Goal: Information Seeking & Learning: Compare options

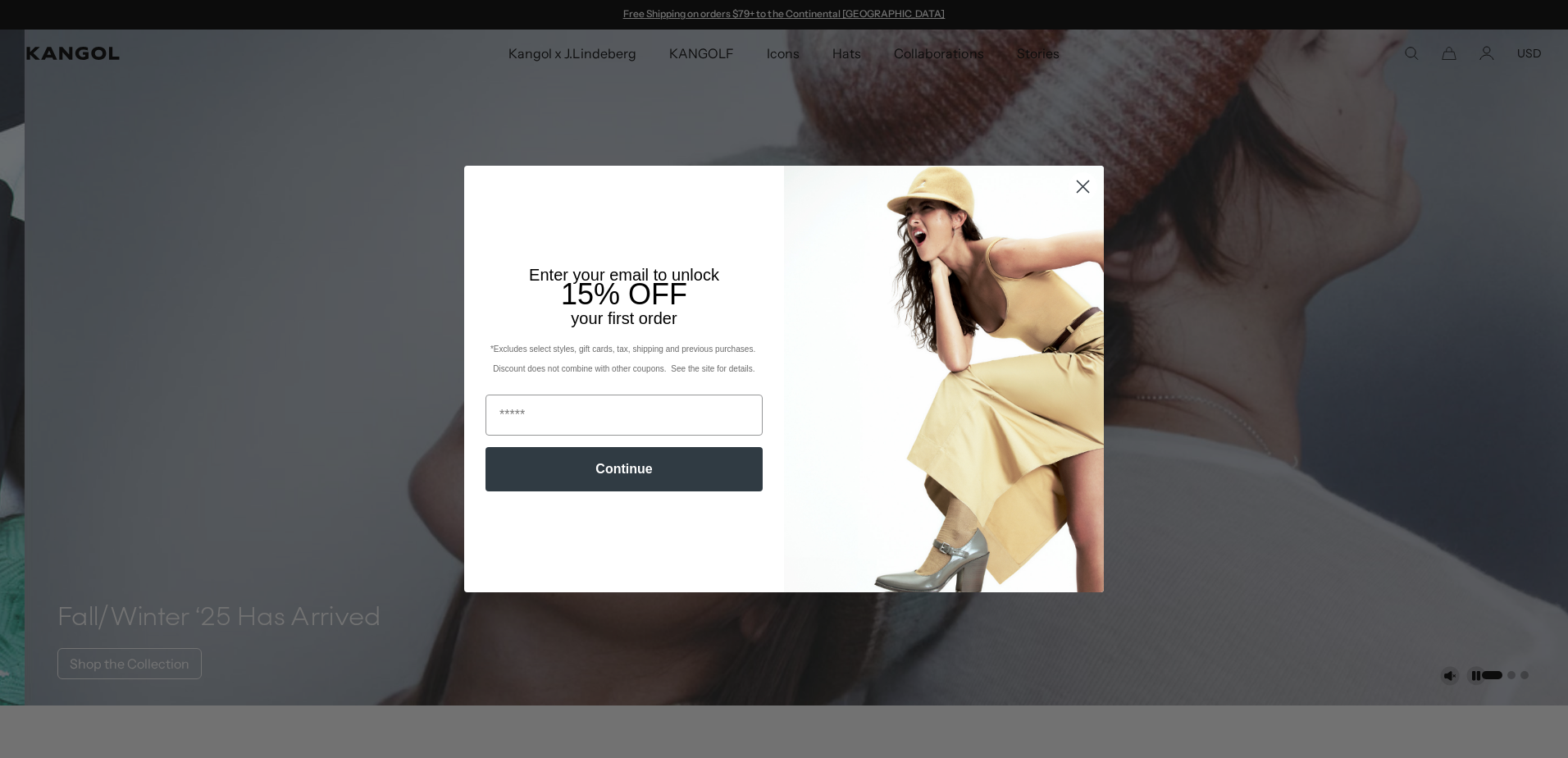
click at [1082, 191] on circle "Close dialog" at bounding box center [1083, 187] width 27 height 27
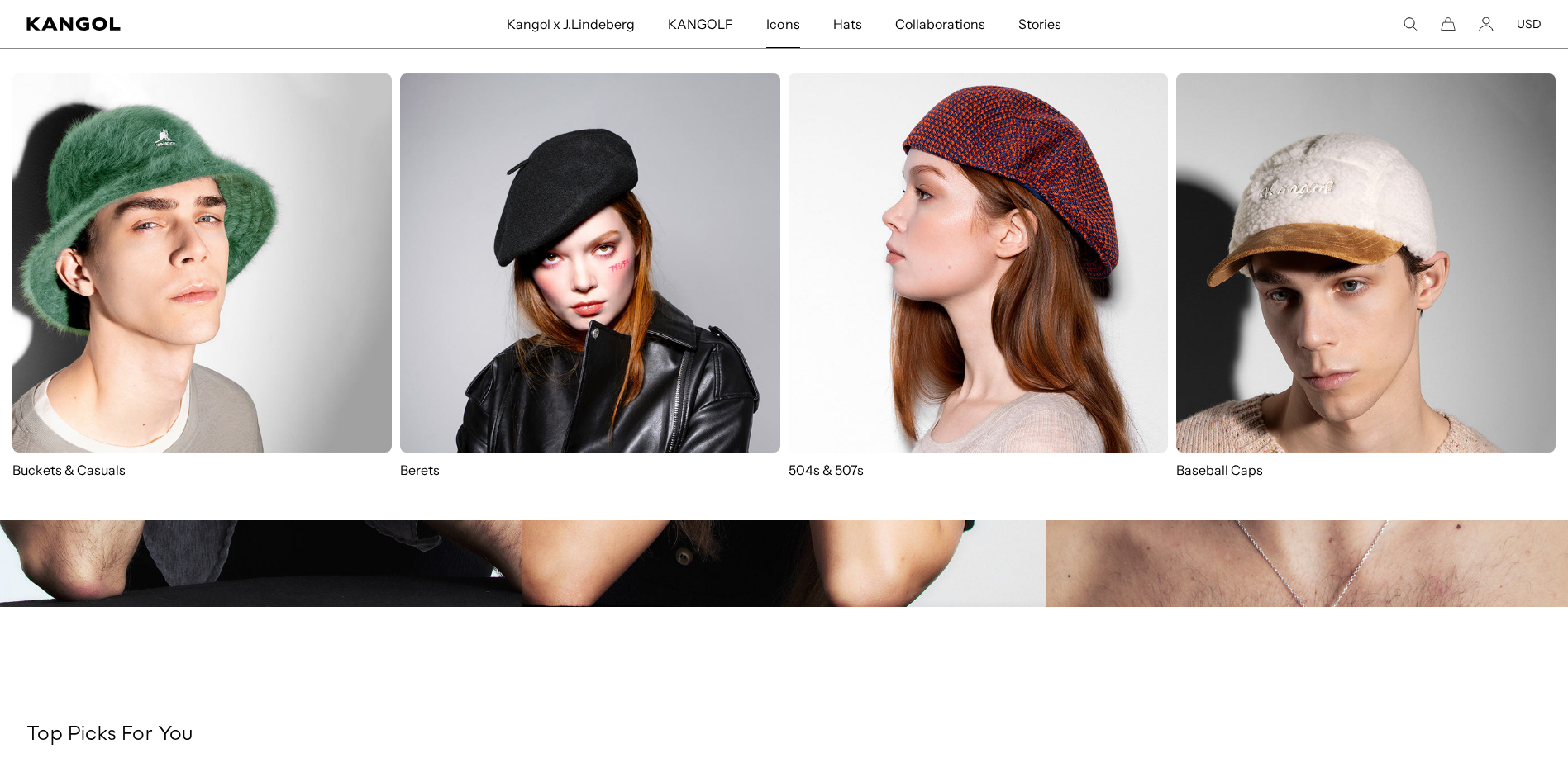
scroll to position [2517, 0]
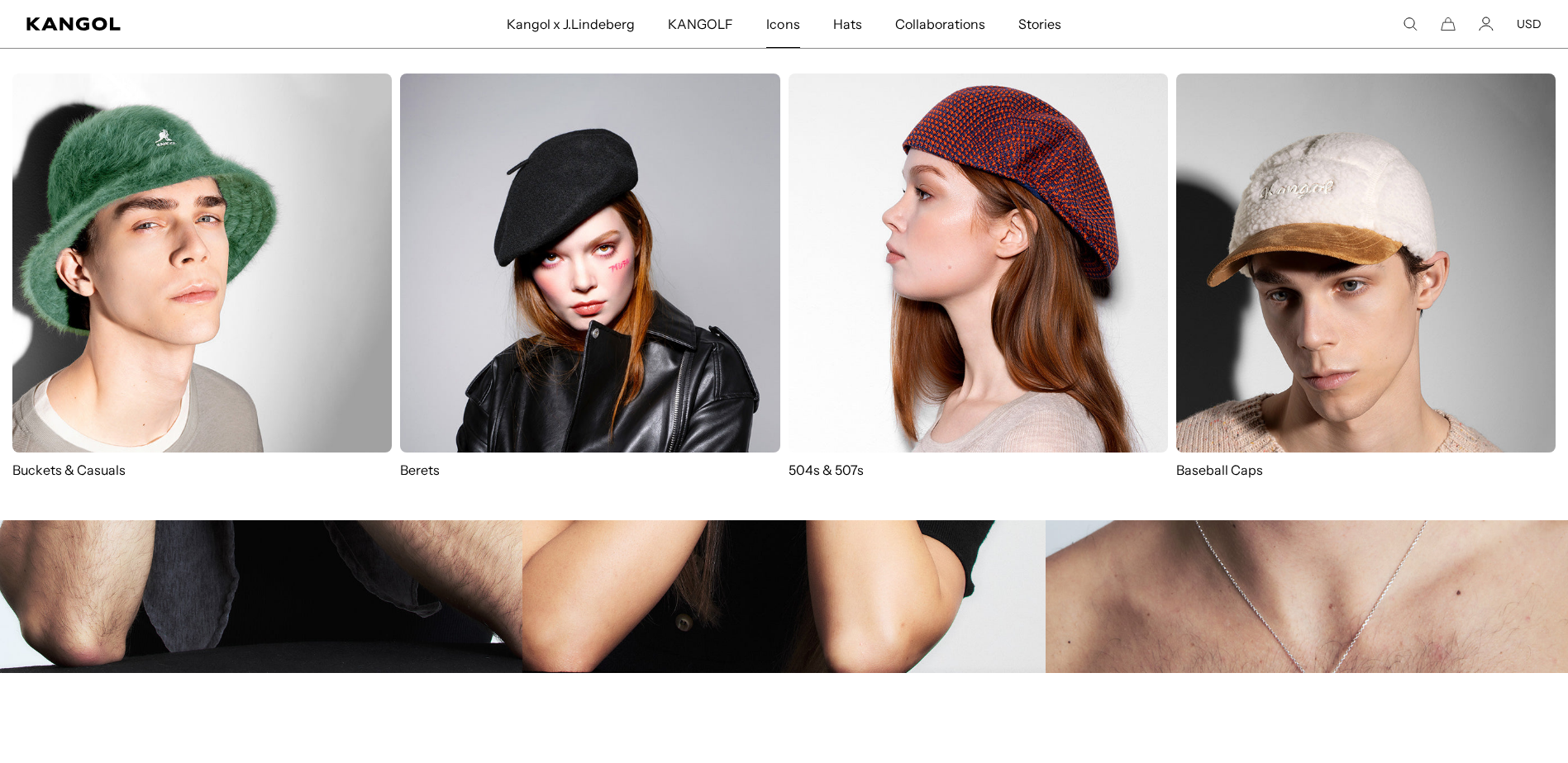
click at [510, 286] on img at bounding box center [589, 263] width 379 height 379
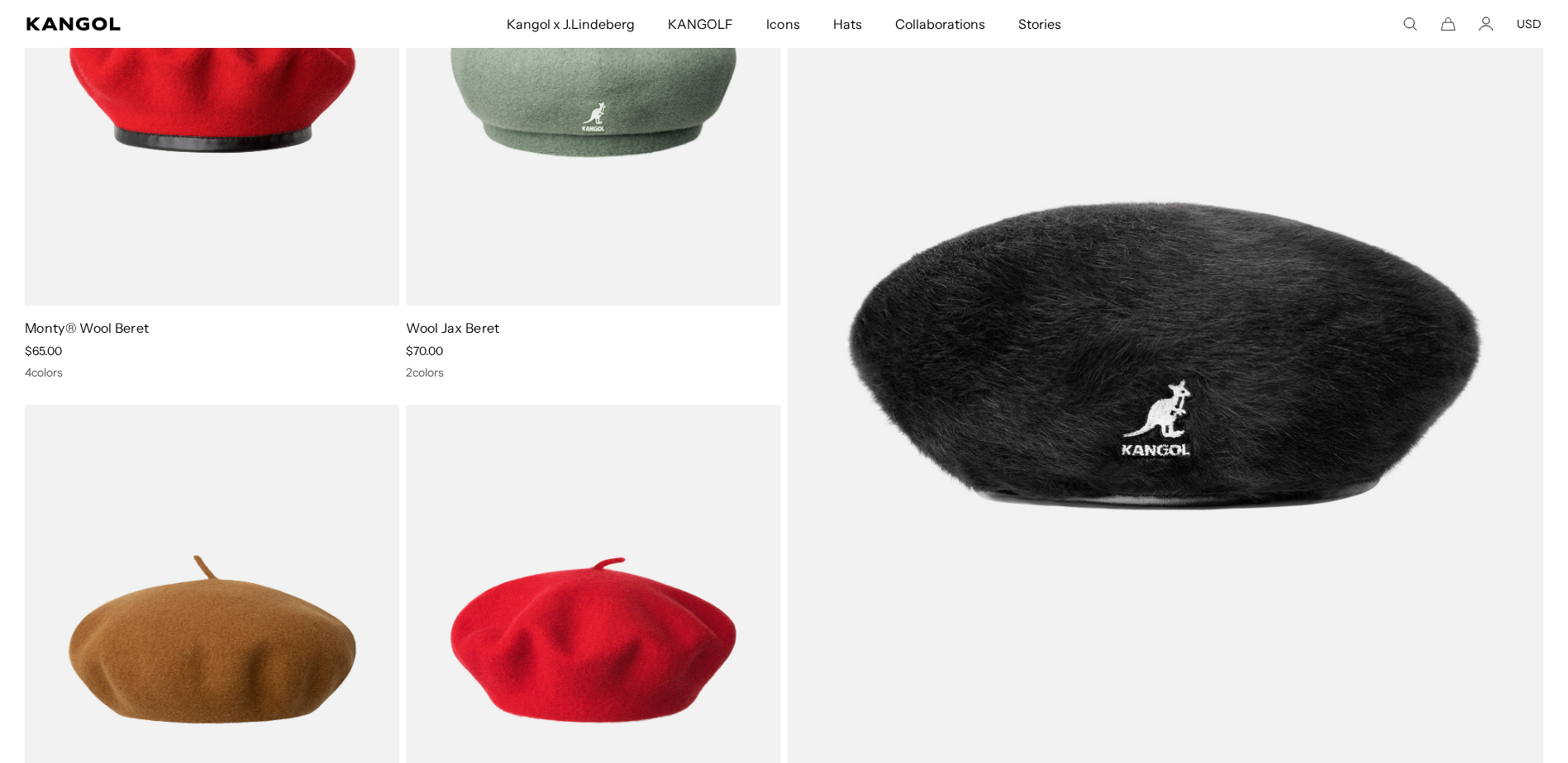
scroll to position [83, 0]
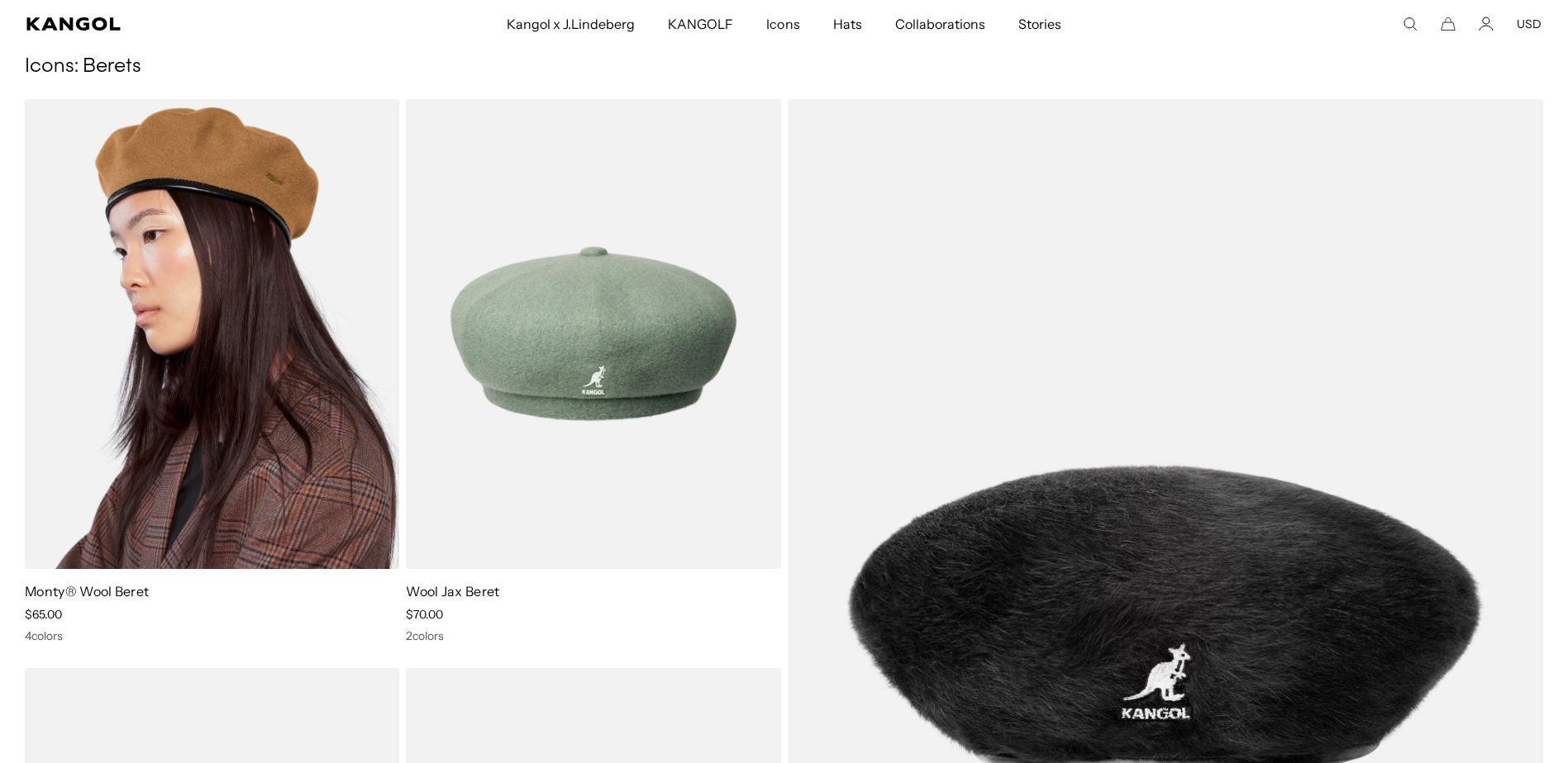
click at [292, 463] on img at bounding box center [212, 334] width 375 height 470
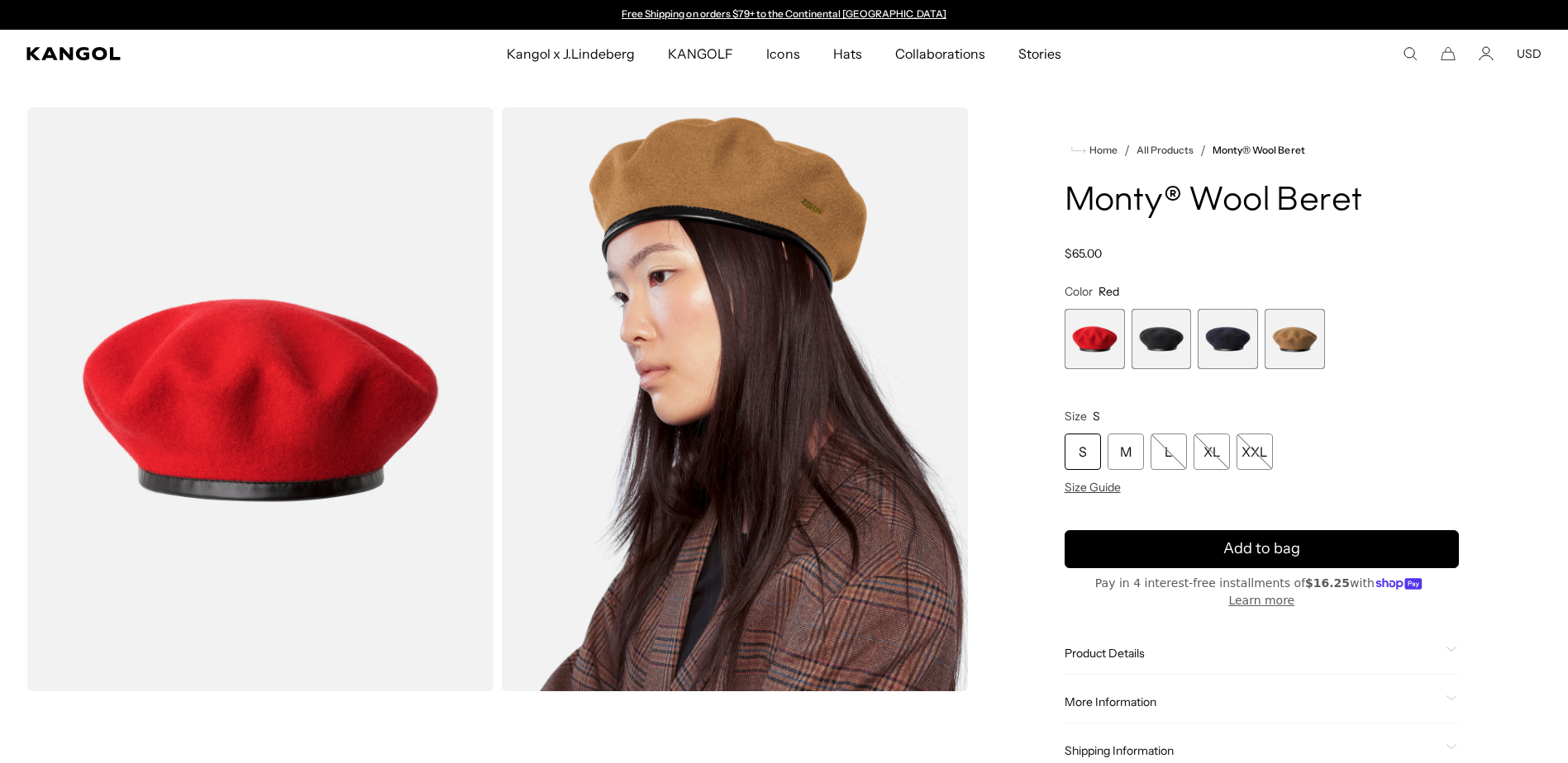
click at [1082, 449] on div "S" at bounding box center [1083, 452] width 37 height 37
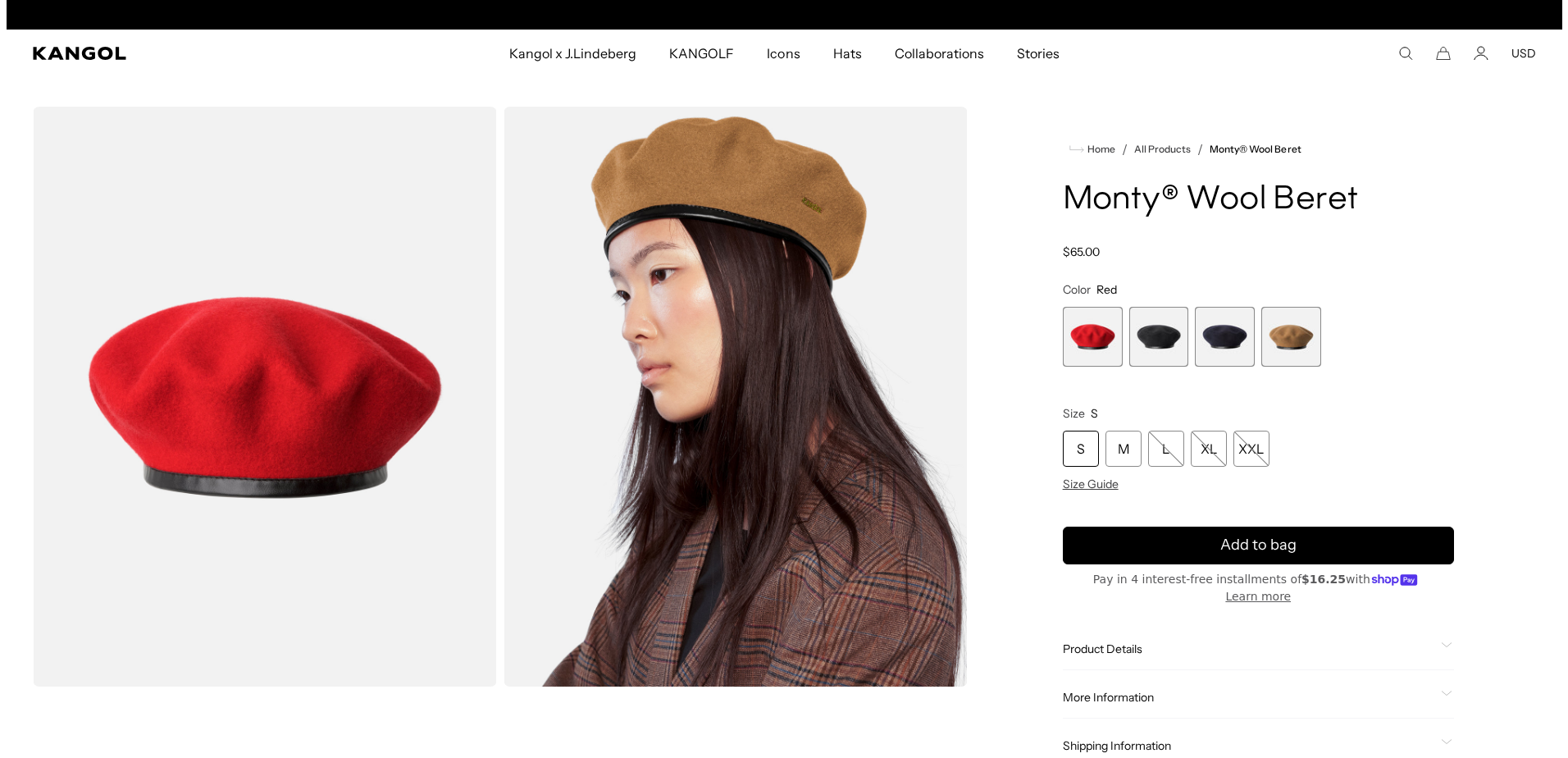
scroll to position [0, 338]
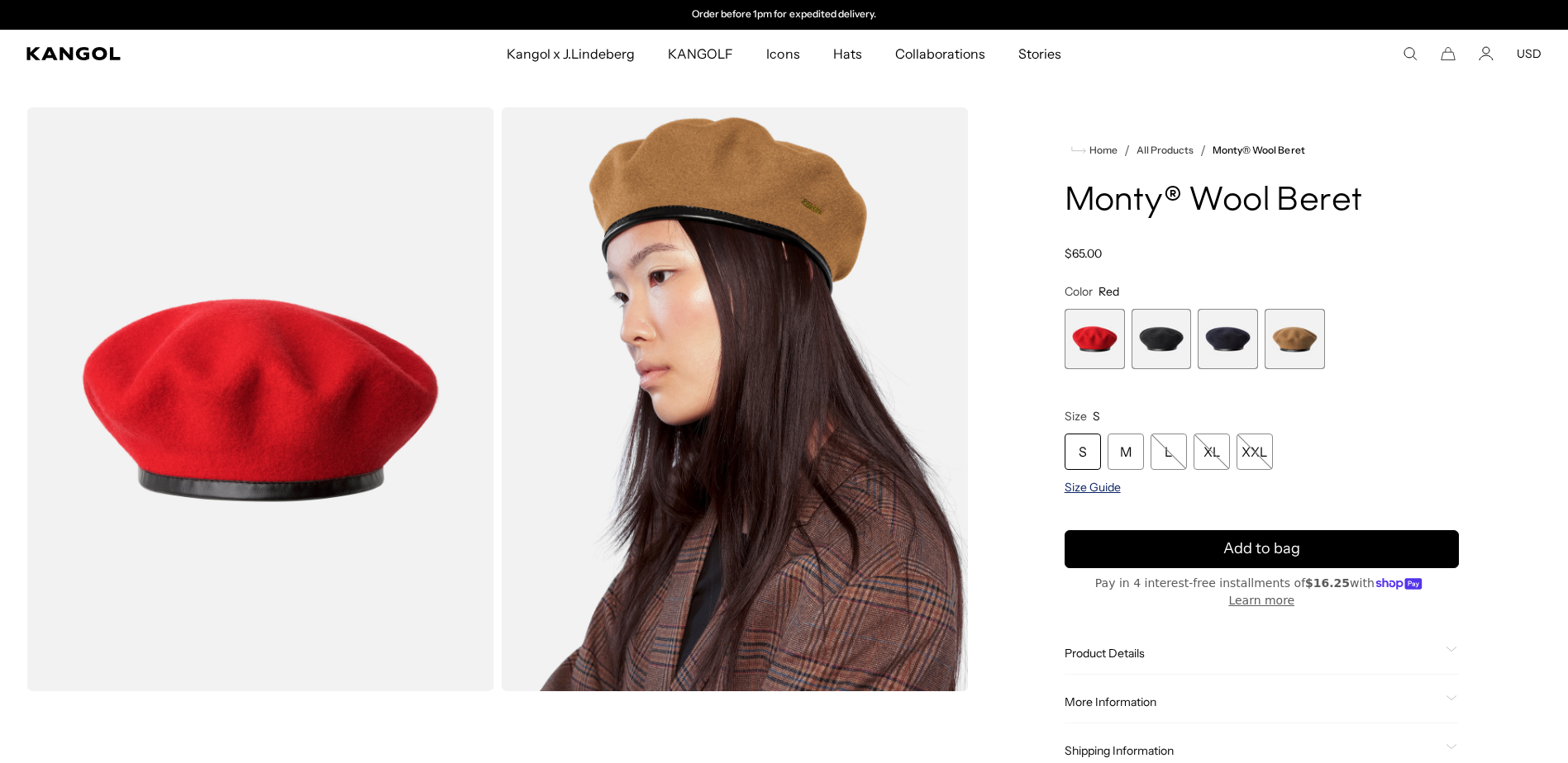
click at [1079, 490] on span "Size Guide" at bounding box center [1092, 488] width 56 height 15
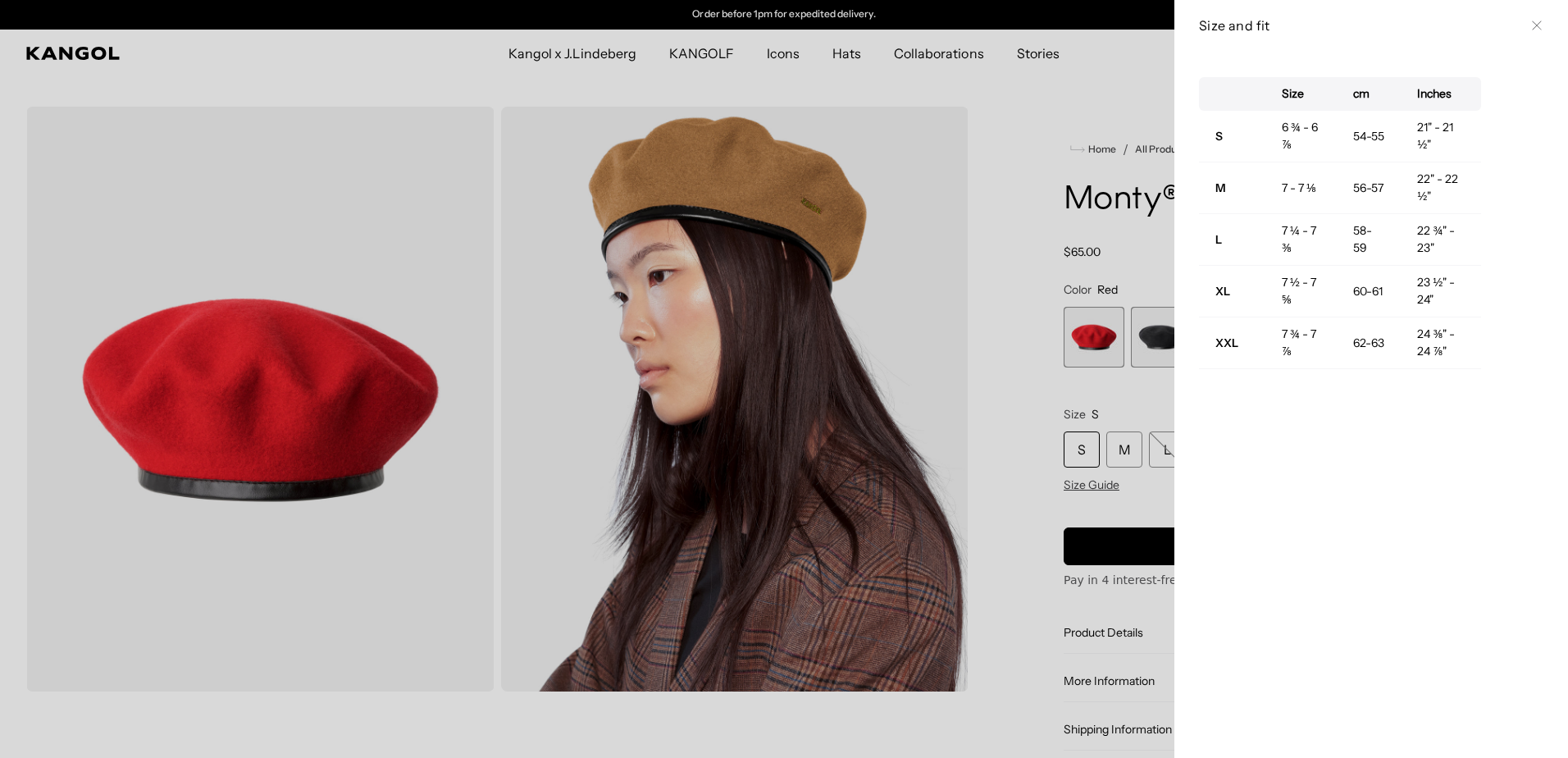
click at [1051, 402] on div at bounding box center [784, 379] width 1568 height 758
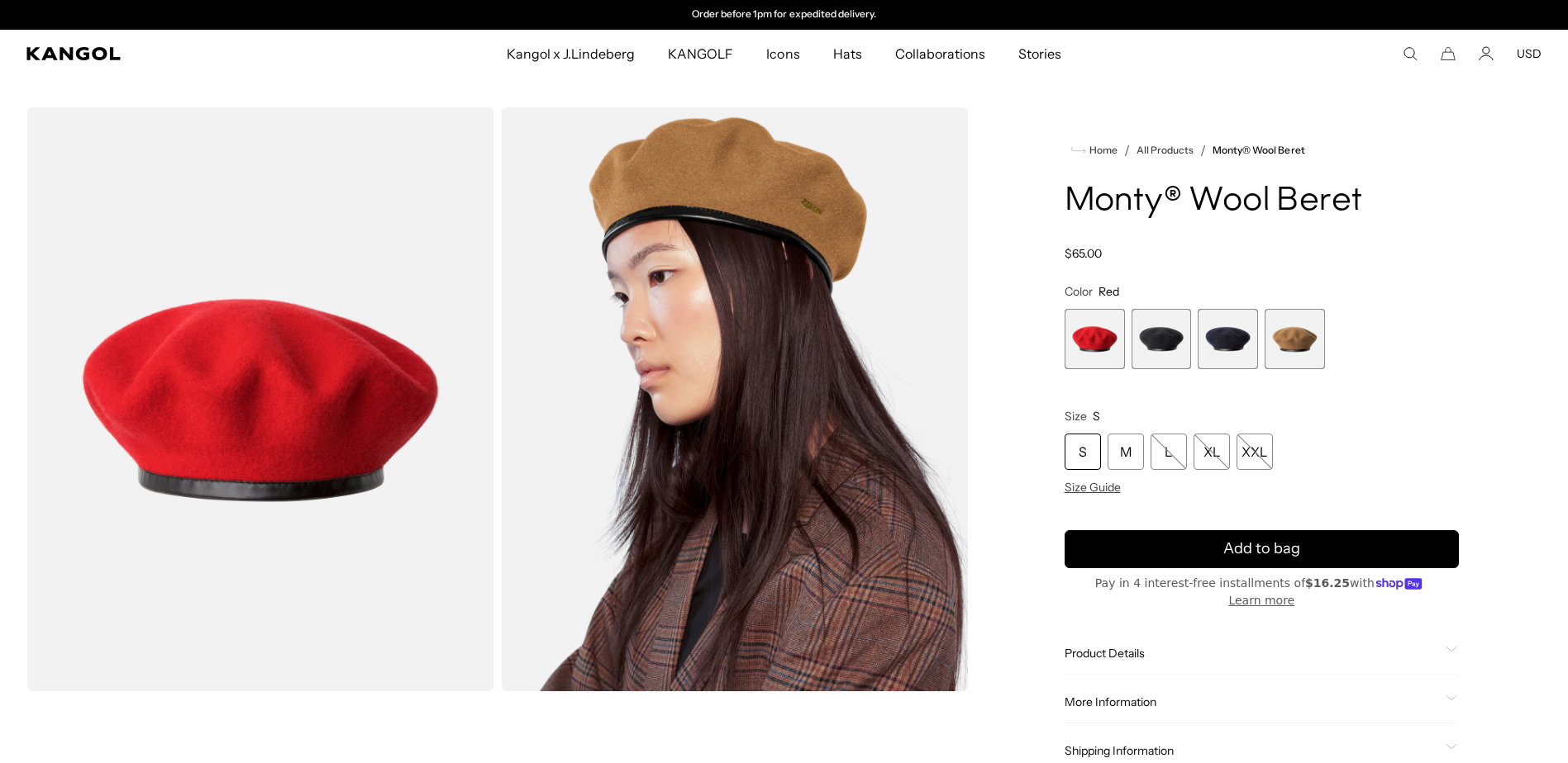
click at [1085, 450] on div "S" at bounding box center [1083, 452] width 37 height 37
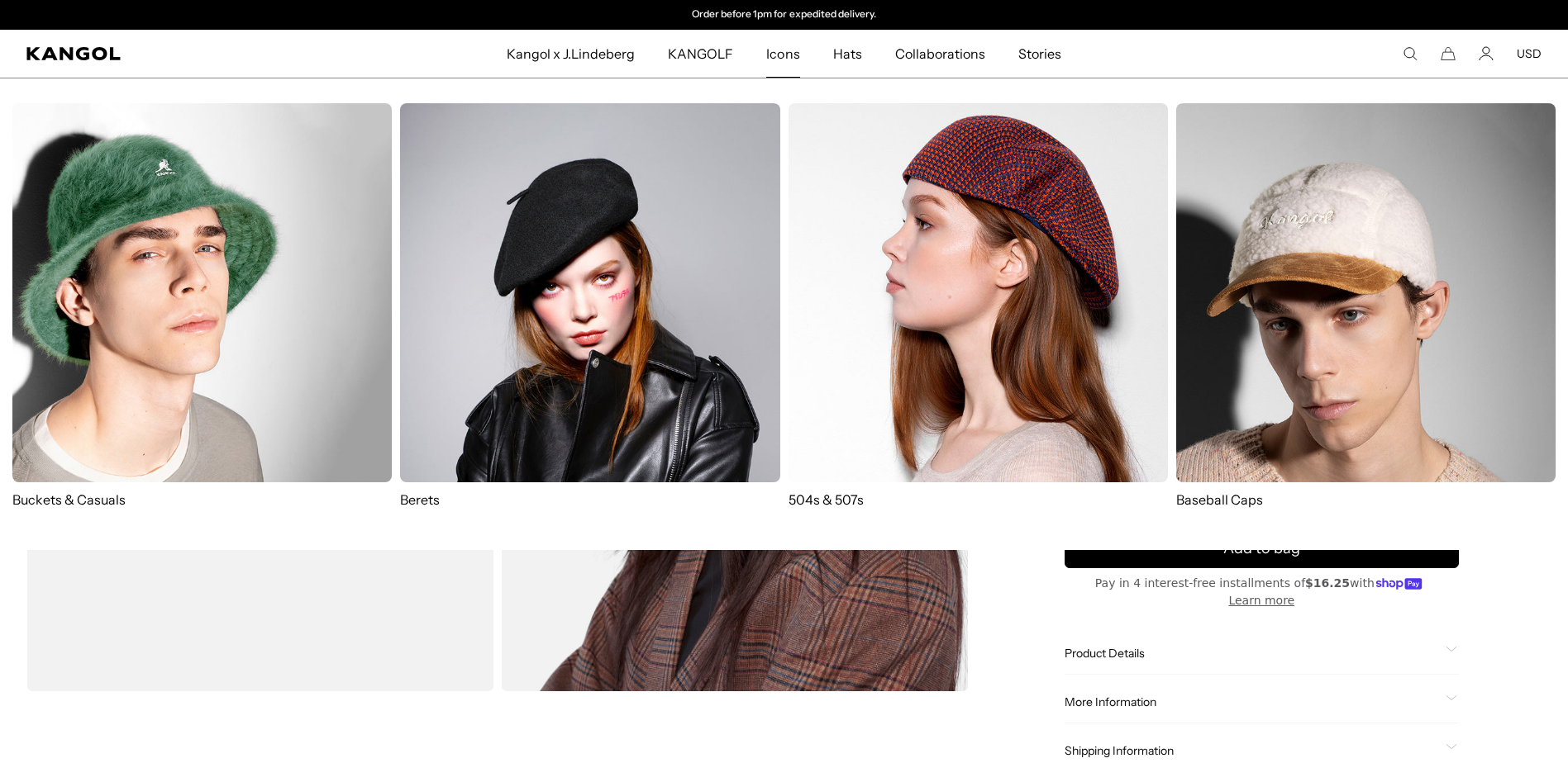
click at [884, 225] on img at bounding box center [977, 292] width 379 height 379
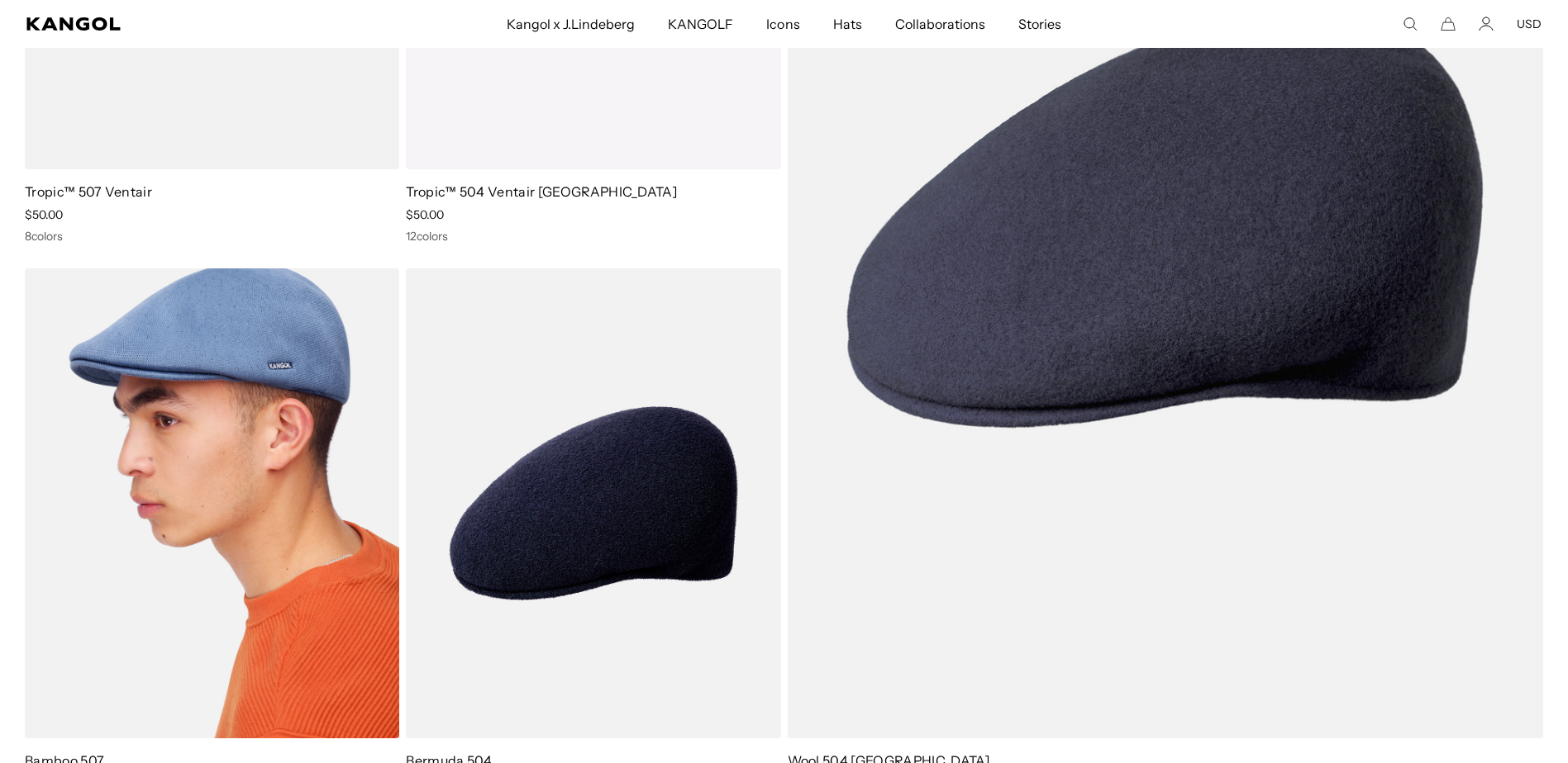
click at [234, 443] on img at bounding box center [212, 503] width 375 height 470
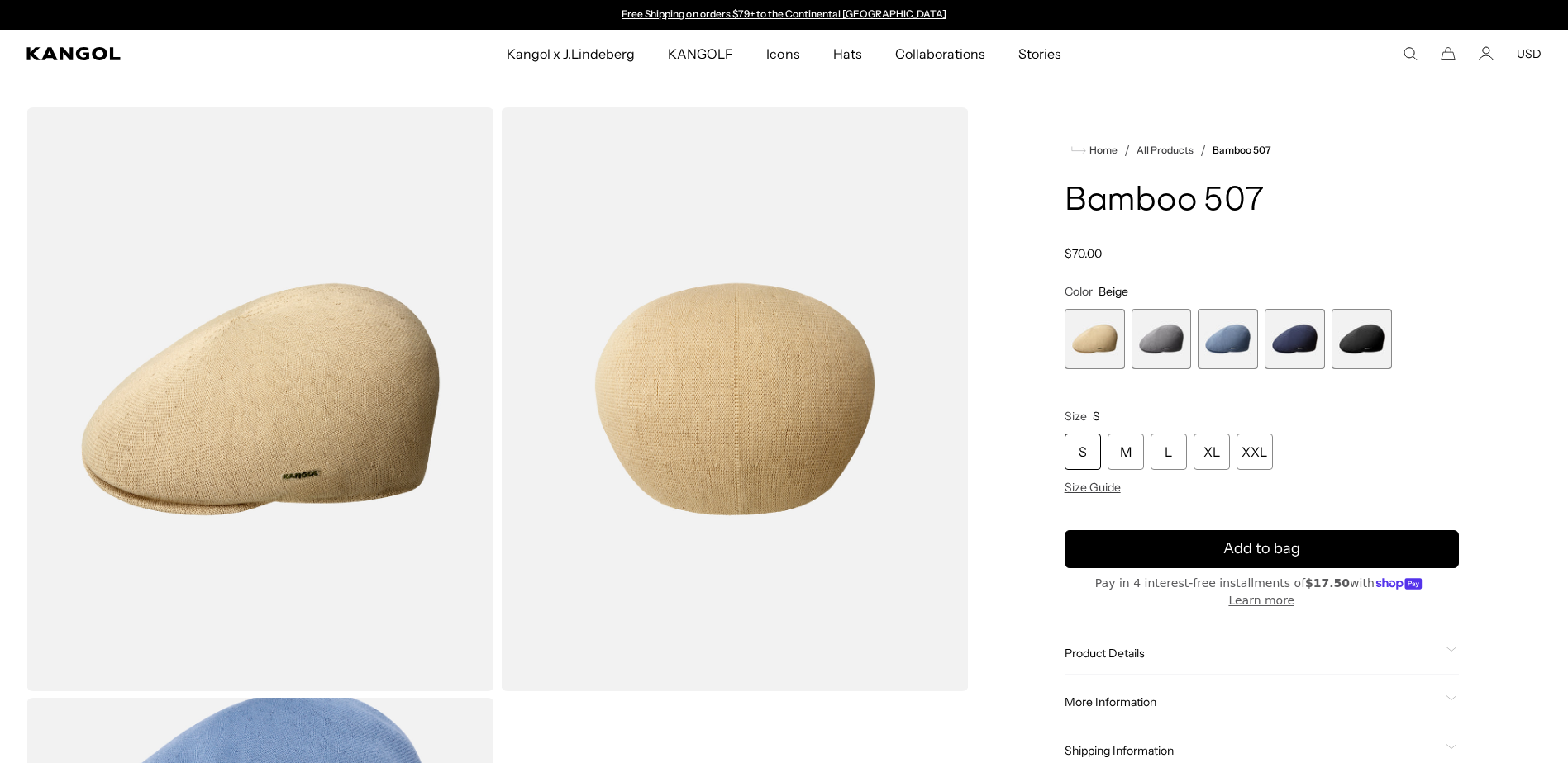
click at [1085, 450] on div "S" at bounding box center [1083, 452] width 37 height 37
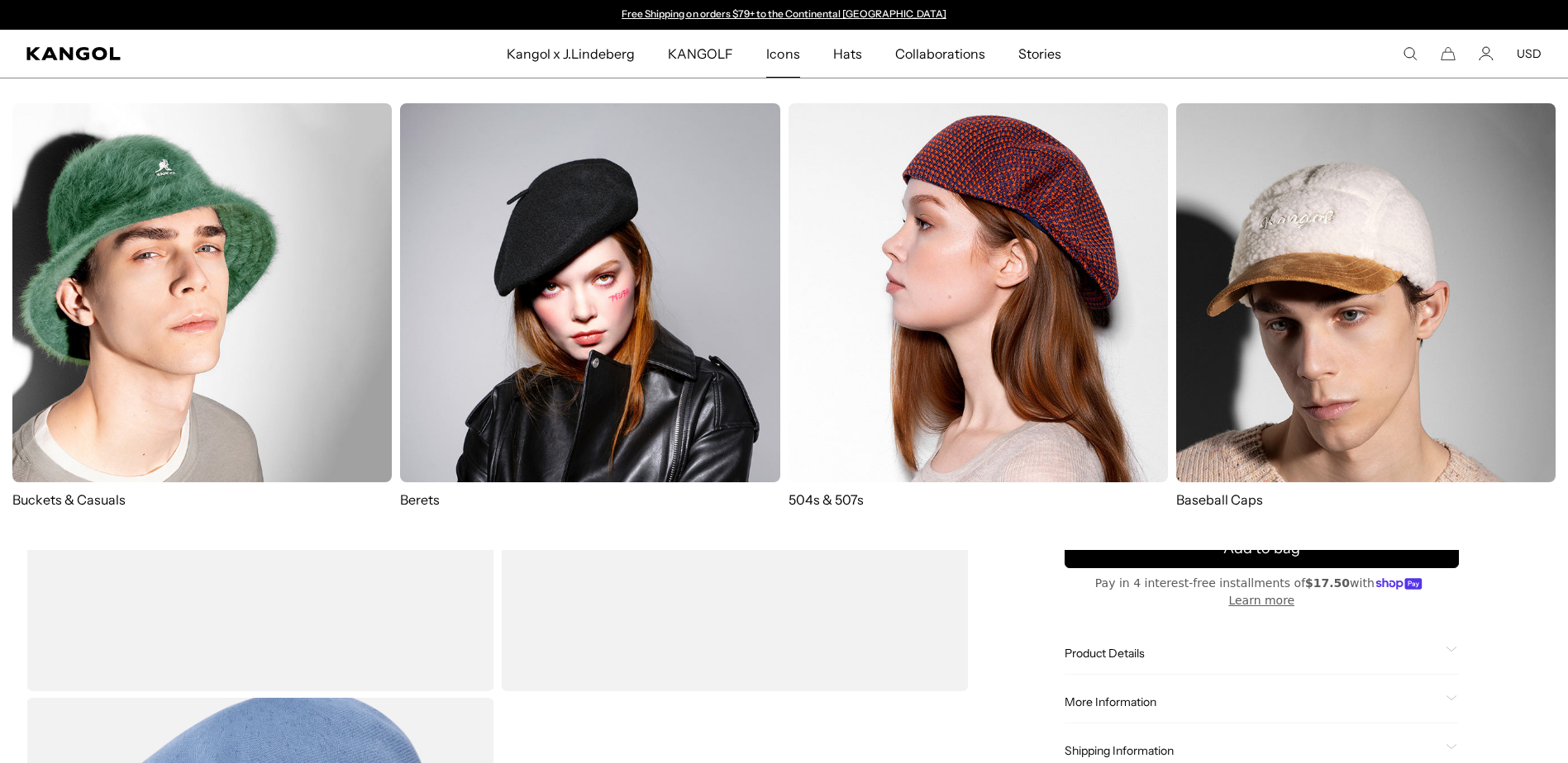
click at [1328, 288] on img at bounding box center [1365, 292] width 379 height 379
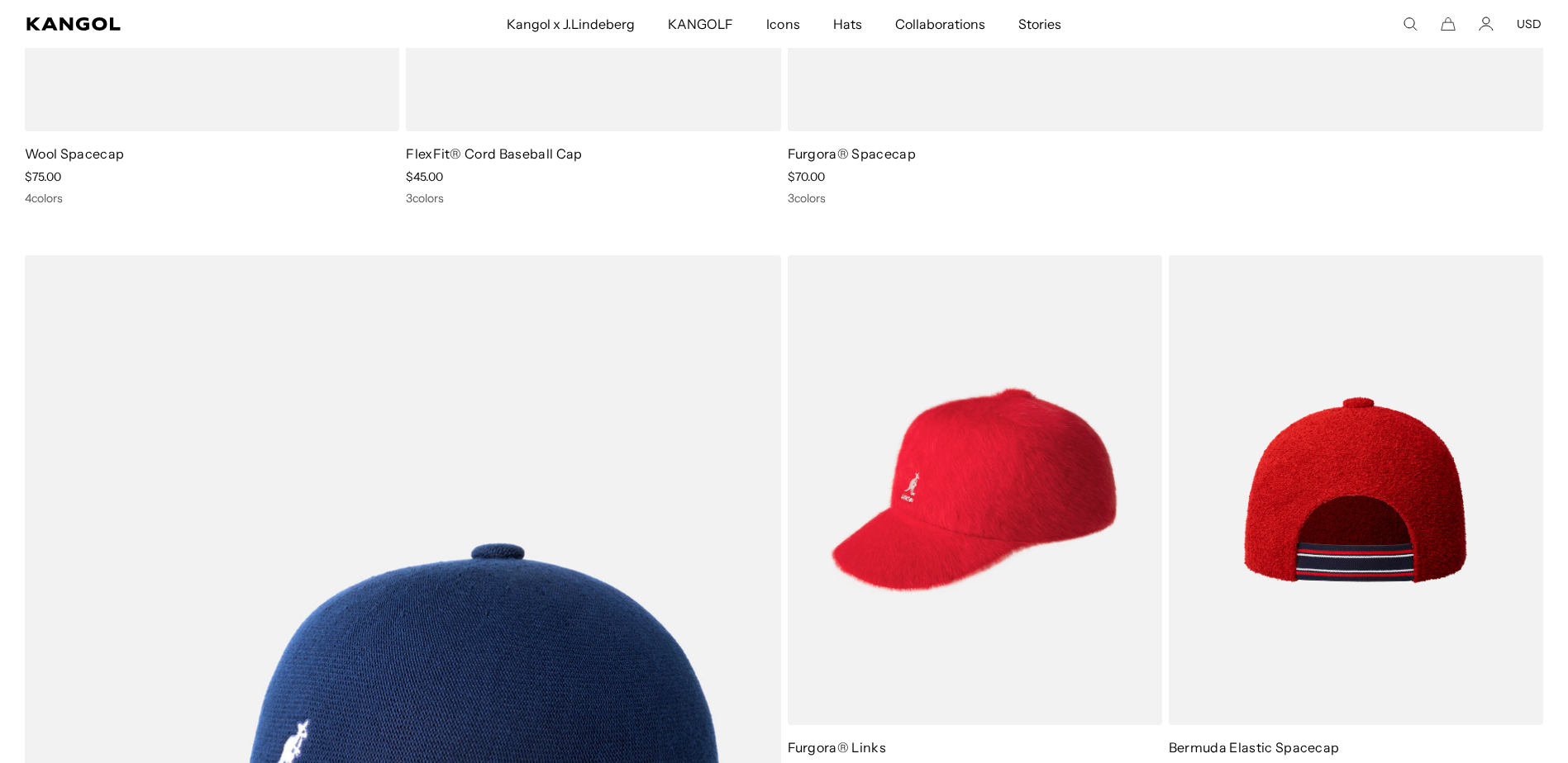
scroll to position [909, 0]
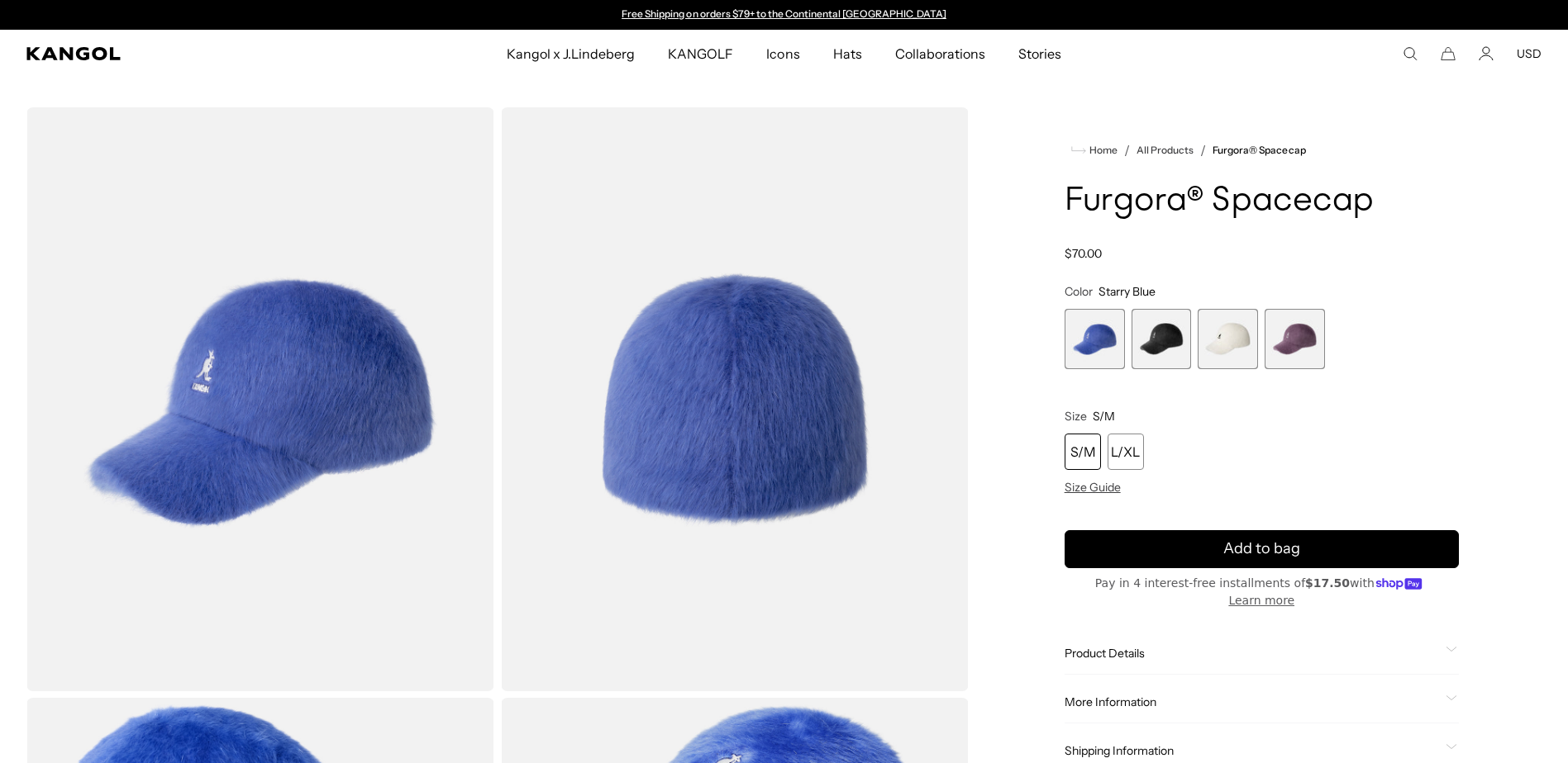
click at [1084, 455] on div "S/M" at bounding box center [1083, 452] width 37 height 37
click at [1094, 490] on span "Size Guide" at bounding box center [1092, 488] width 56 height 15
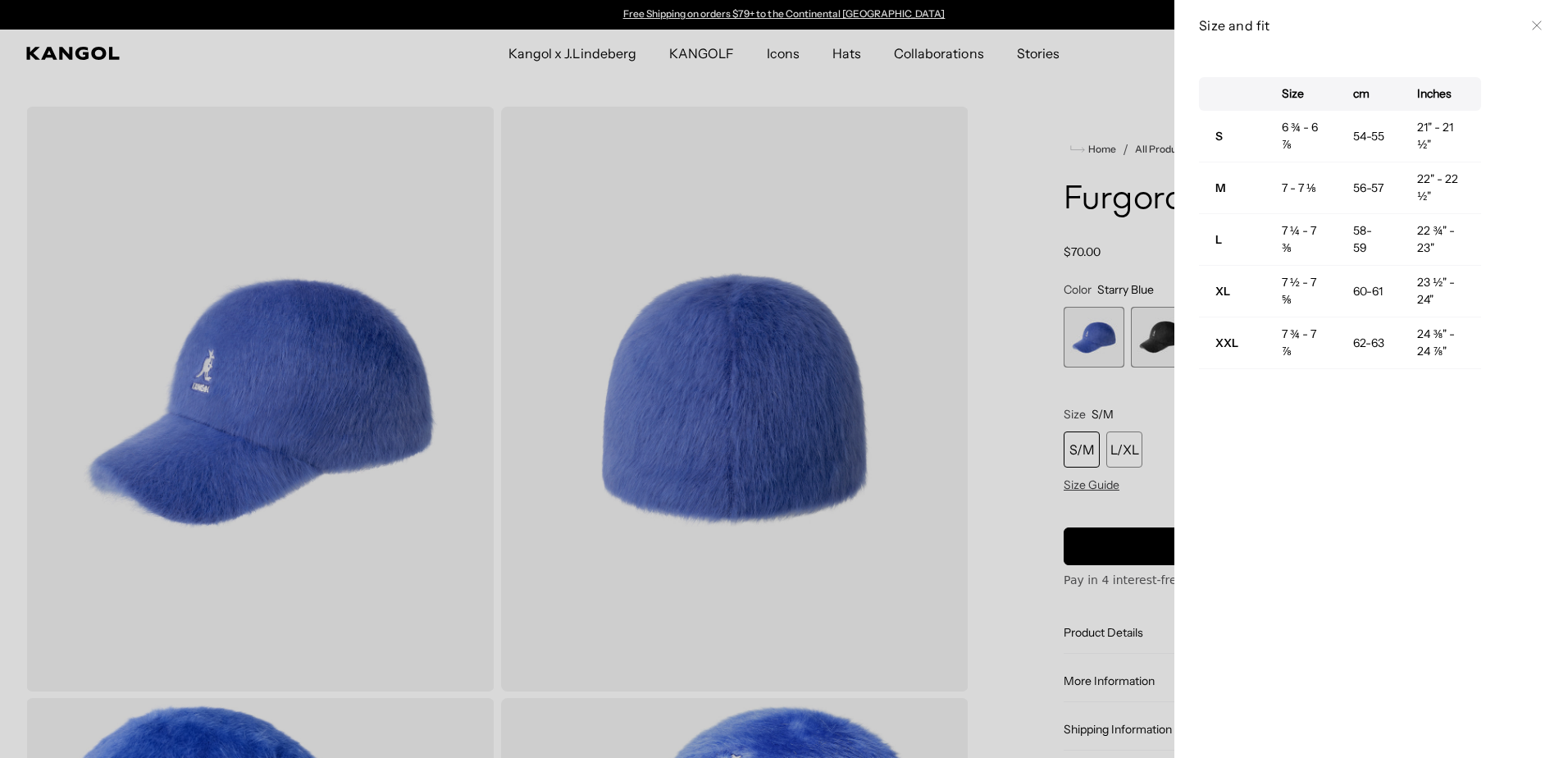
click at [1031, 471] on div at bounding box center [784, 379] width 1568 height 758
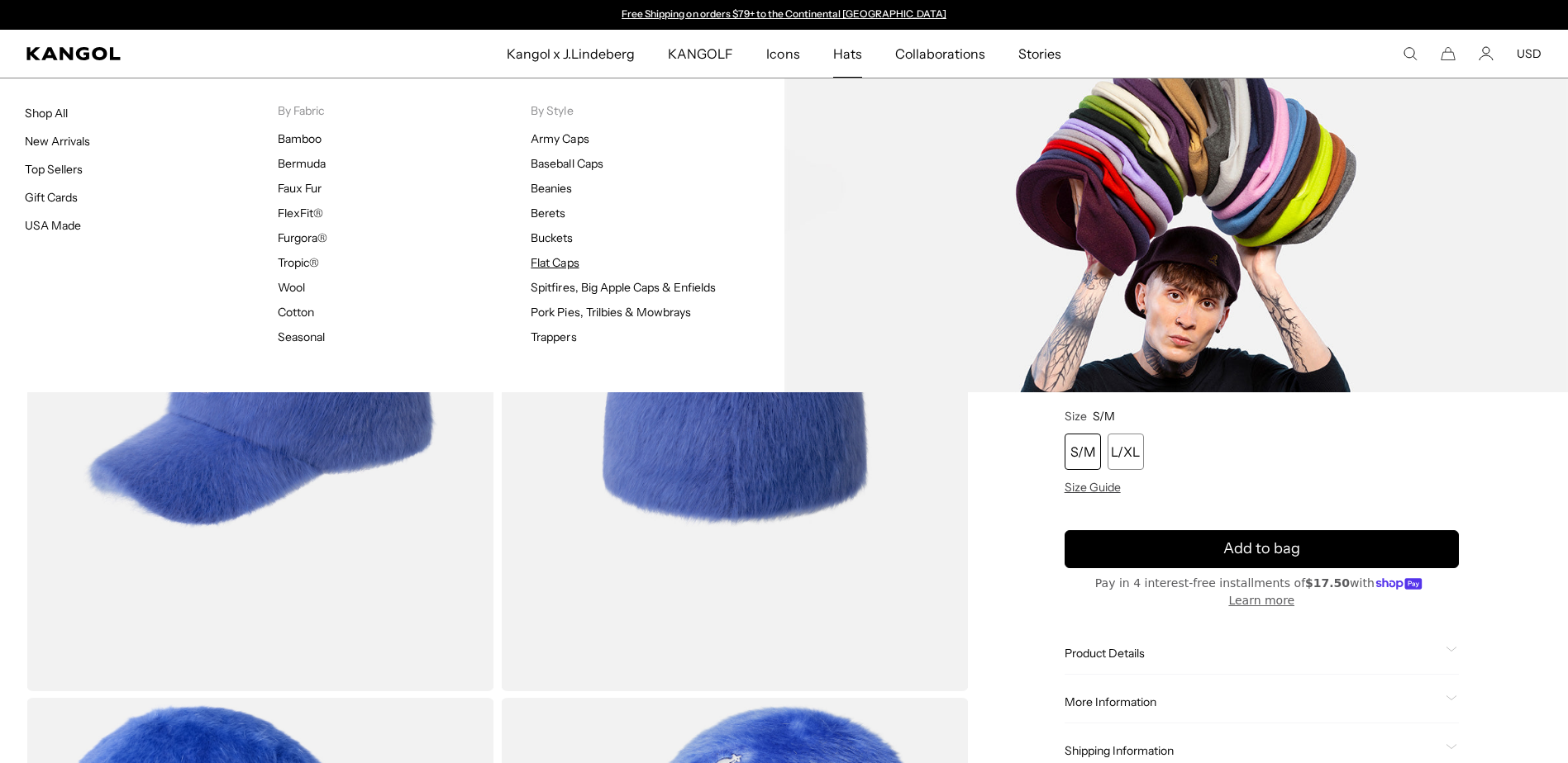
click at [549, 264] on link "Flat Caps" at bounding box center [555, 263] width 48 height 15
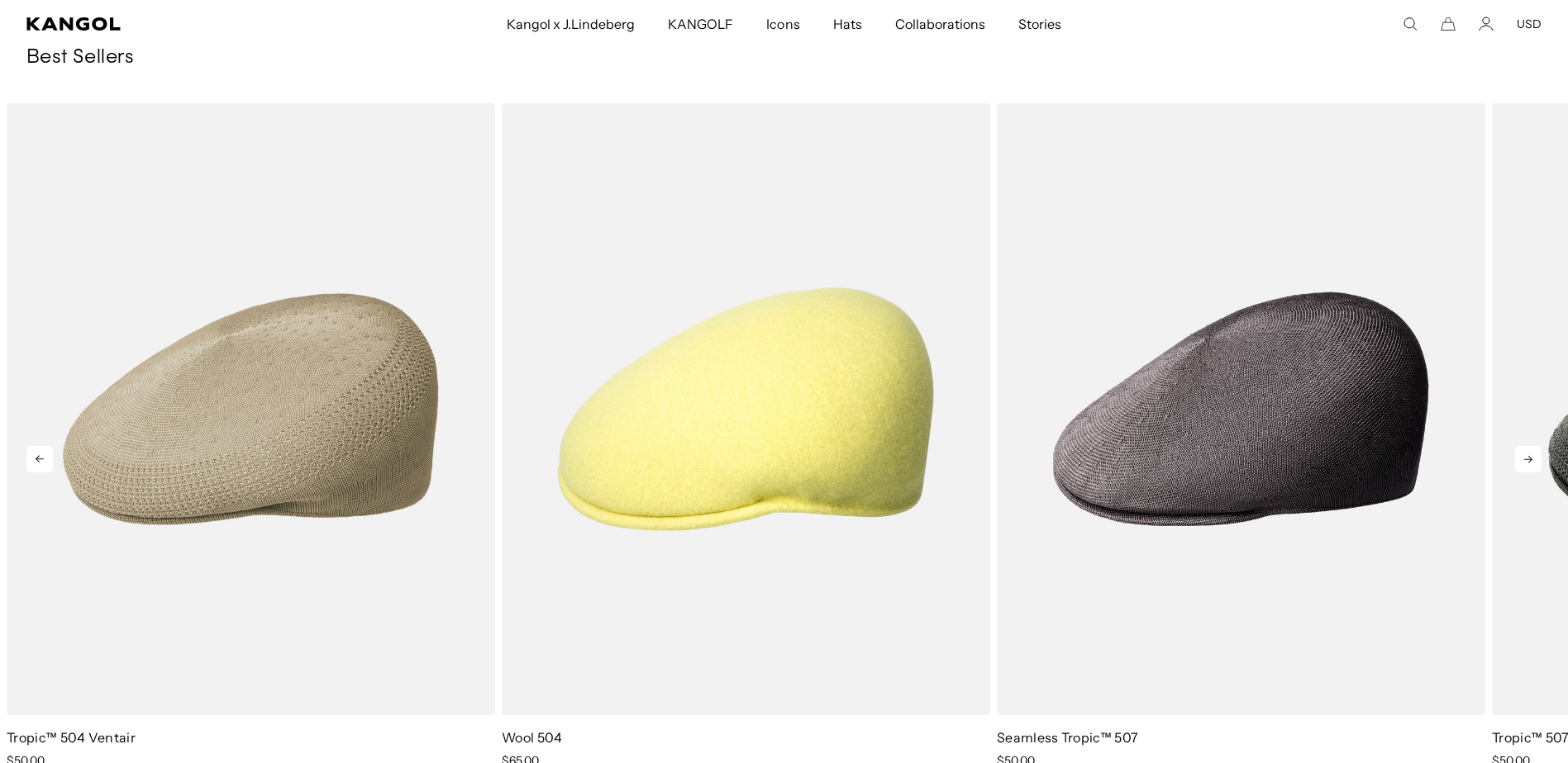
click at [1539, 463] on icon at bounding box center [1528, 459] width 27 height 27
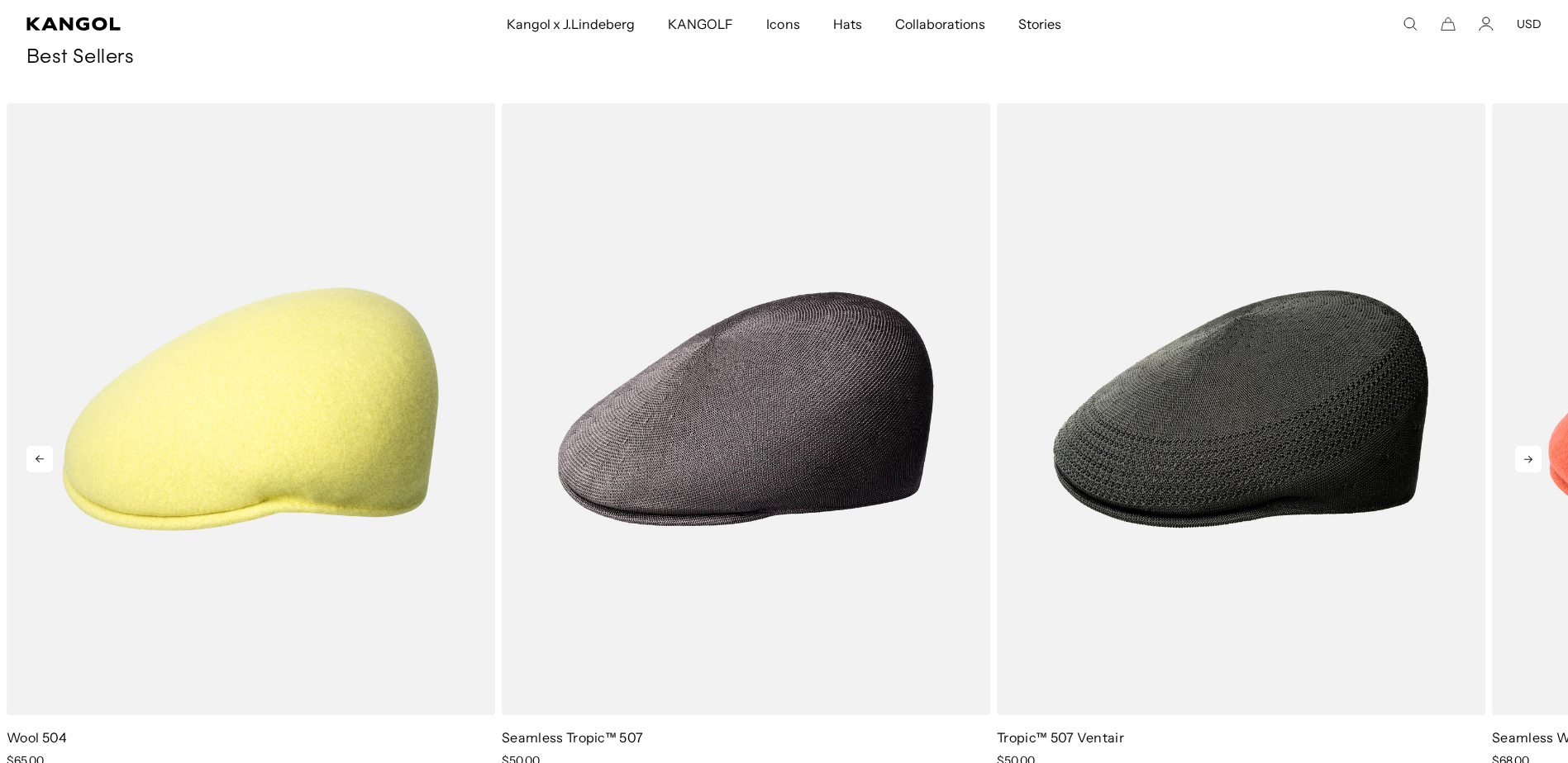
click at [1538, 463] on icon at bounding box center [1528, 459] width 27 height 27
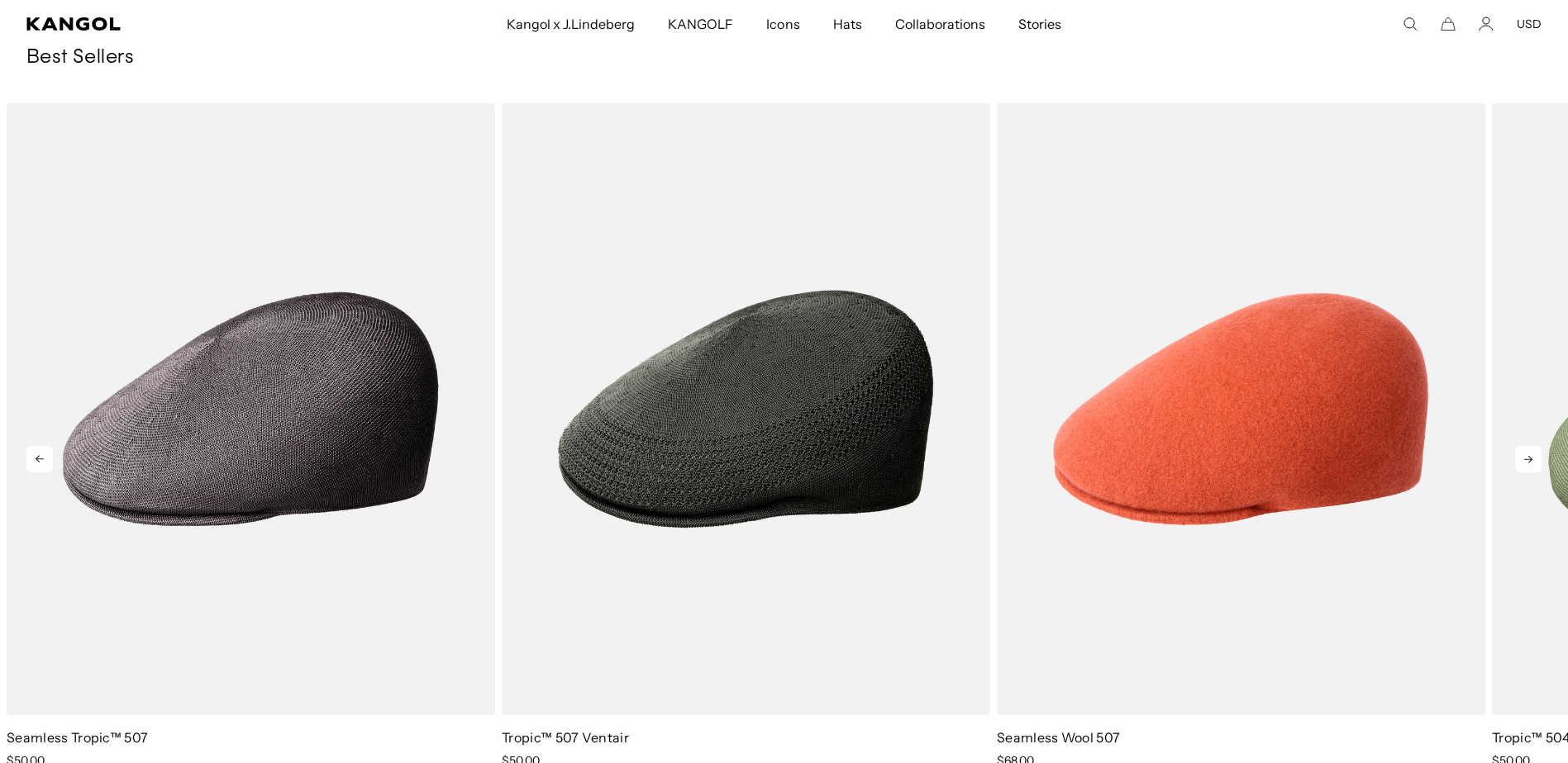
click at [1537, 463] on icon at bounding box center [1528, 459] width 27 height 27
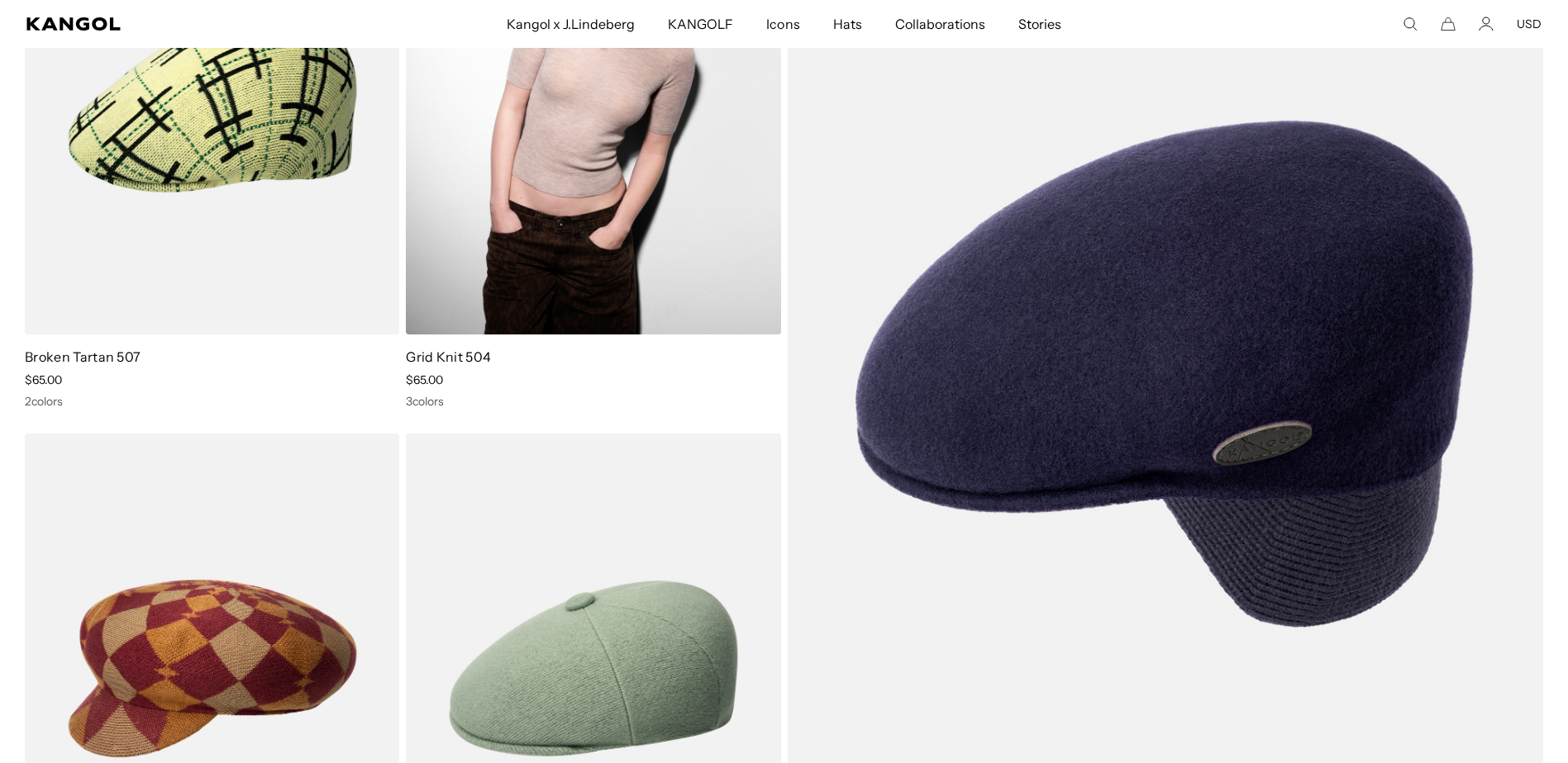
click at [650, 318] on img at bounding box center [593, 99] width 375 height 470
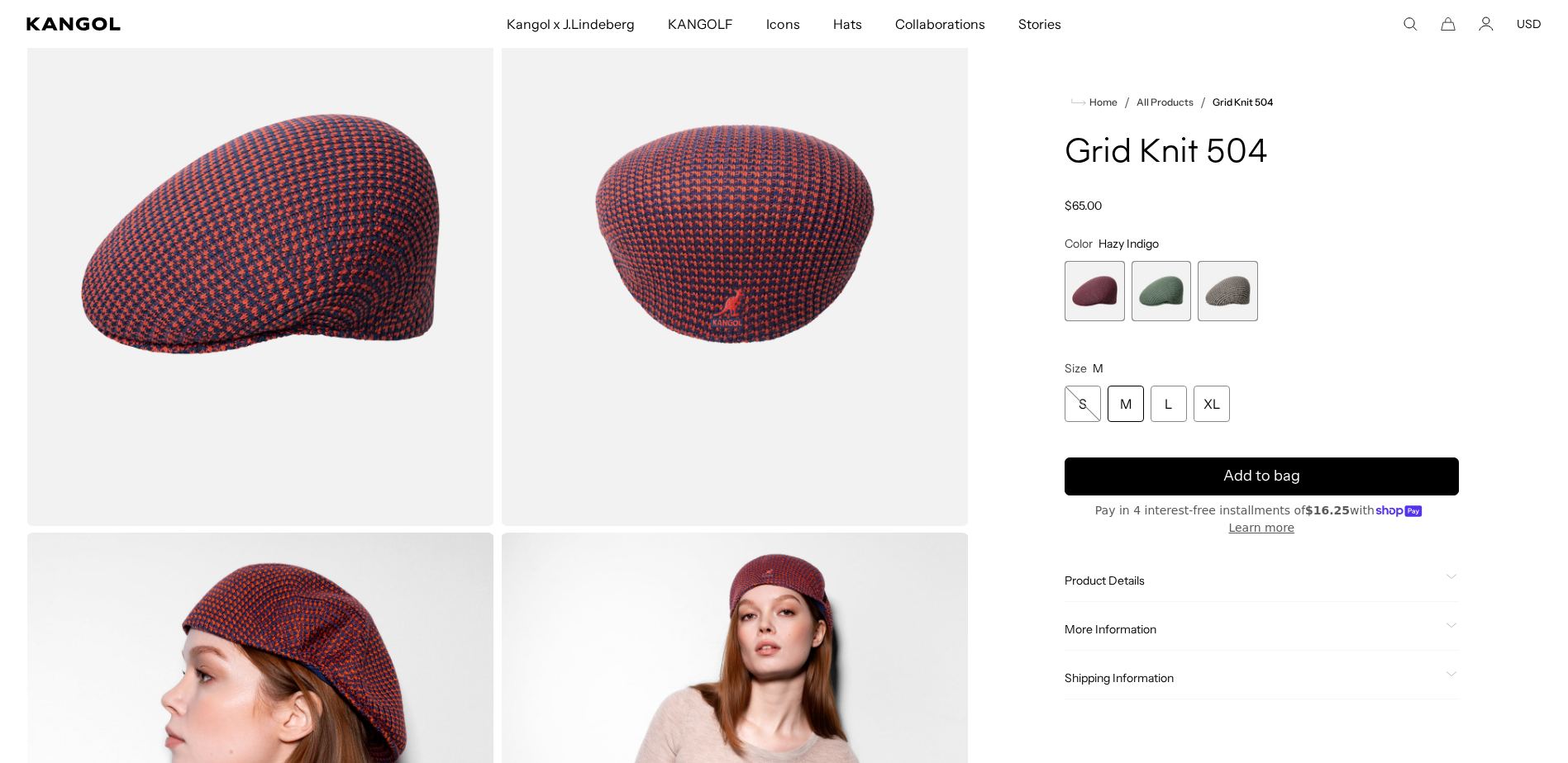
click at [1168, 285] on span "2 of 3" at bounding box center [1162, 291] width 61 height 61
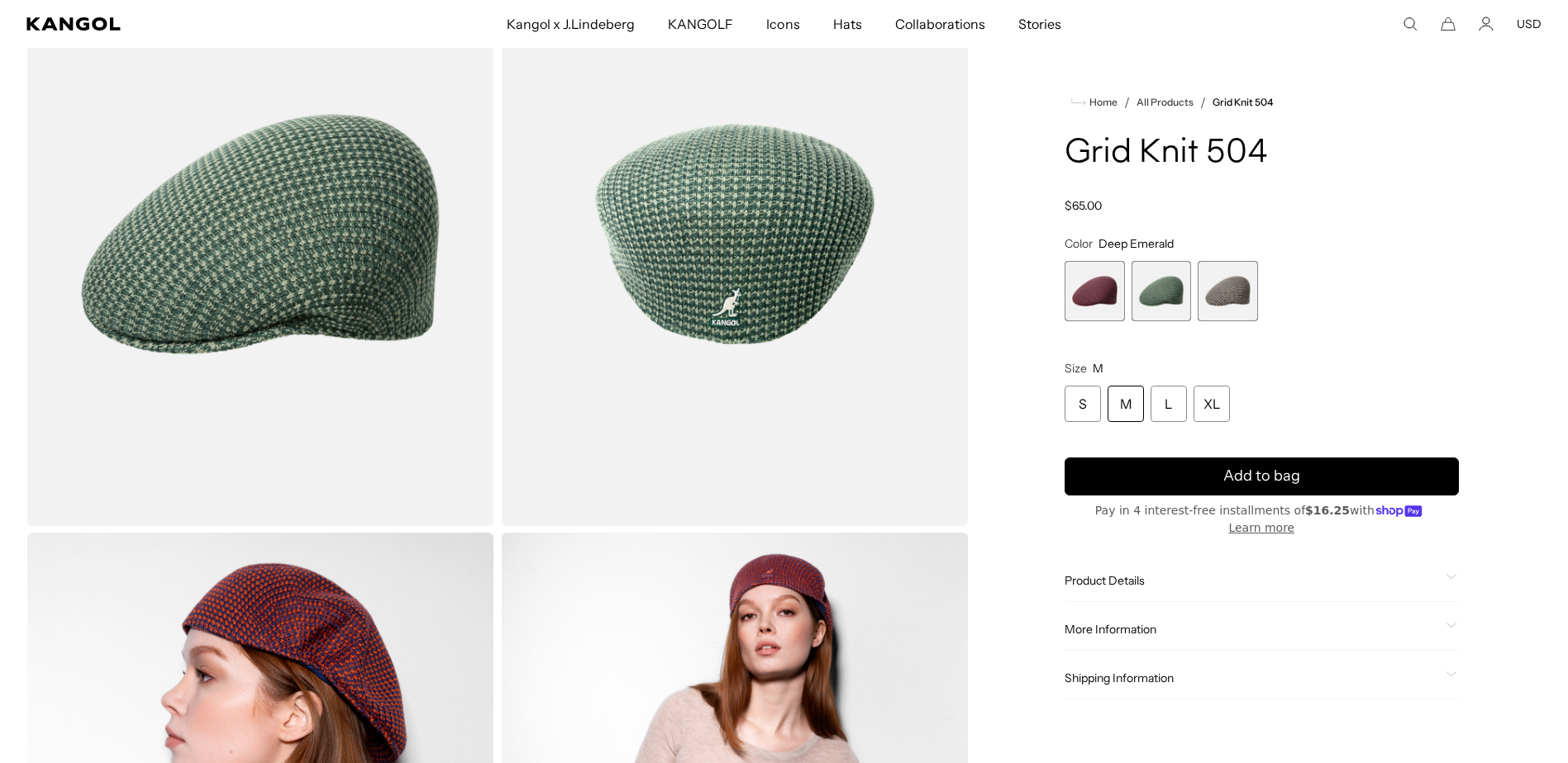
scroll to position [0, 341]
click at [1249, 283] on span "3 of 3" at bounding box center [1228, 291] width 61 height 61
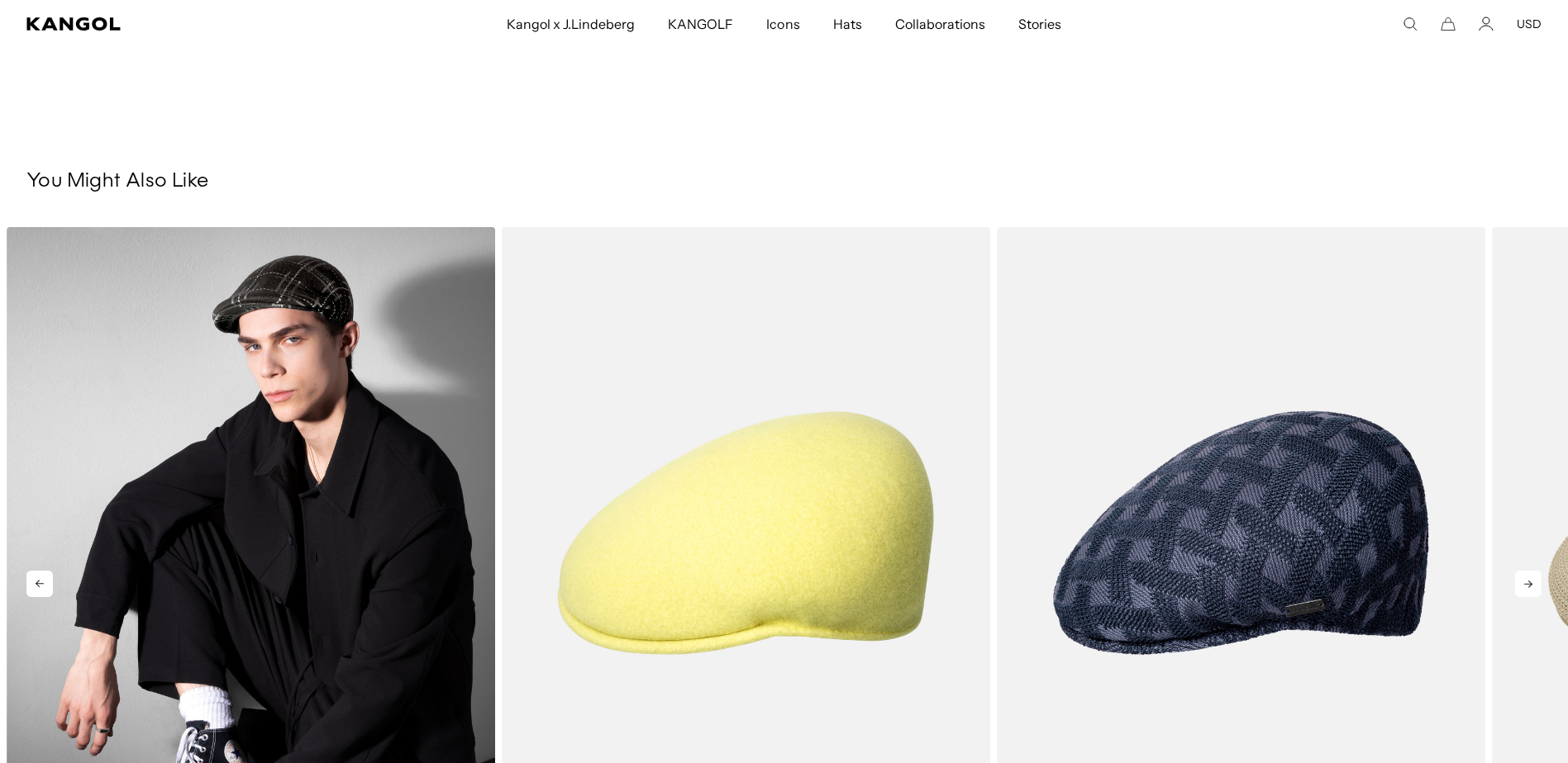
scroll to position [1405, 0]
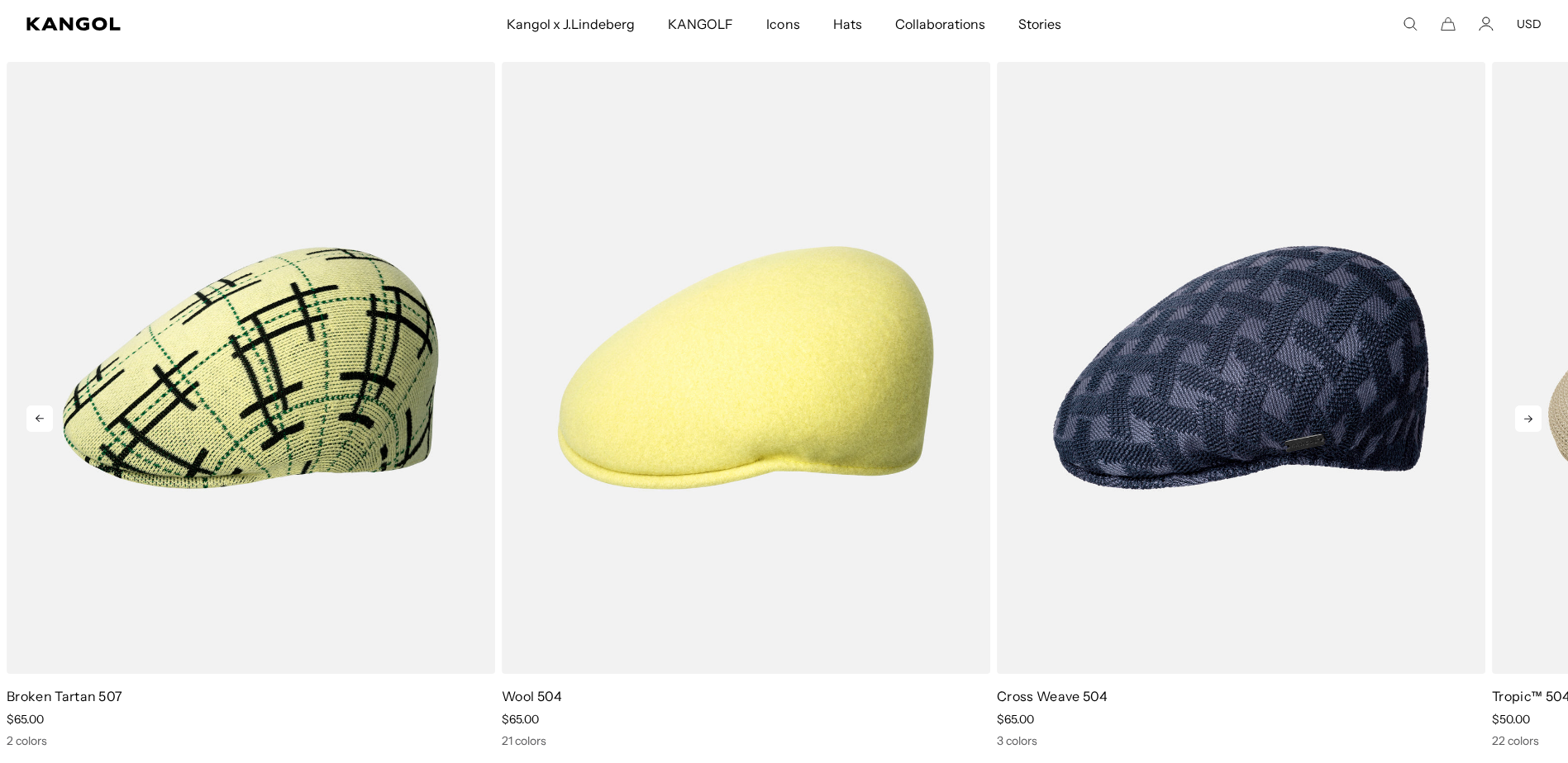
click at [1529, 421] on icon at bounding box center [1528, 420] width 8 height 7
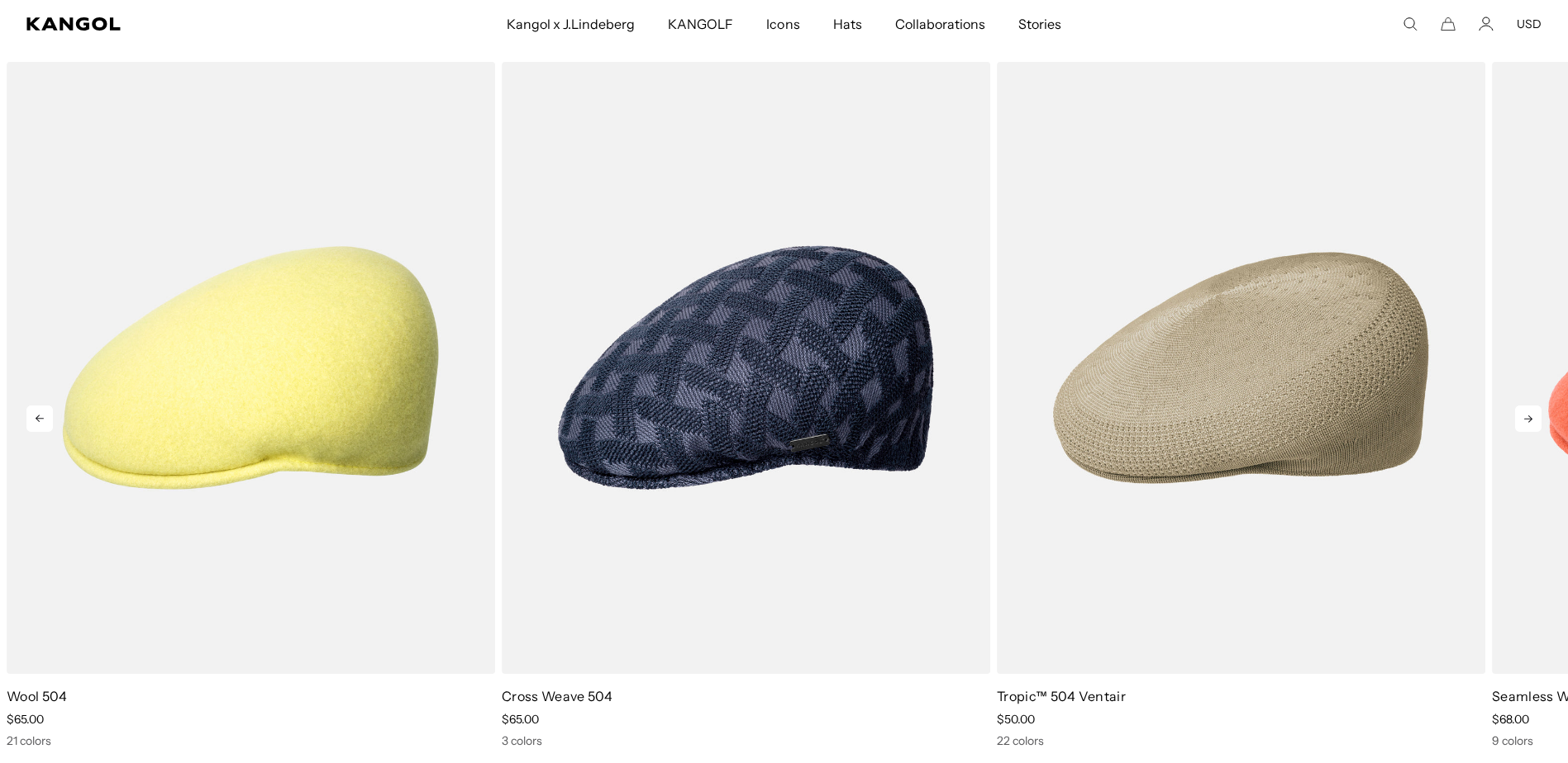
click at [1529, 421] on icon at bounding box center [1528, 420] width 8 height 7
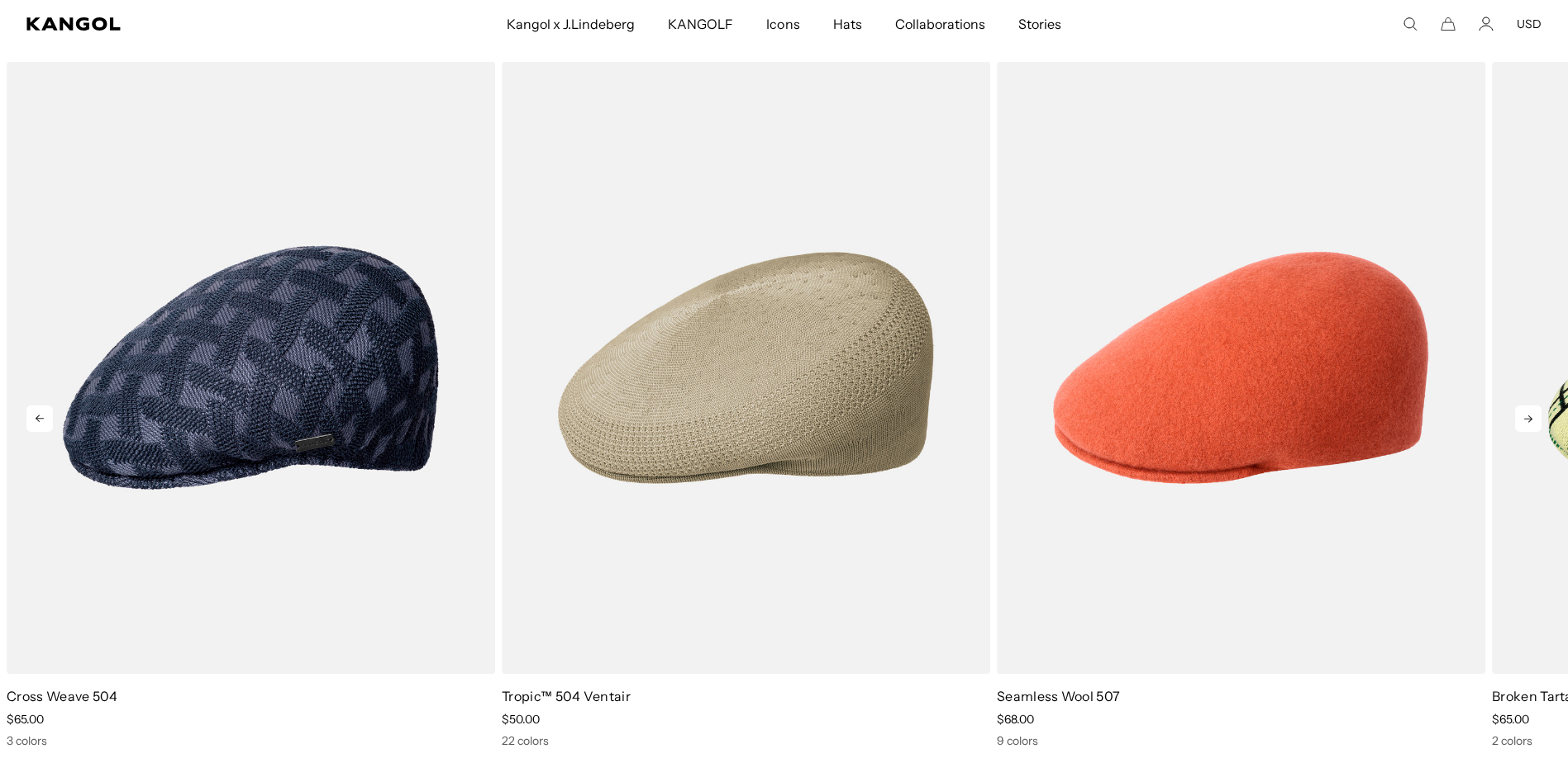
click at [37, 426] on icon at bounding box center [39, 419] width 27 height 27
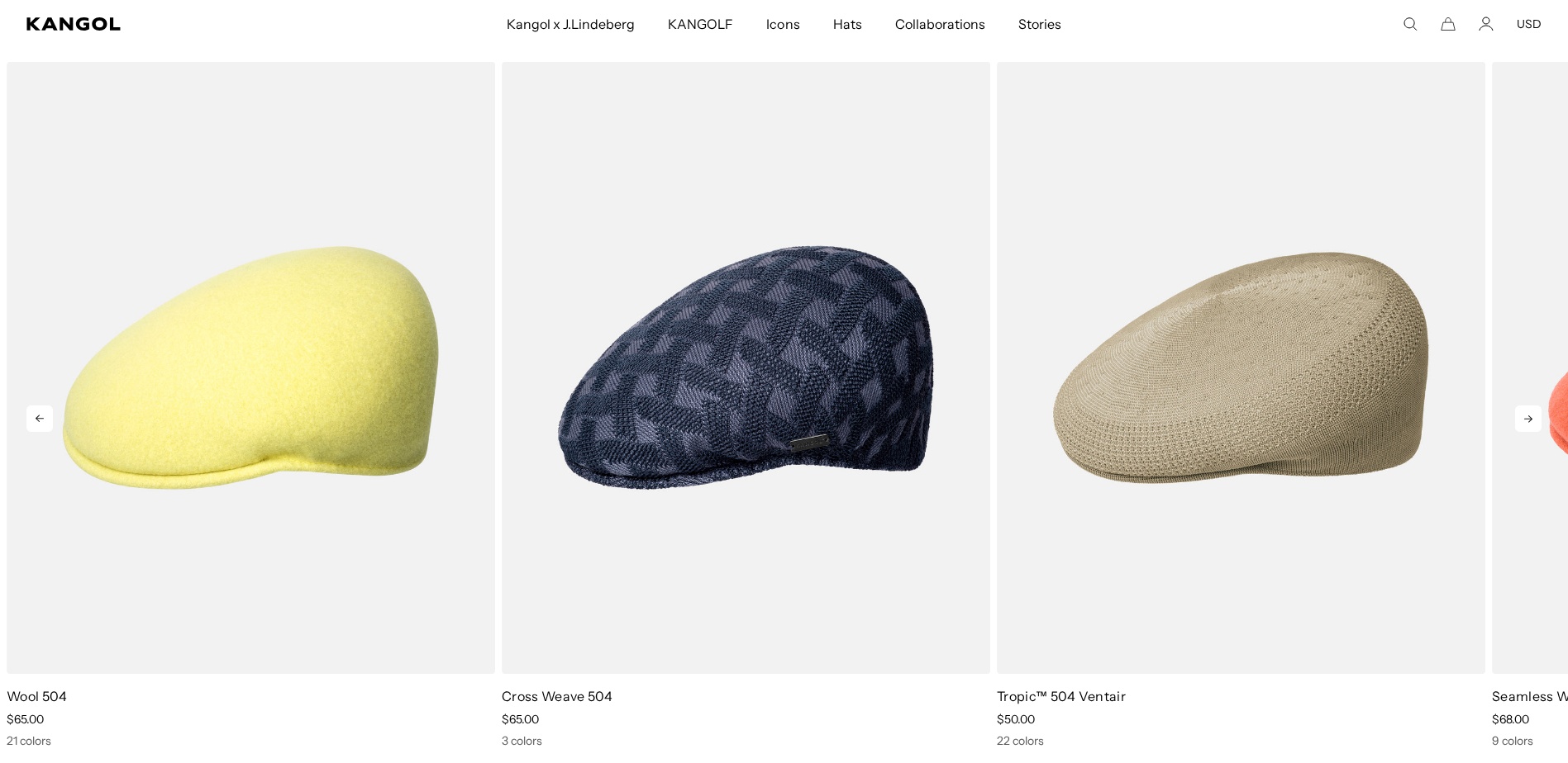
click at [37, 426] on icon at bounding box center [39, 419] width 27 height 27
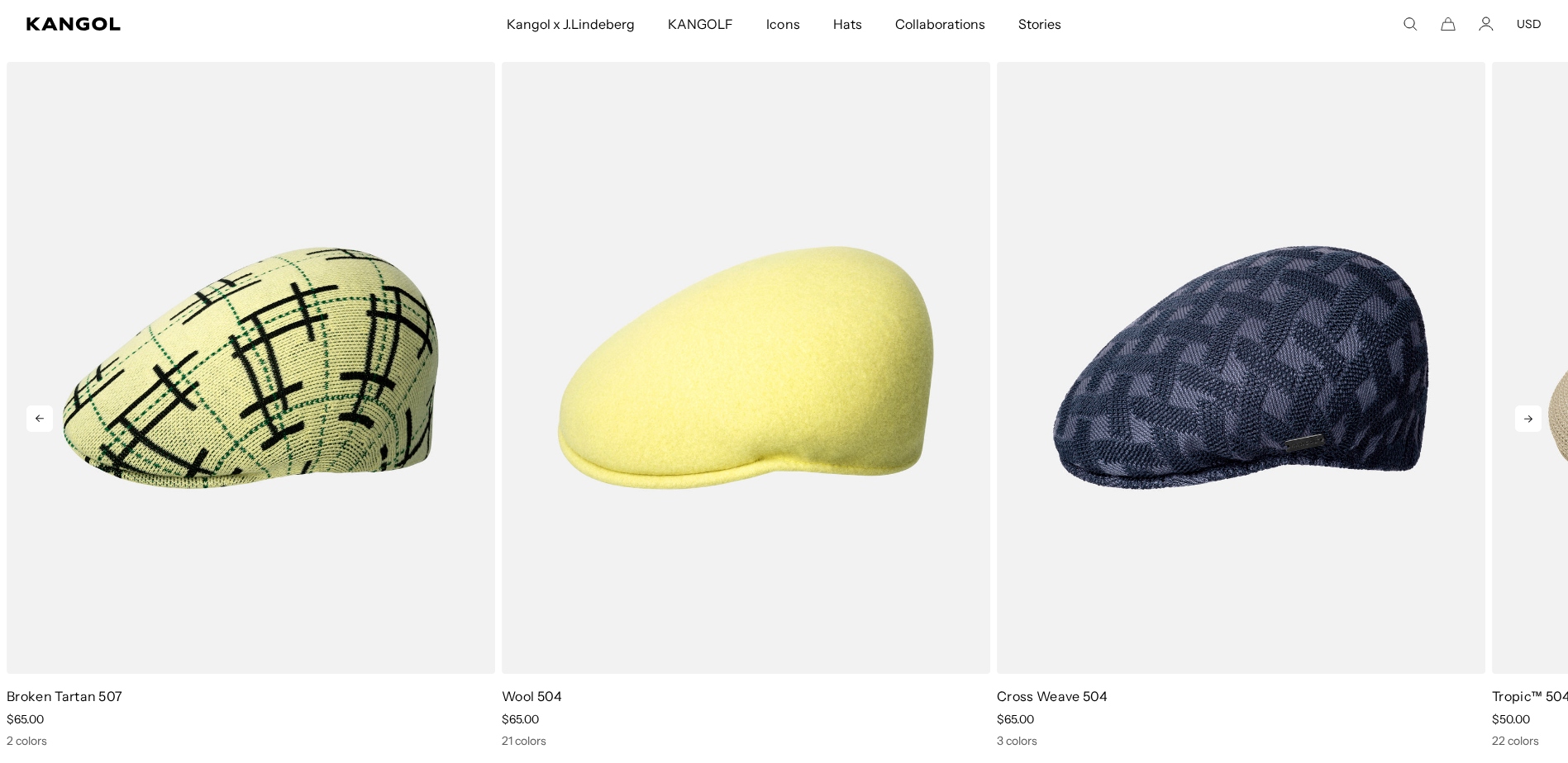
scroll to position [0, 0]
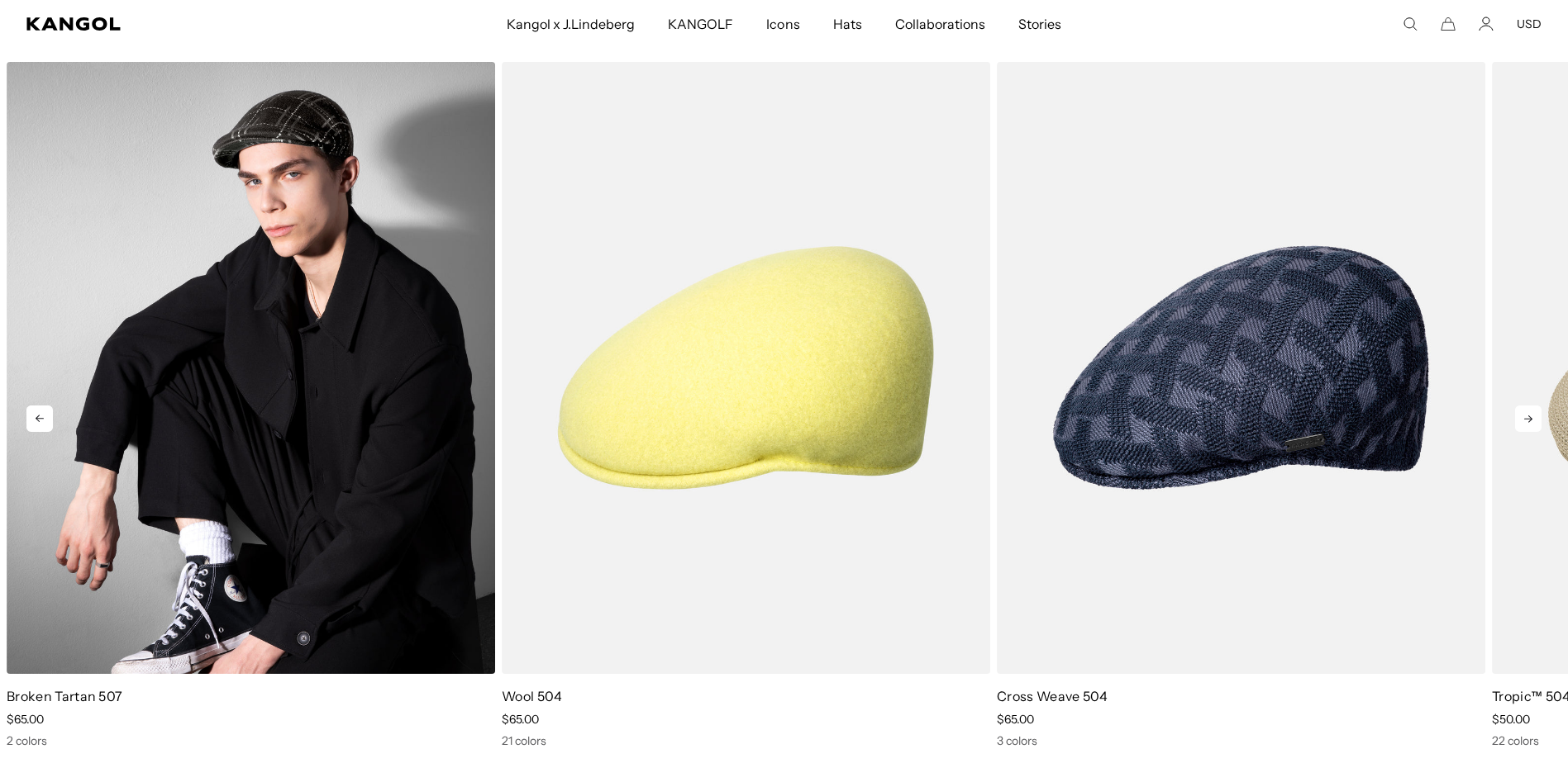
drag, startPoint x: 37, startPoint y: 426, endPoint x: 222, endPoint y: 425, distance: 185.0
click at [0, 0] on link "1 of 5" at bounding box center [0, 0] width 0 height 0
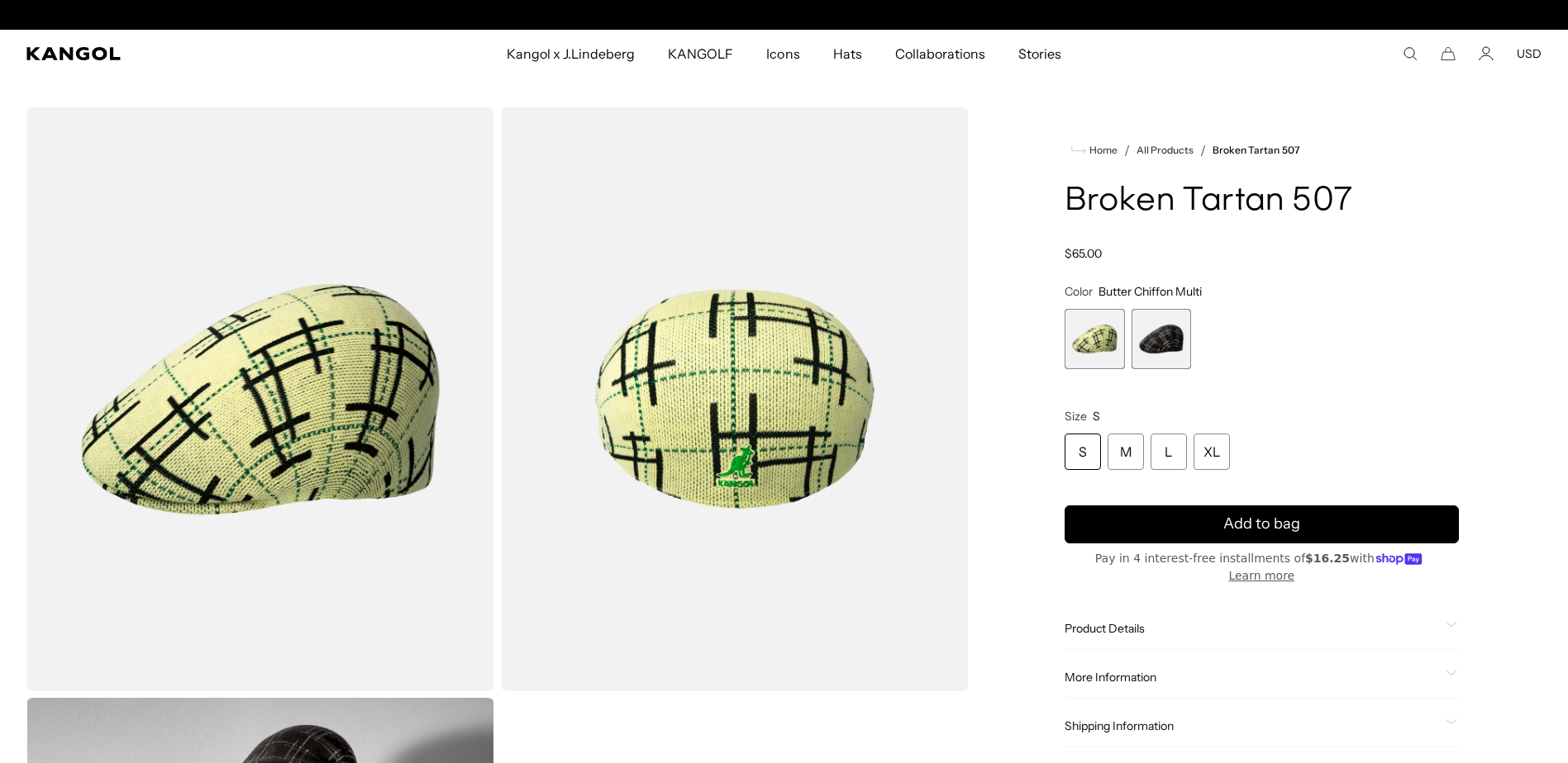
scroll to position [0, 341]
click at [1080, 449] on div "S" at bounding box center [1083, 452] width 37 height 37
click at [397, 428] on img "Gallery Viewer" at bounding box center [260, 399] width 468 height 584
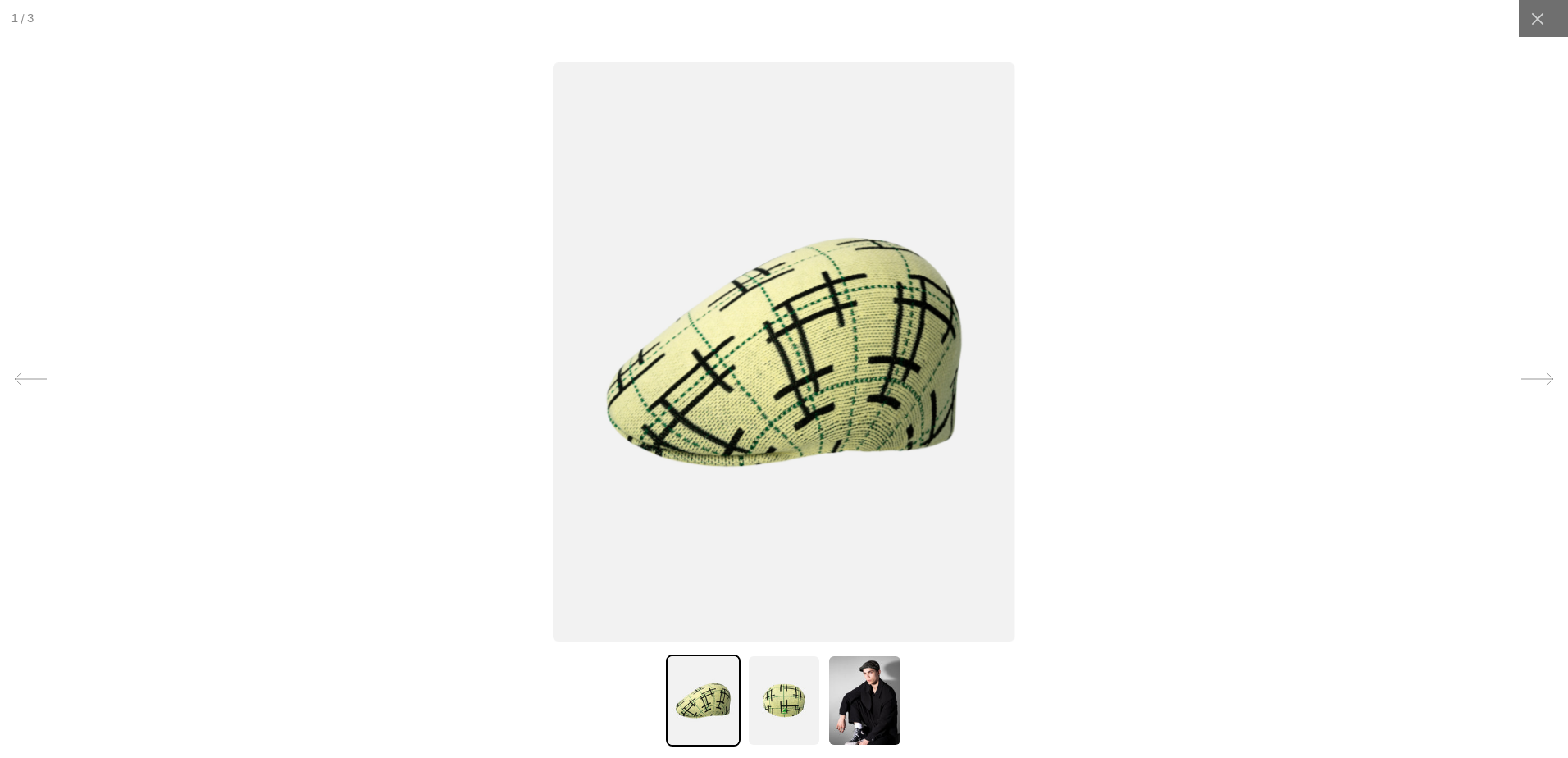
click at [772, 697] on img at bounding box center [784, 701] width 74 height 92
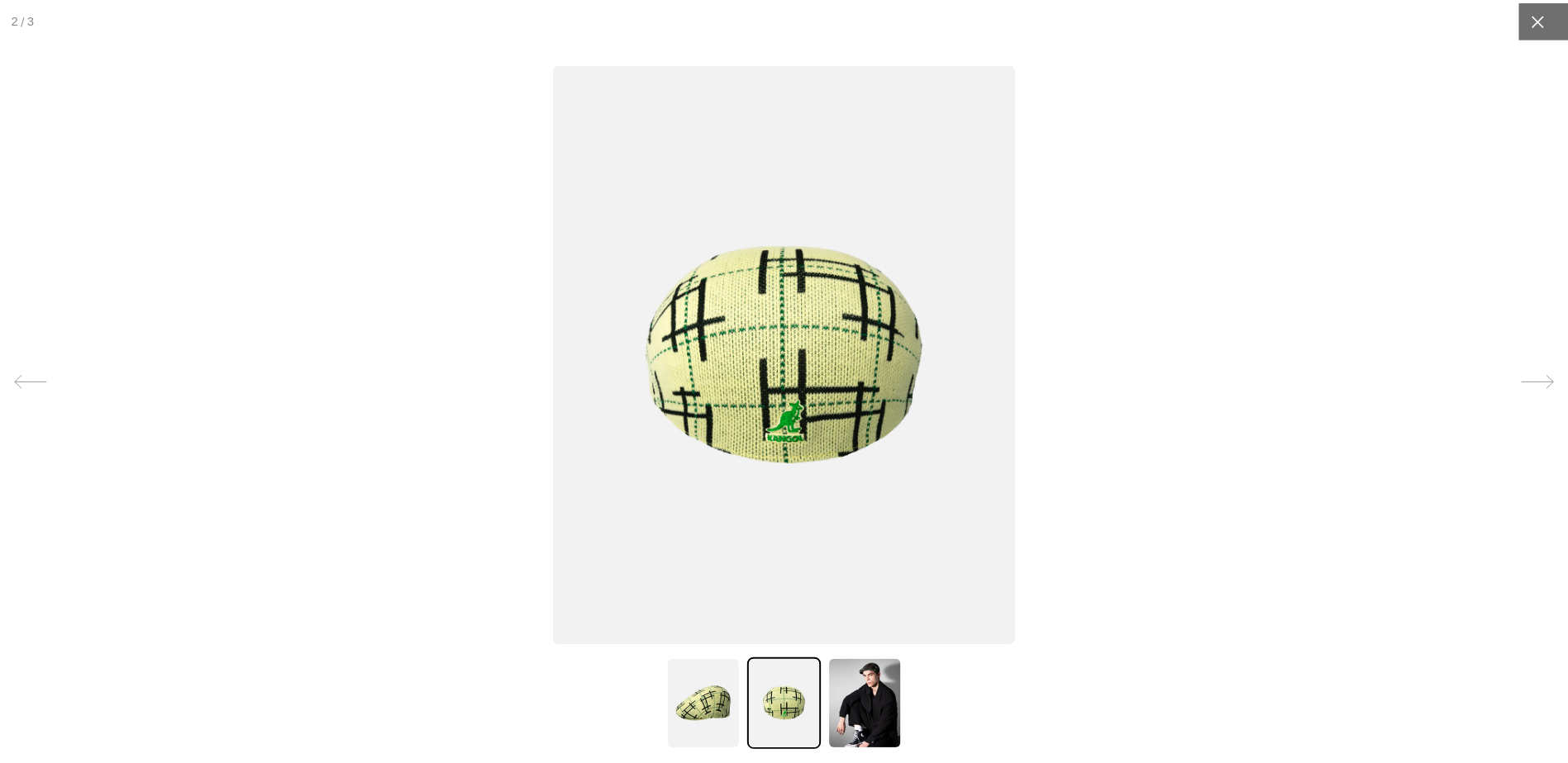
scroll to position [0, 341]
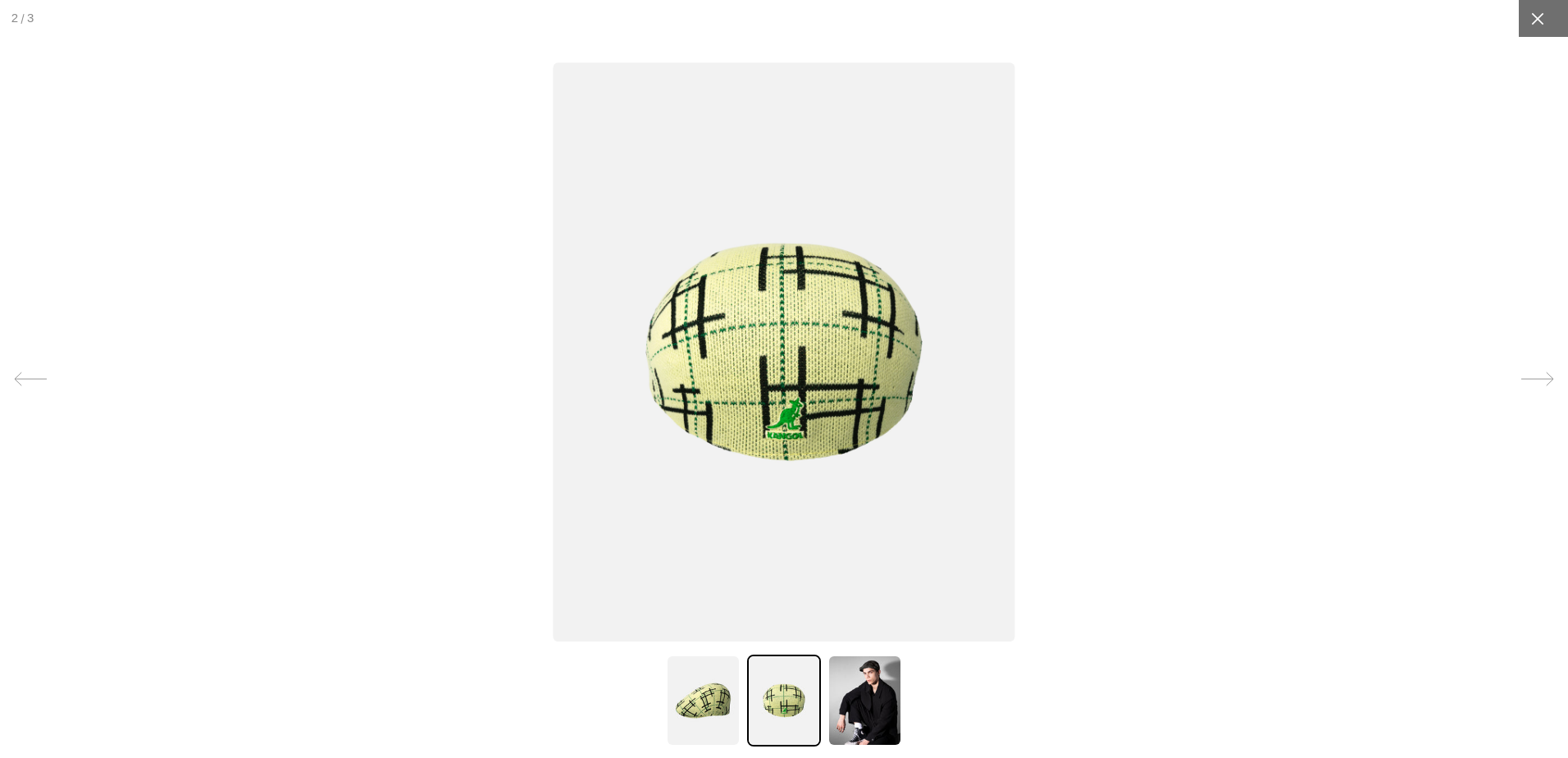
click at [1540, 24] on div at bounding box center [1537, 18] width 36 height 36
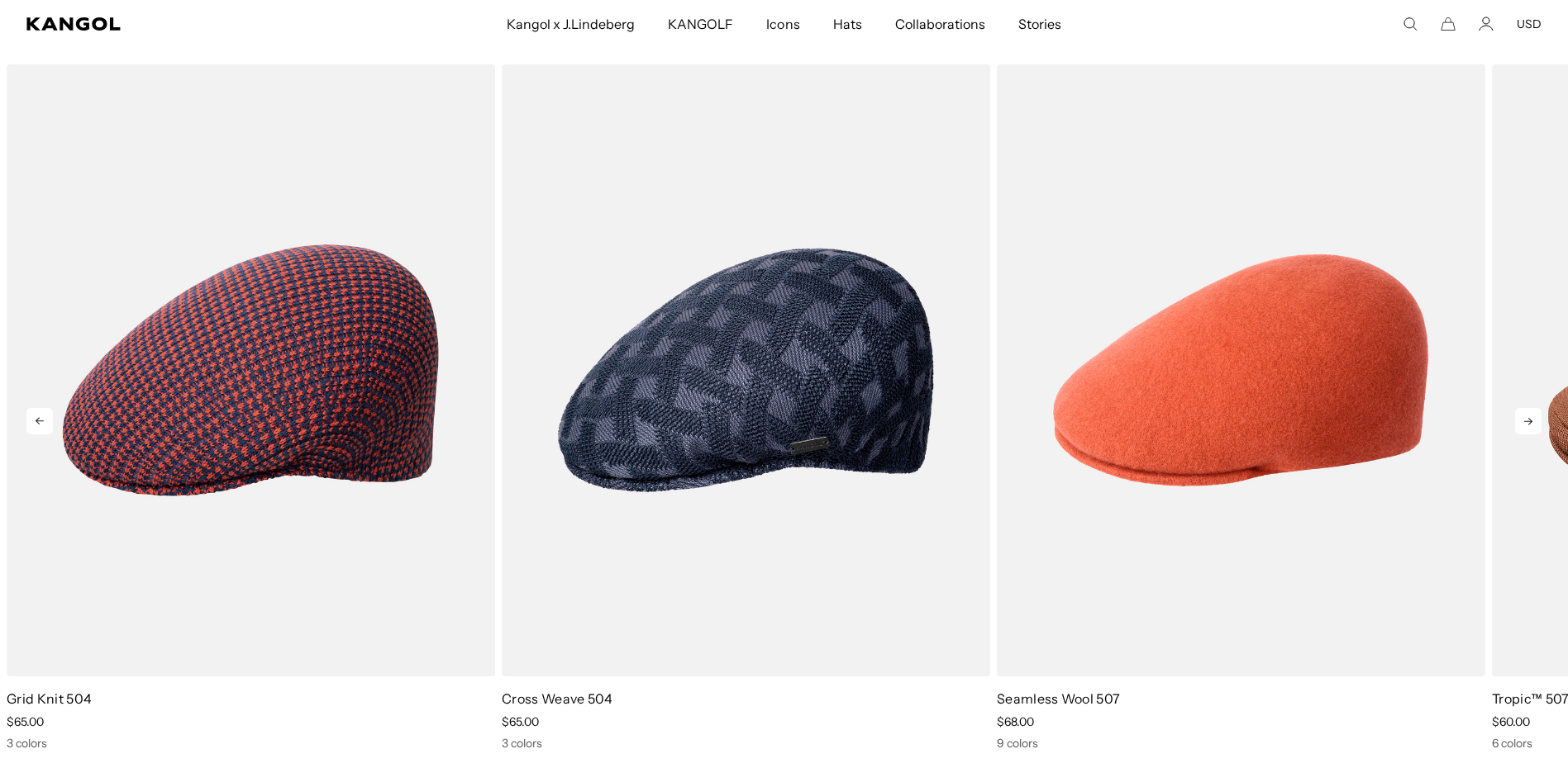
scroll to position [1405, 0]
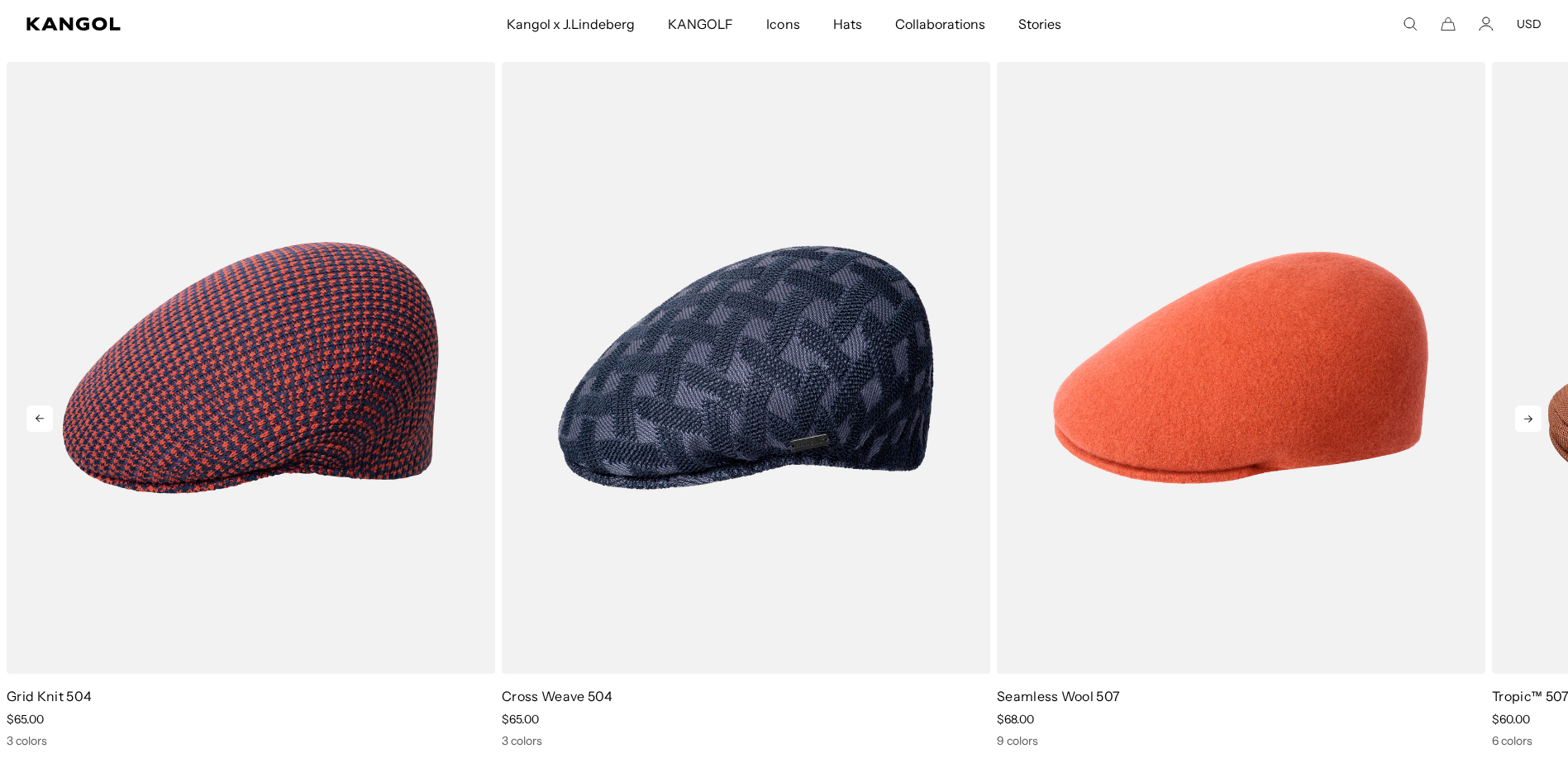
click at [1535, 427] on icon at bounding box center [1528, 419] width 27 height 27
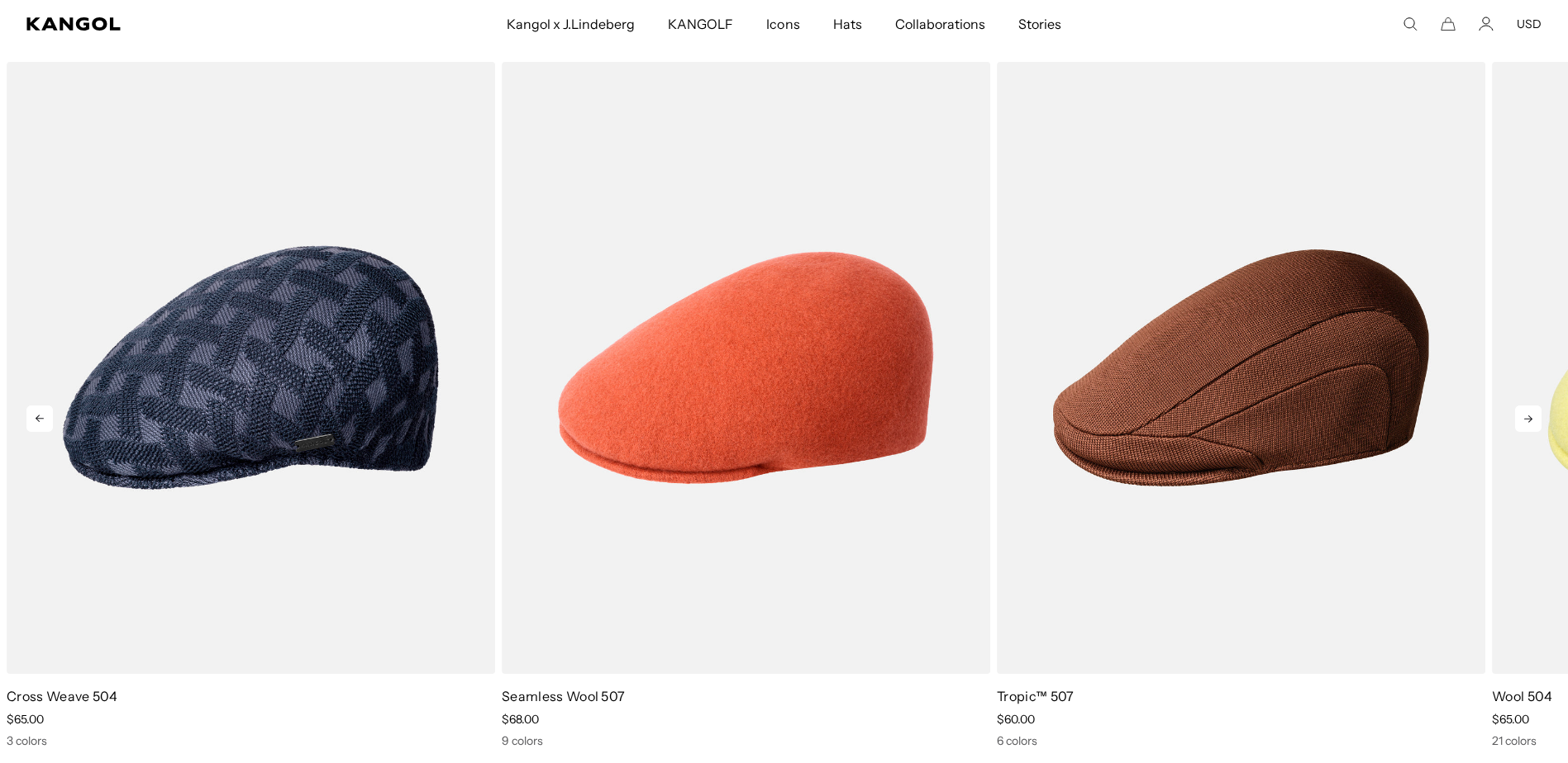
click at [1535, 427] on icon at bounding box center [1528, 419] width 27 height 27
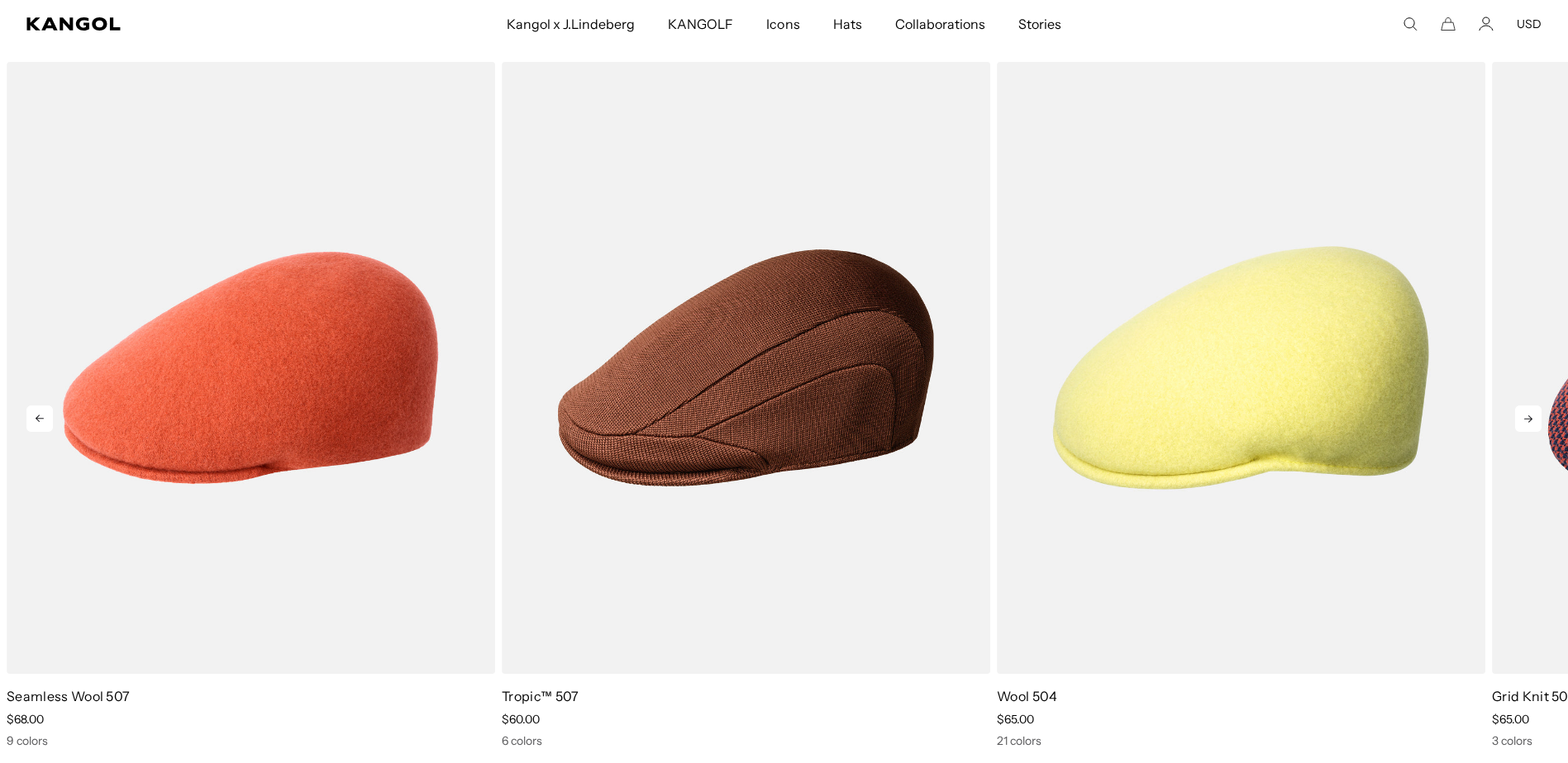
click at [1535, 427] on icon at bounding box center [1528, 419] width 27 height 27
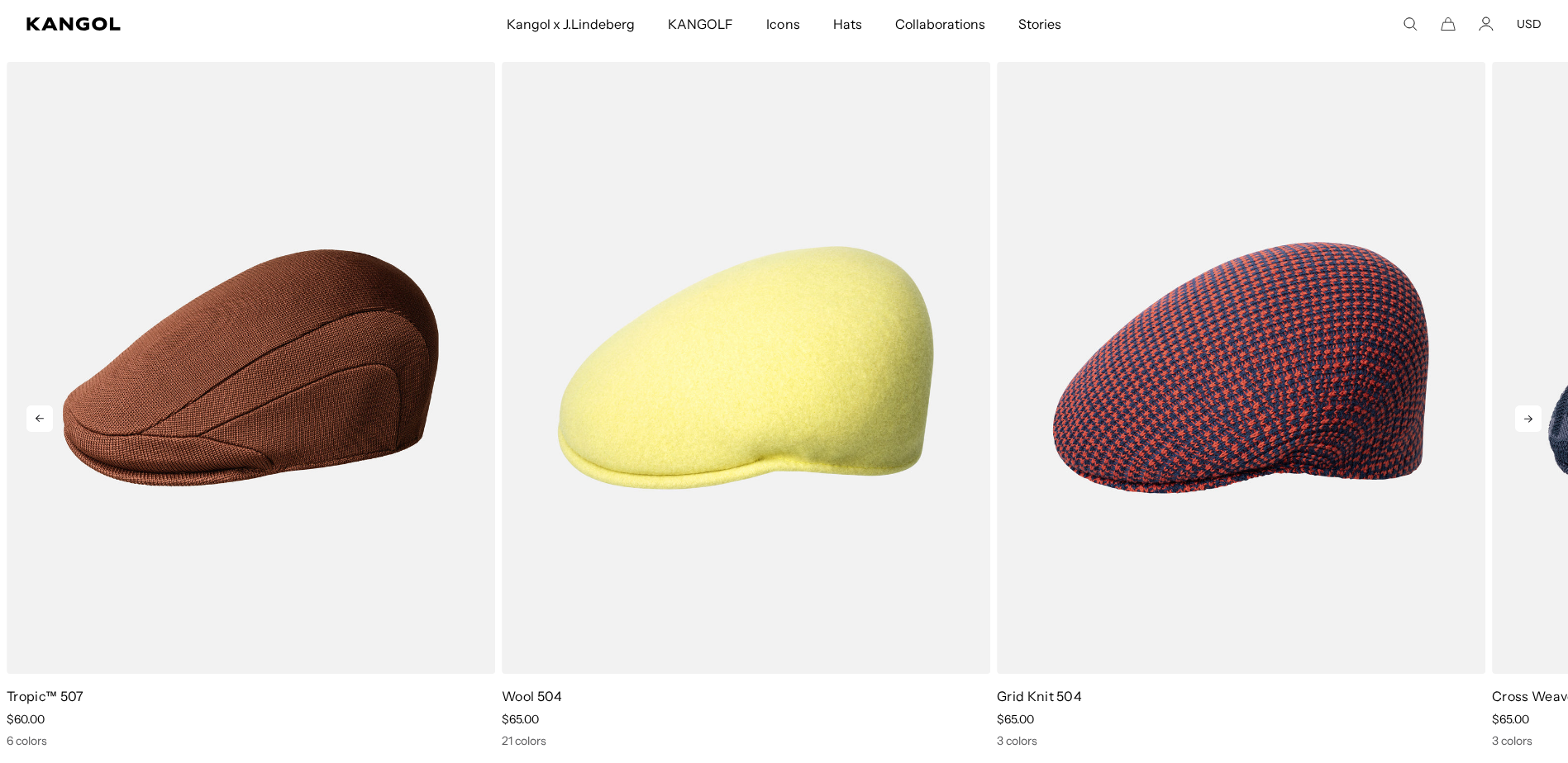
scroll to position [0, 341]
click at [1535, 427] on icon at bounding box center [1528, 419] width 27 height 27
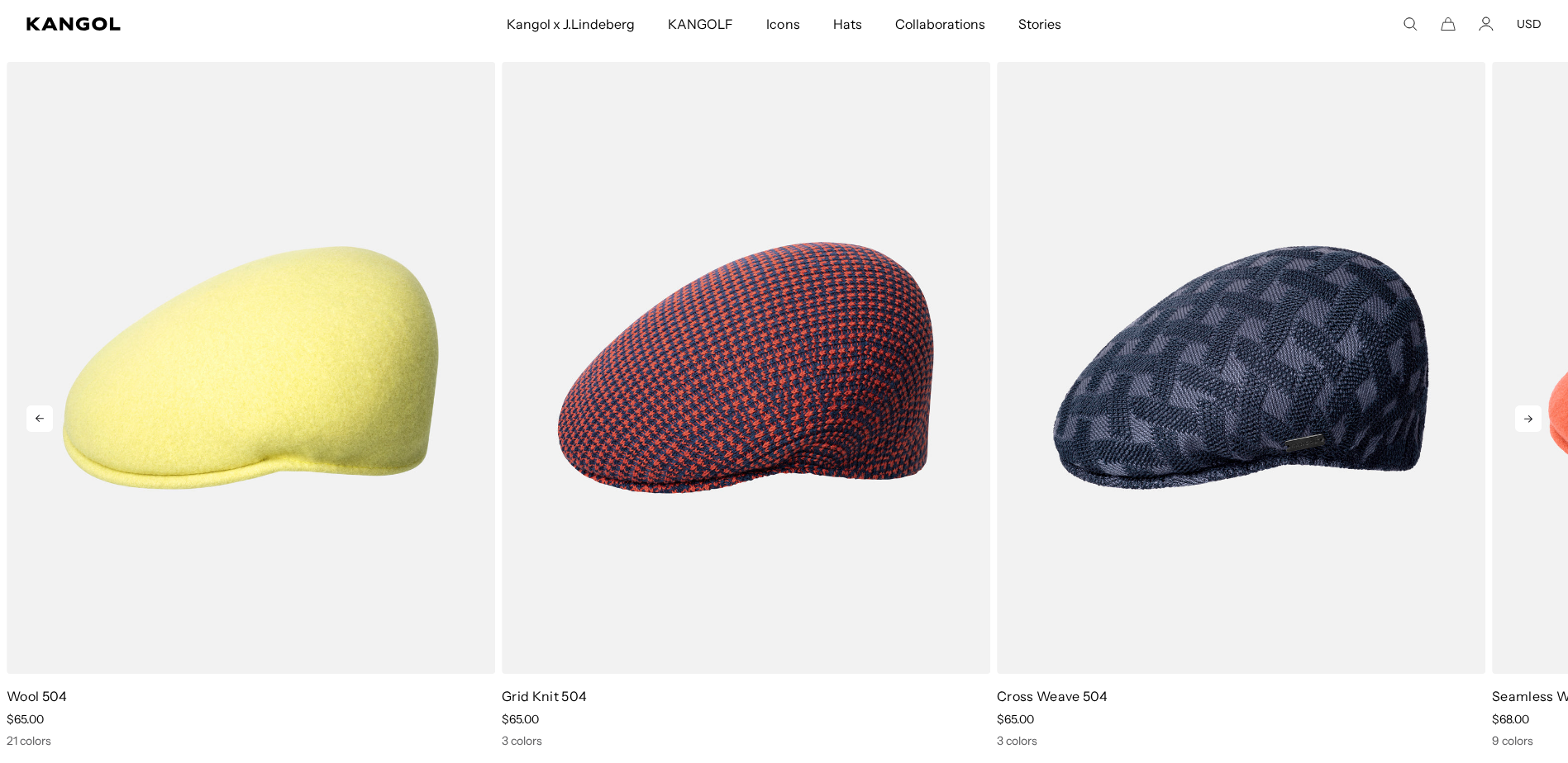
click at [1535, 427] on icon at bounding box center [1528, 419] width 27 height 27
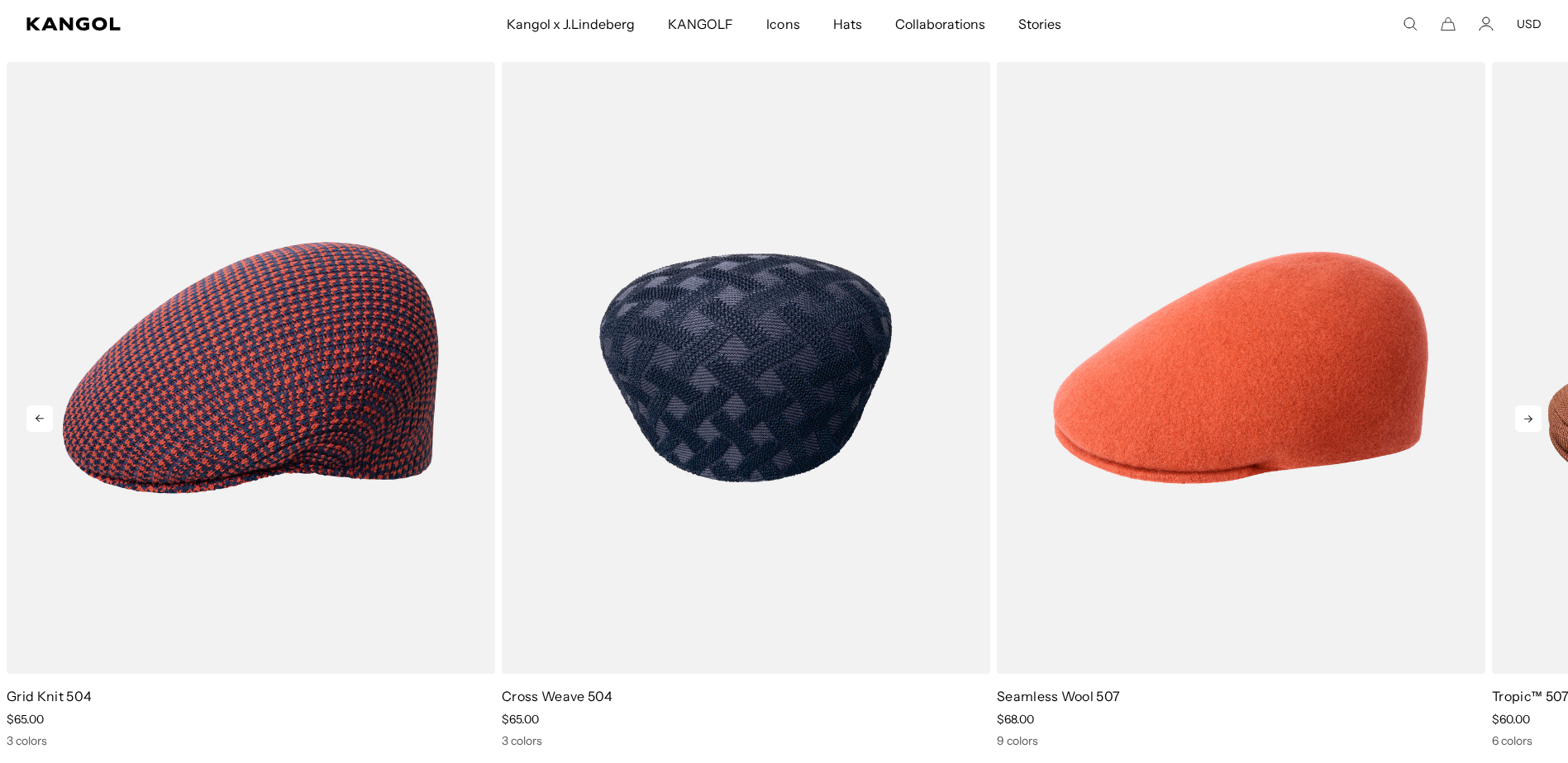
click at [708, 545] on img "2 of 5" at bounding box center [746, 368] width 489 height 613
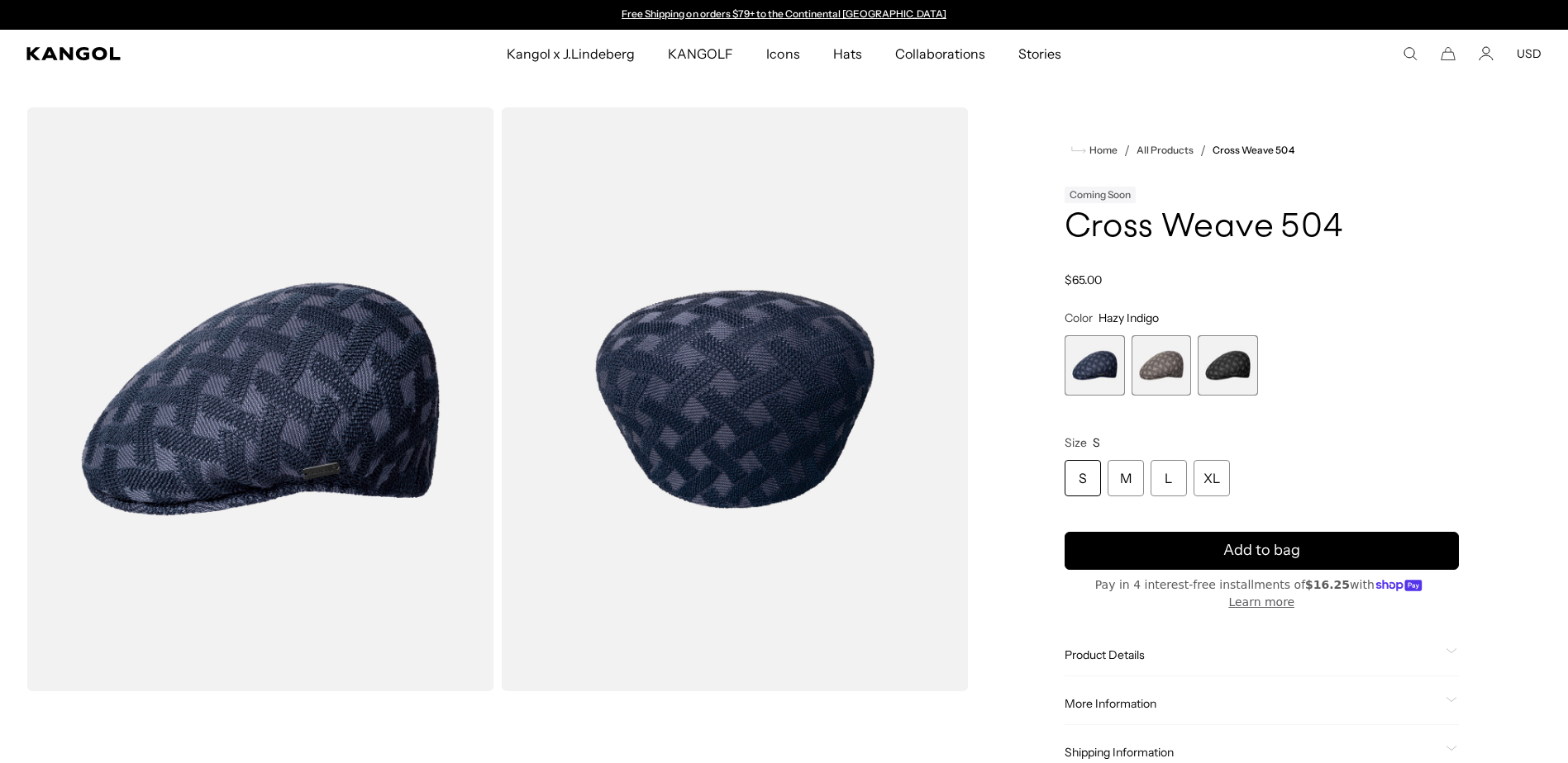
click at [1165, 383] on span "2 of 3" at bounding box center [1162, 365] width 61 height 61
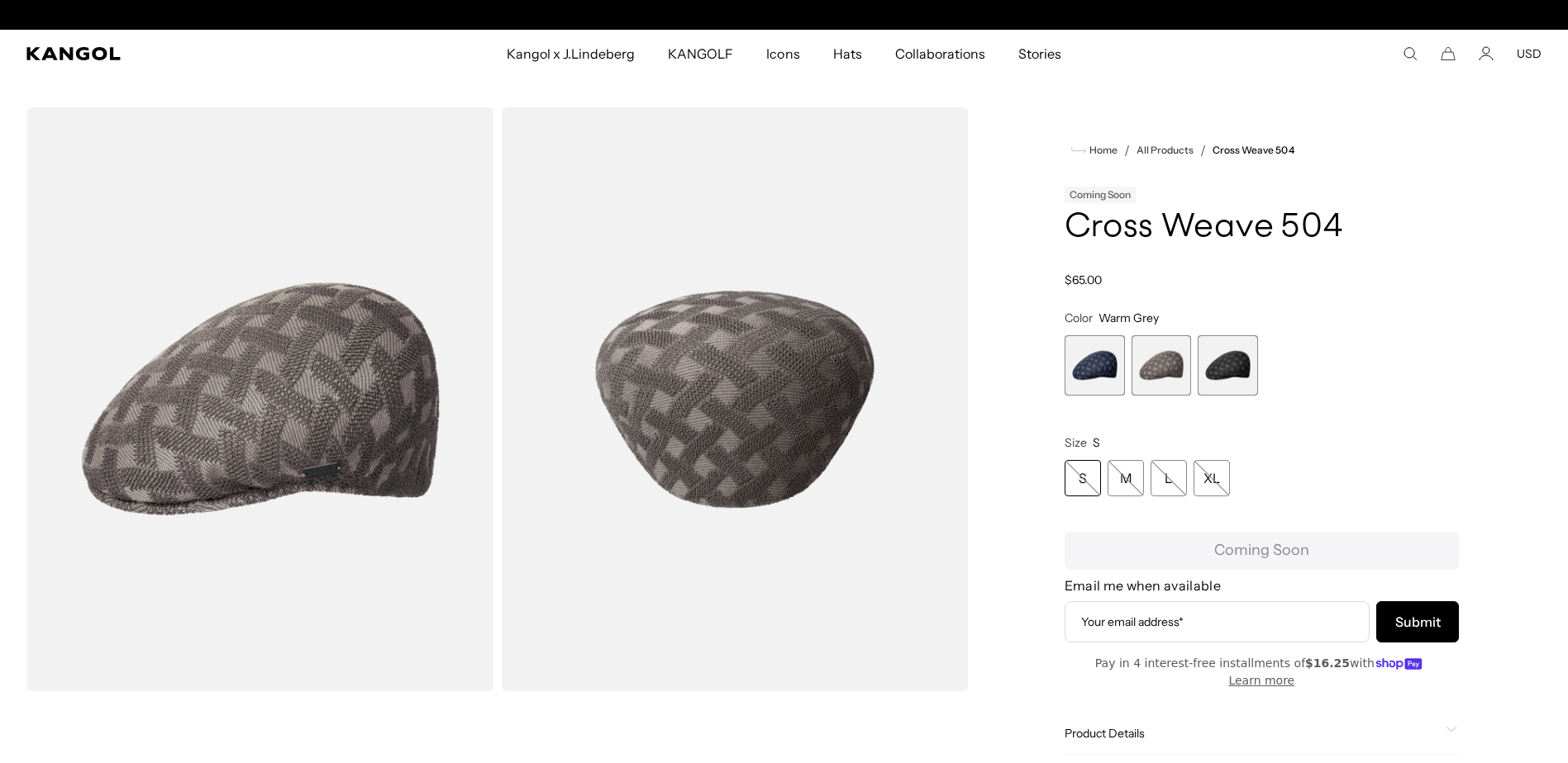
scroll to position [0, 341]
click at [1242, 376] on span "3 of 3" at bounding box center [1228, 365] width 61 height 61
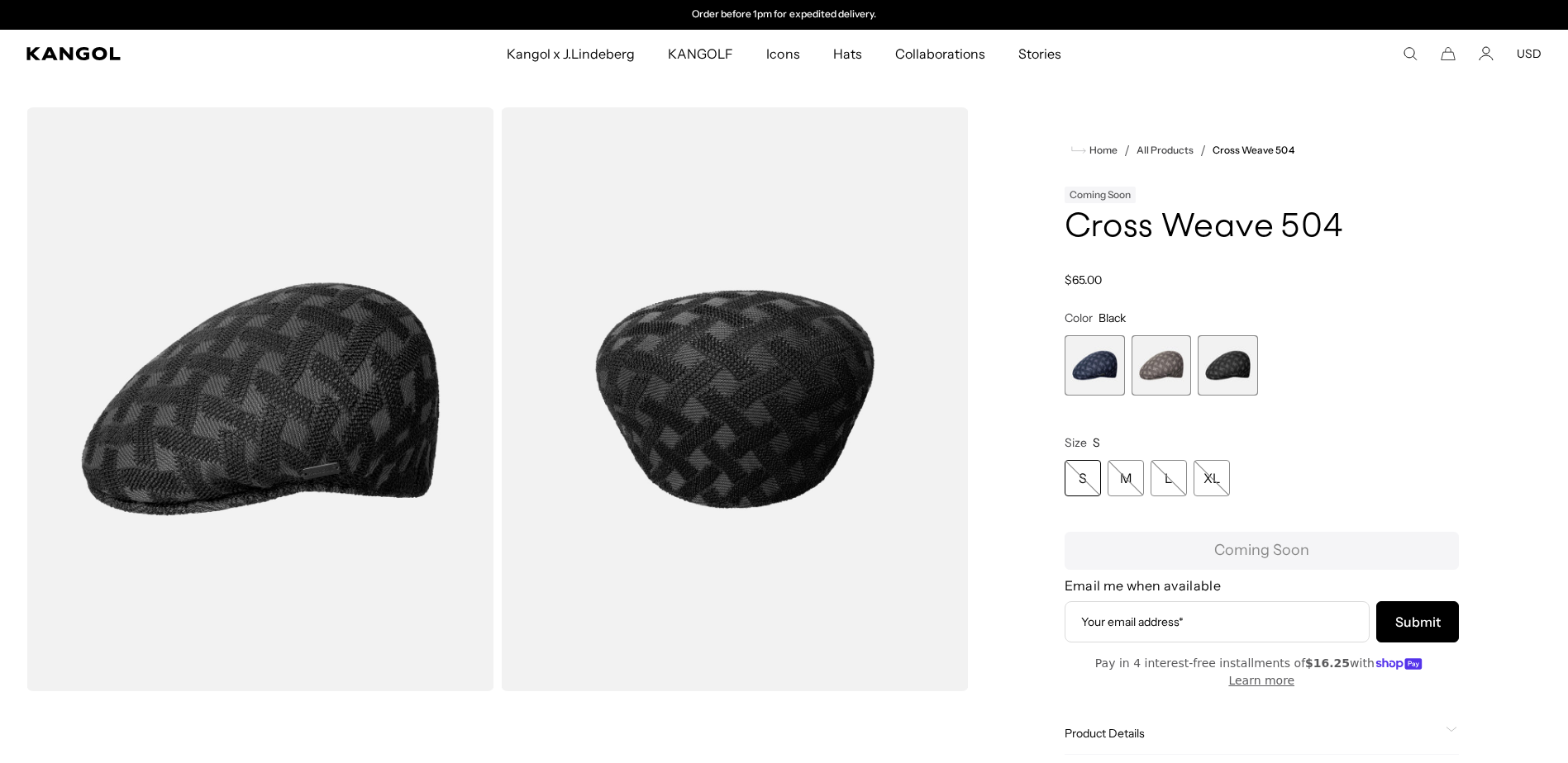
click at [1103, 376] on span "1 of 3" at bounding box center [1095, 365] width 61 height 61
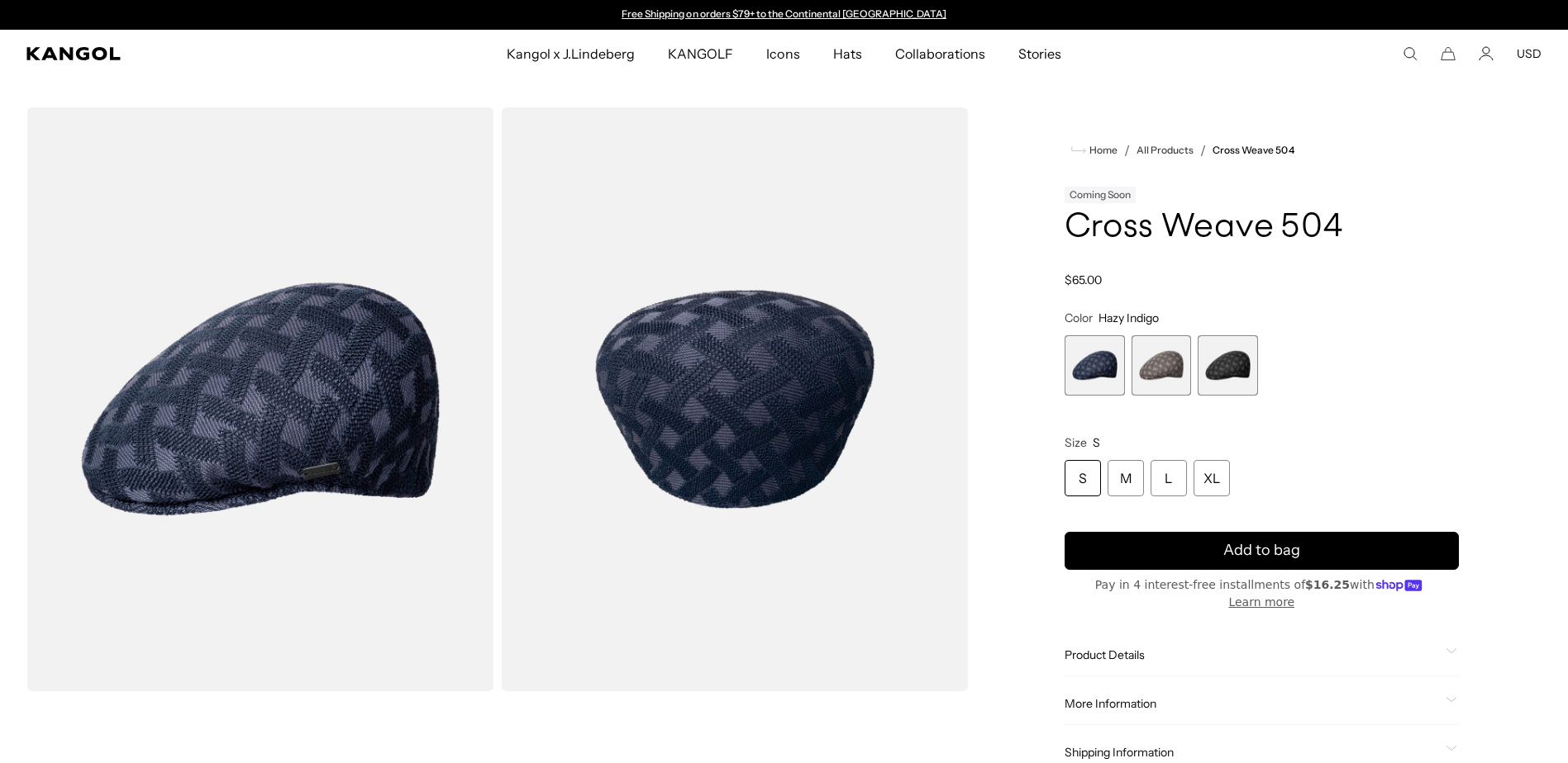
click at [1076, 485] on div "S" at bounding box center [1083, 478] width 37 height 37
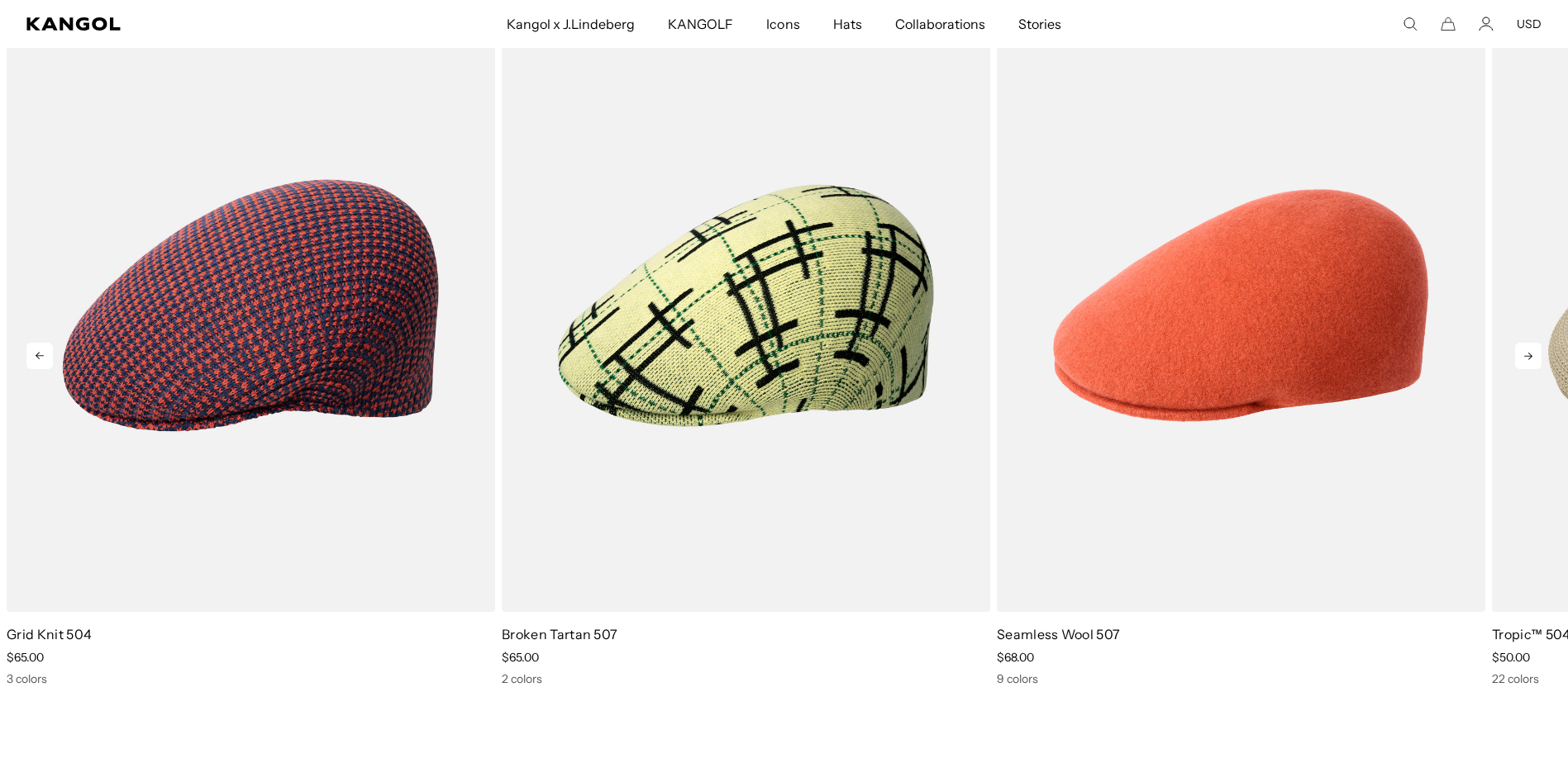
click at [1529, 342] on icon at bounding box center [1528, 355] width 27 height 27
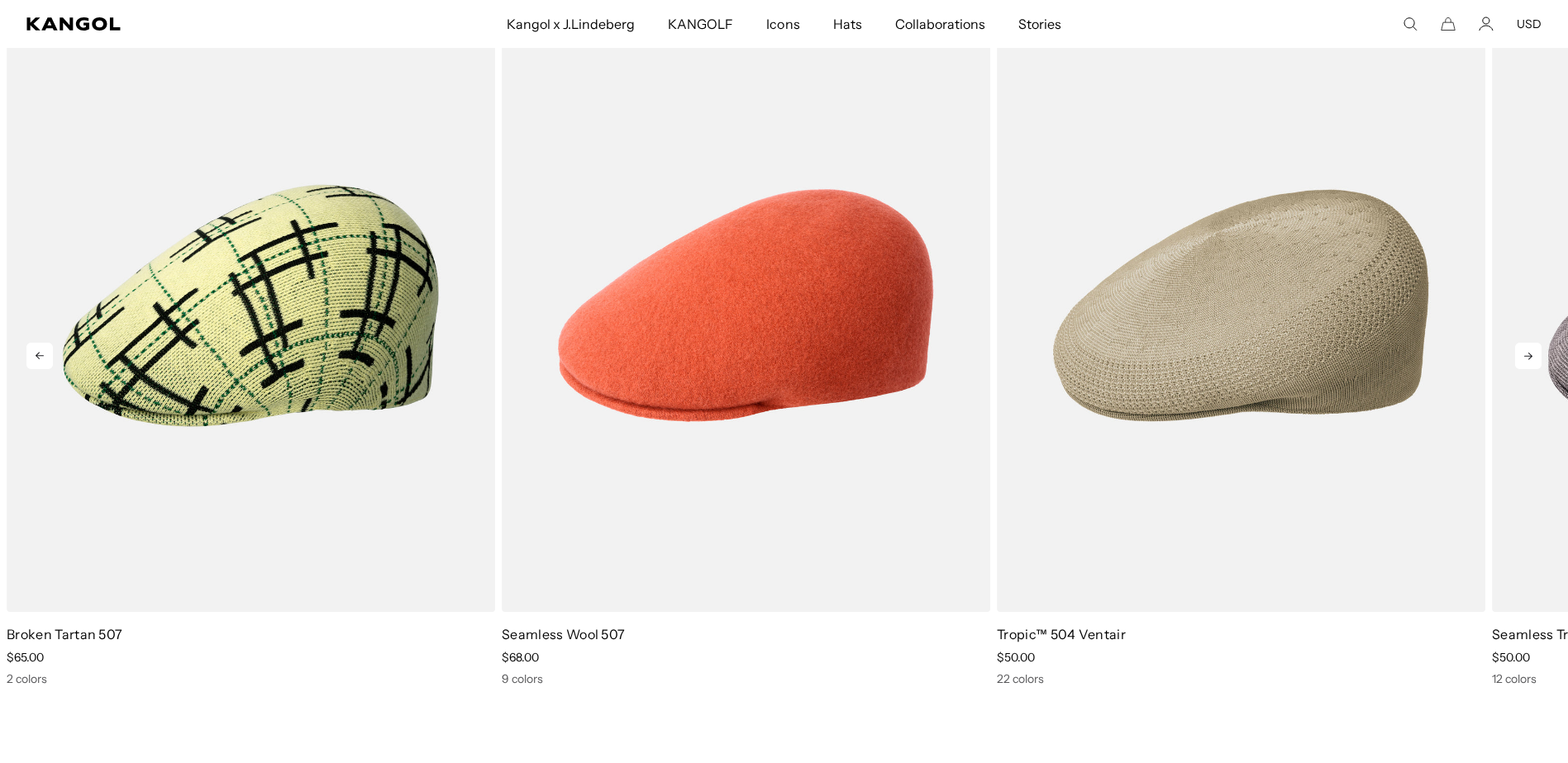
click at [1529, 342] on icon at bounding box center [1528, 355] width 27 height 27
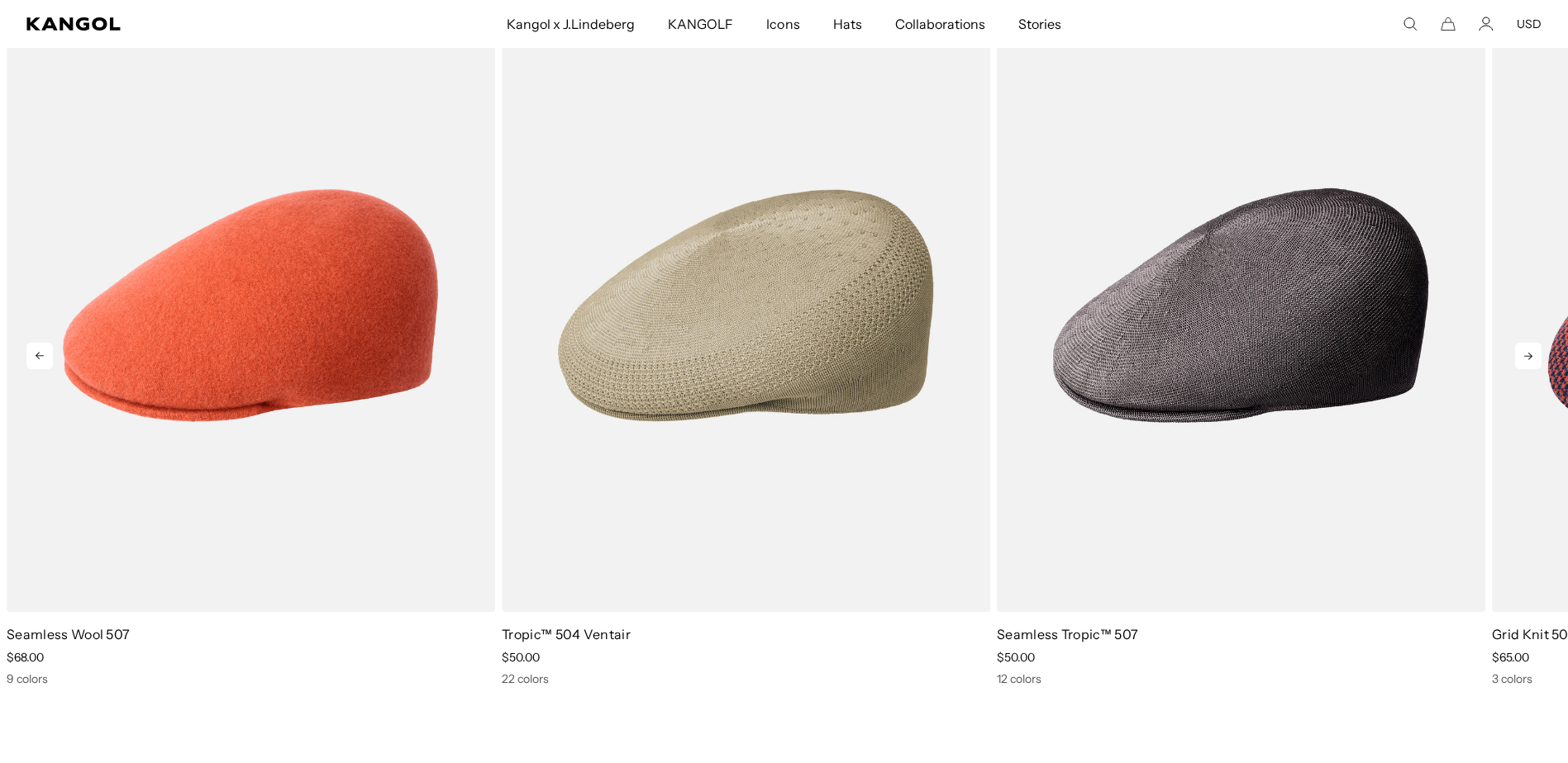
click at [1529, 342] on icon at bounding box center [1528, 355] width 27 height 27
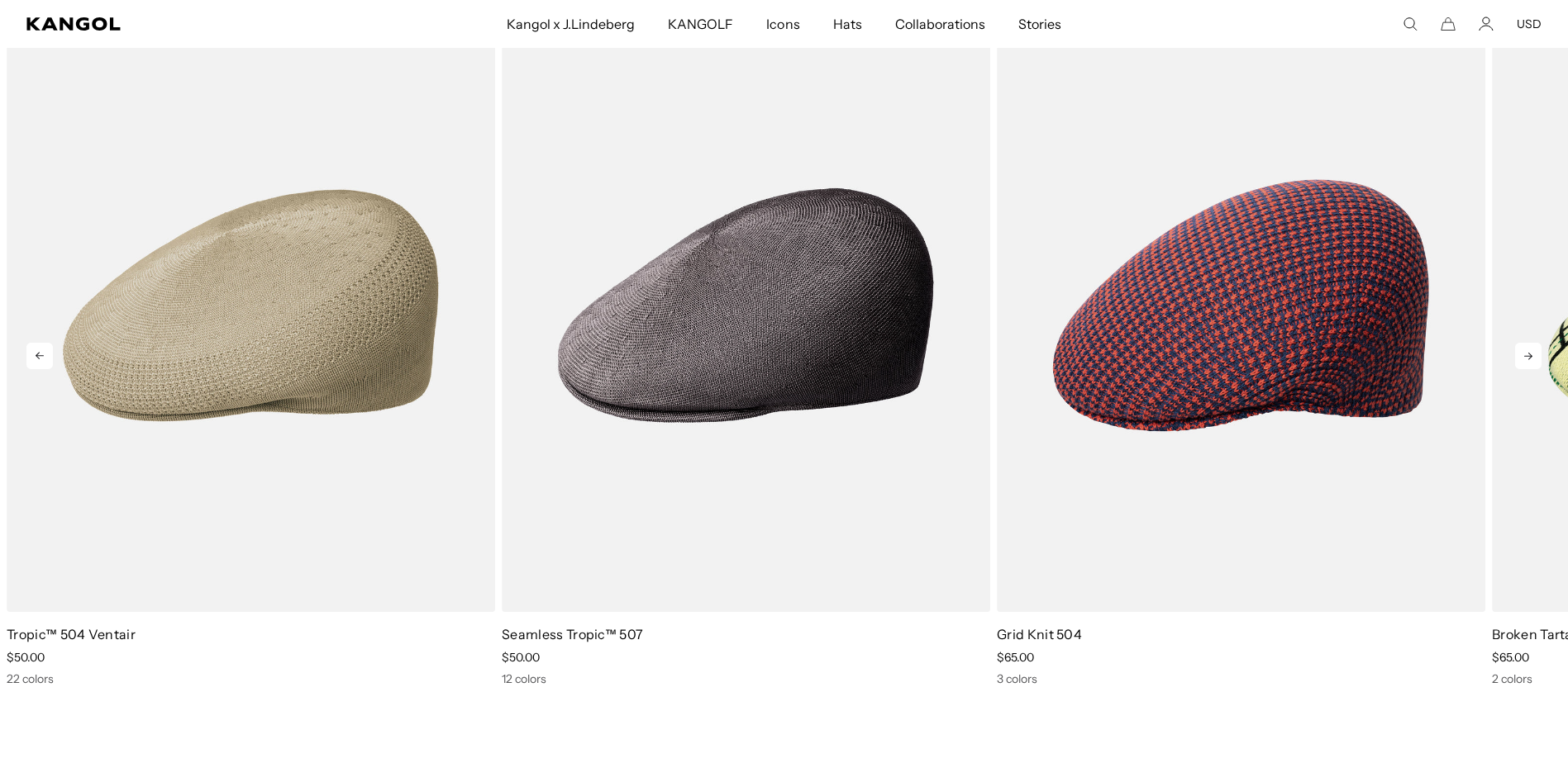
scroll to position [0, 341]
click at [1529, 342] on icon at bounding box center [1528, 355] width 27 height 27
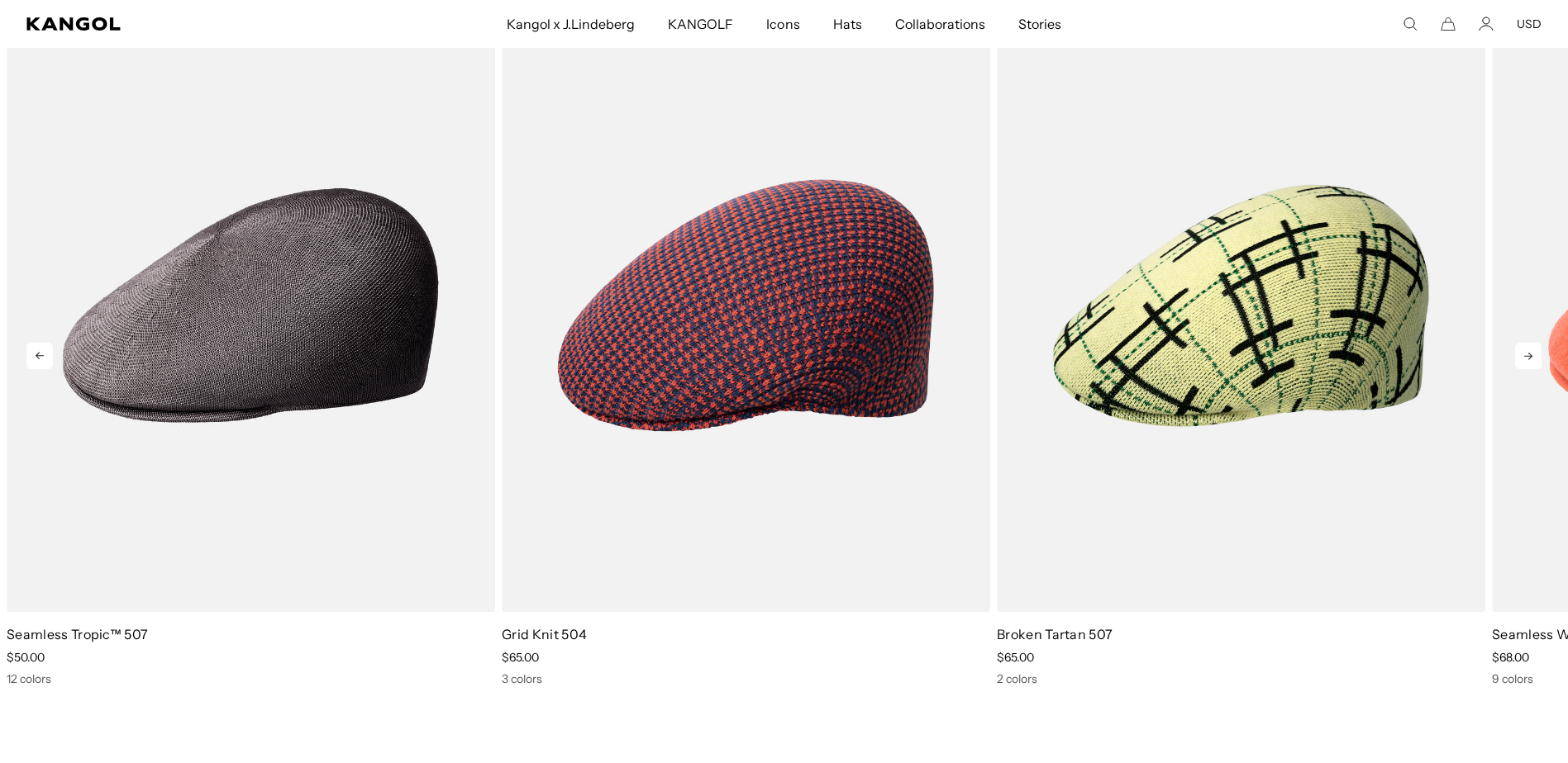
click at [1529, 342] on icon at bounding box center [1528, 355] width 27 height 27
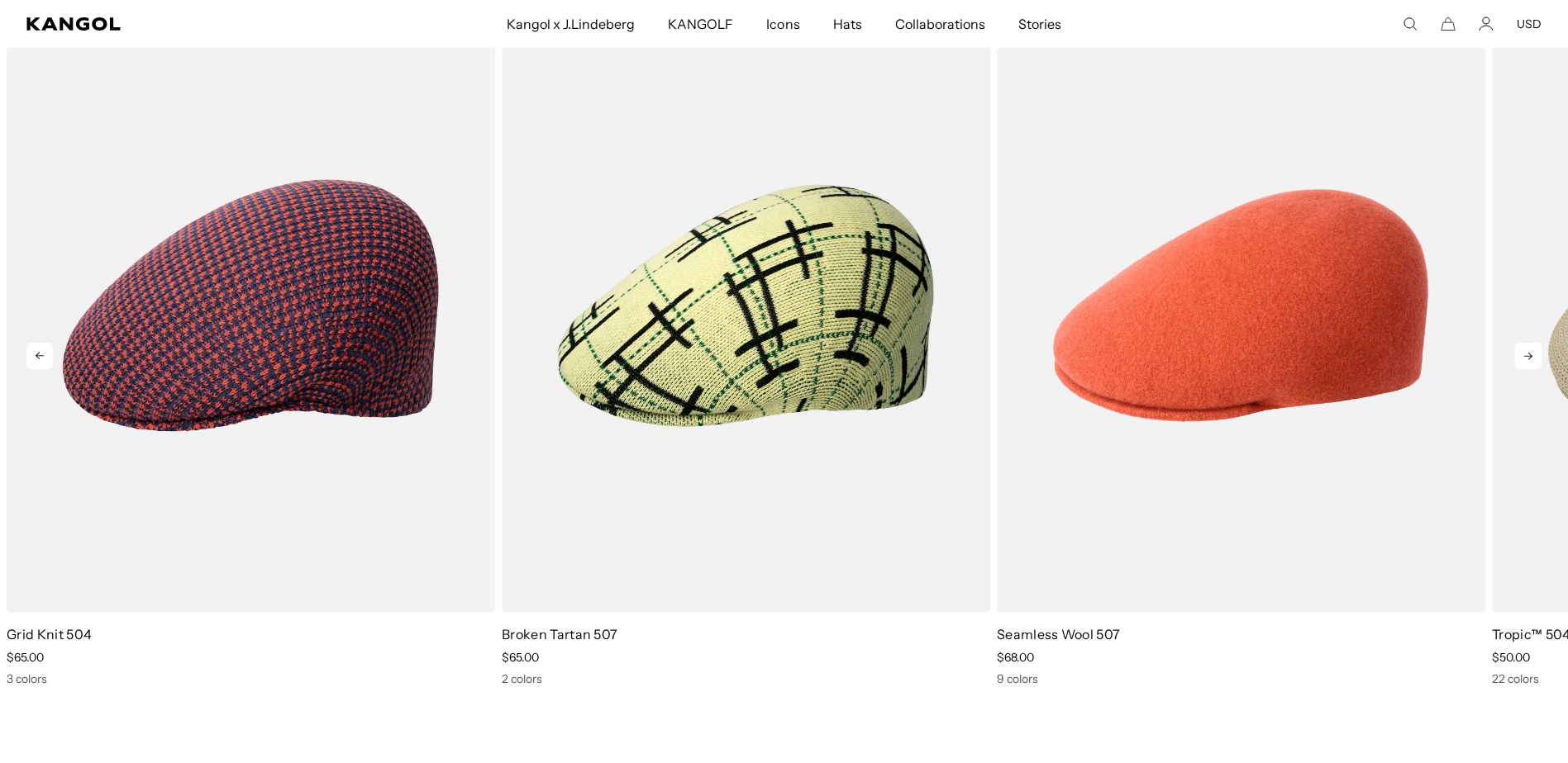
click at [1529, 342] on icon at bounding box center [1528, 355] width 27 height 27
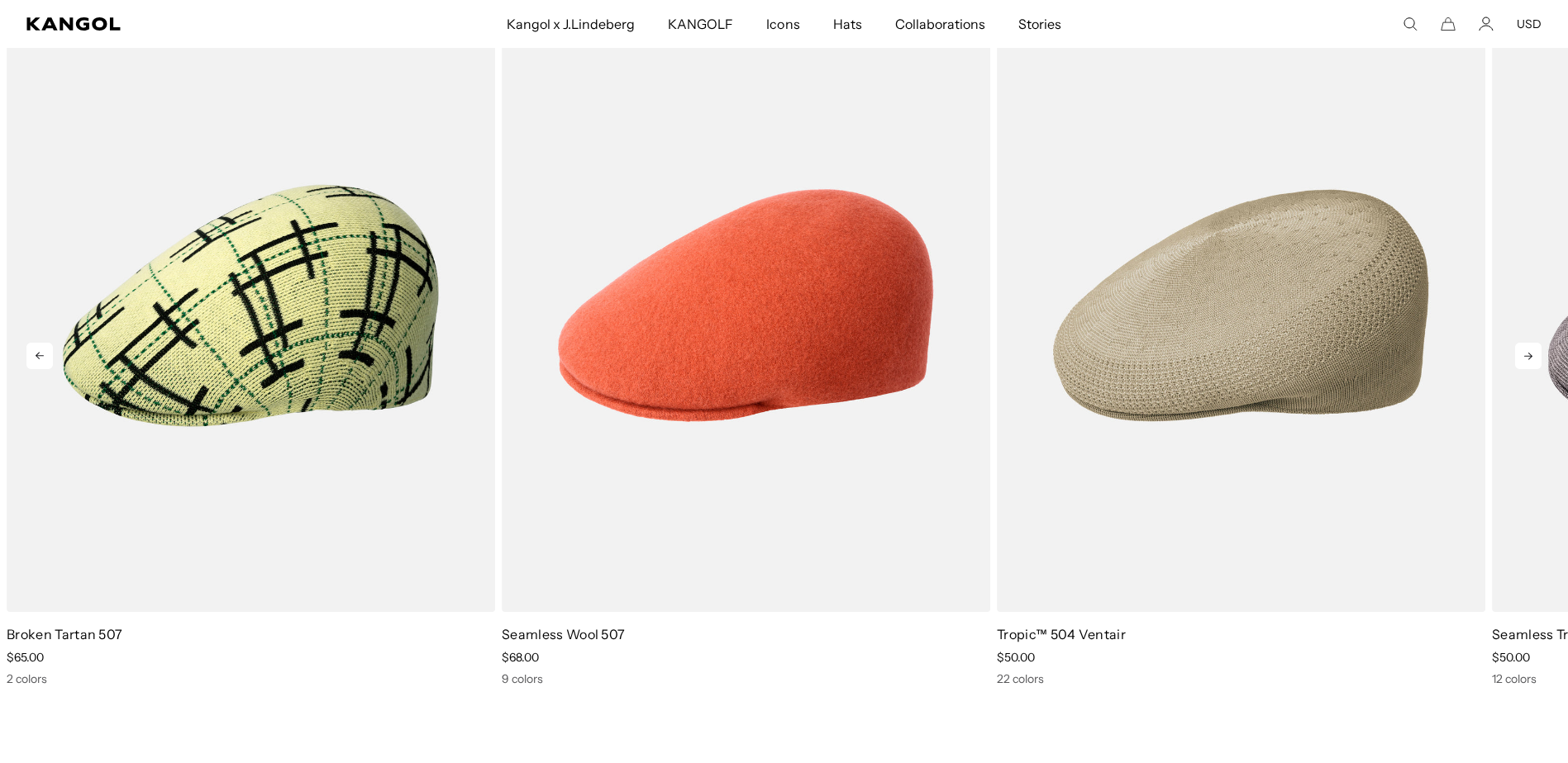
click at [1529, 342] on icon at bounding box center [1528, 355] width 27 height 27
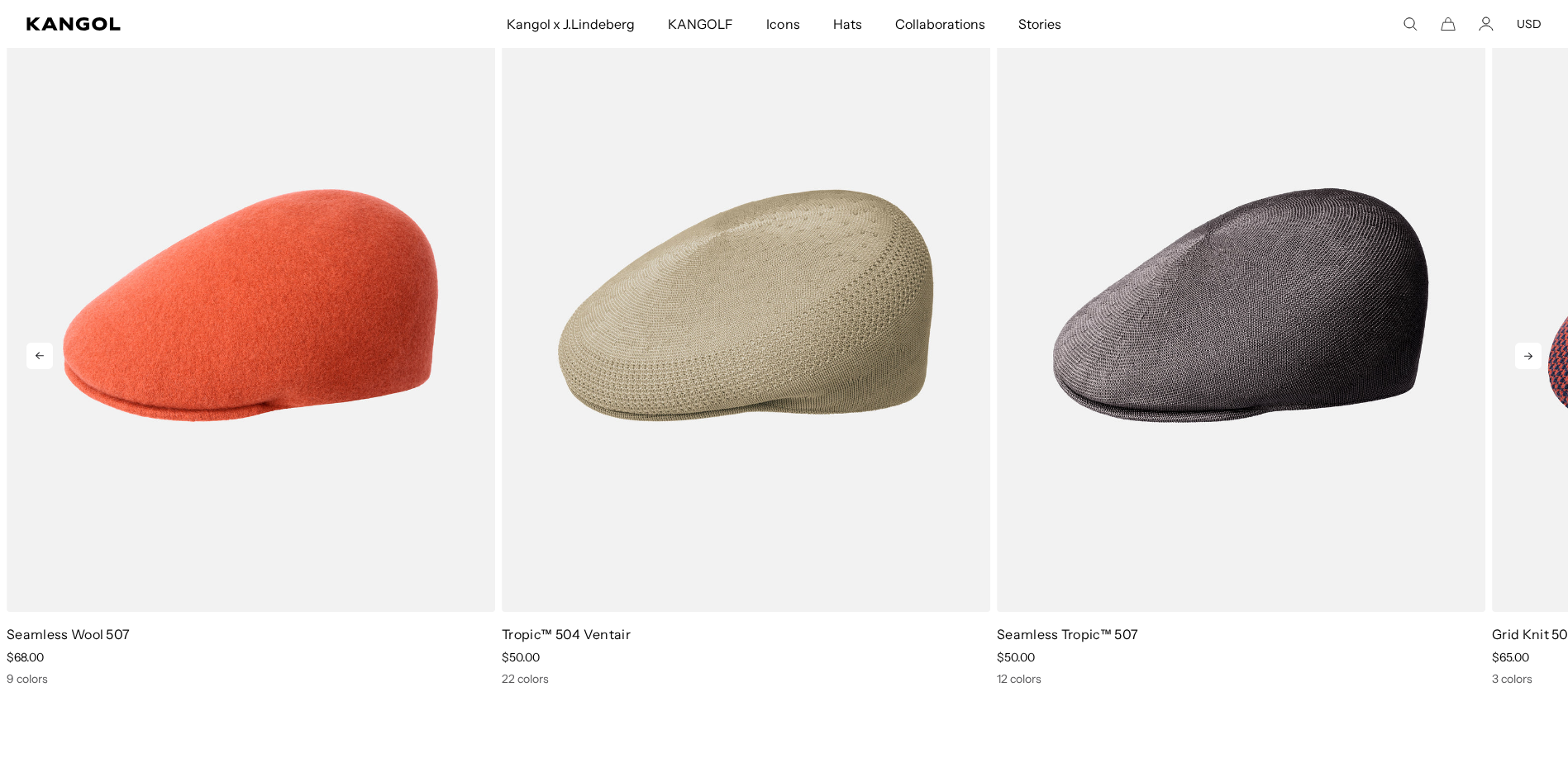
click at [1529, 342] on icon at bounding box center [1528, 355] width 27 height 27
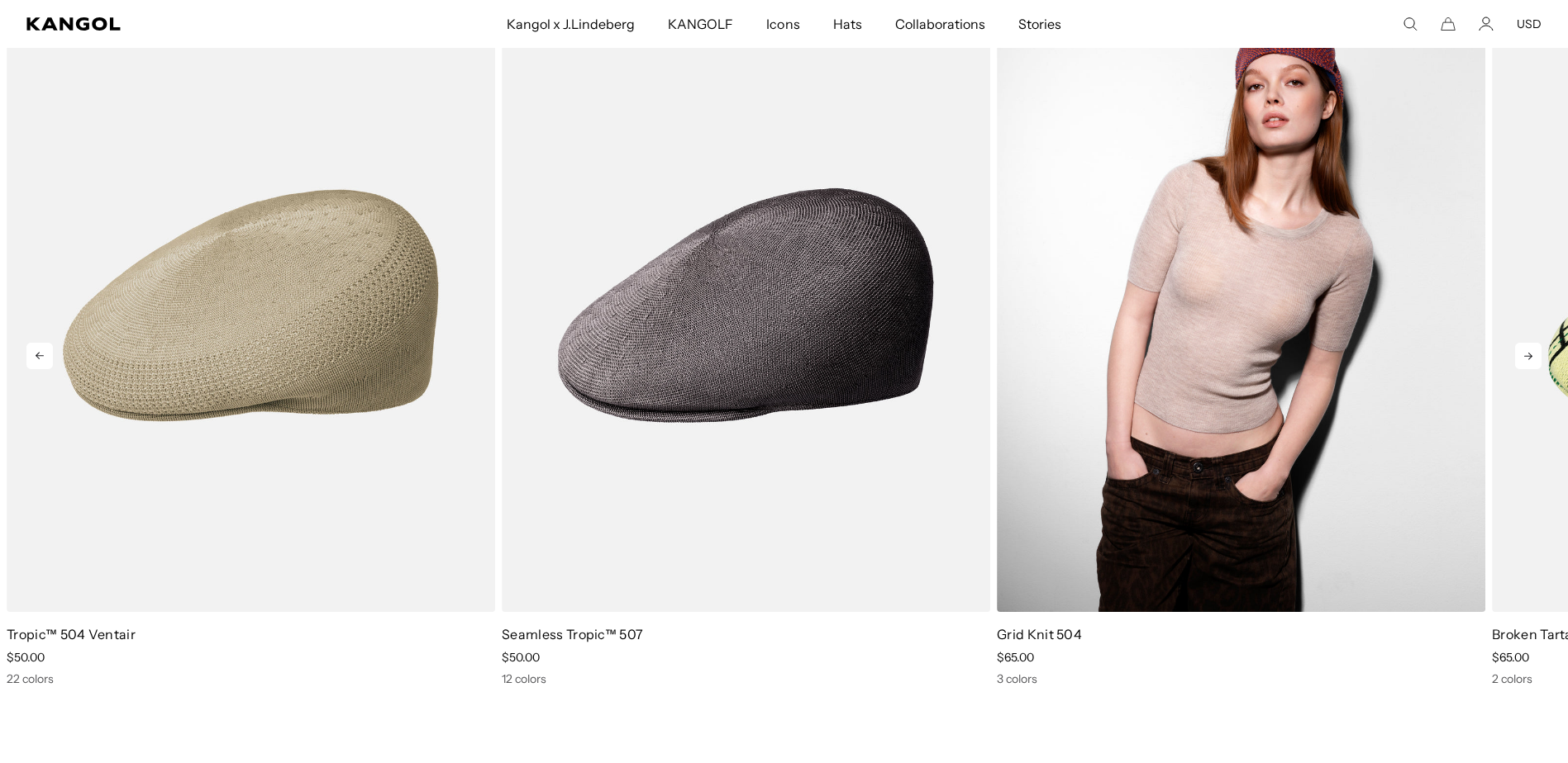
scroll to position [0, 341]
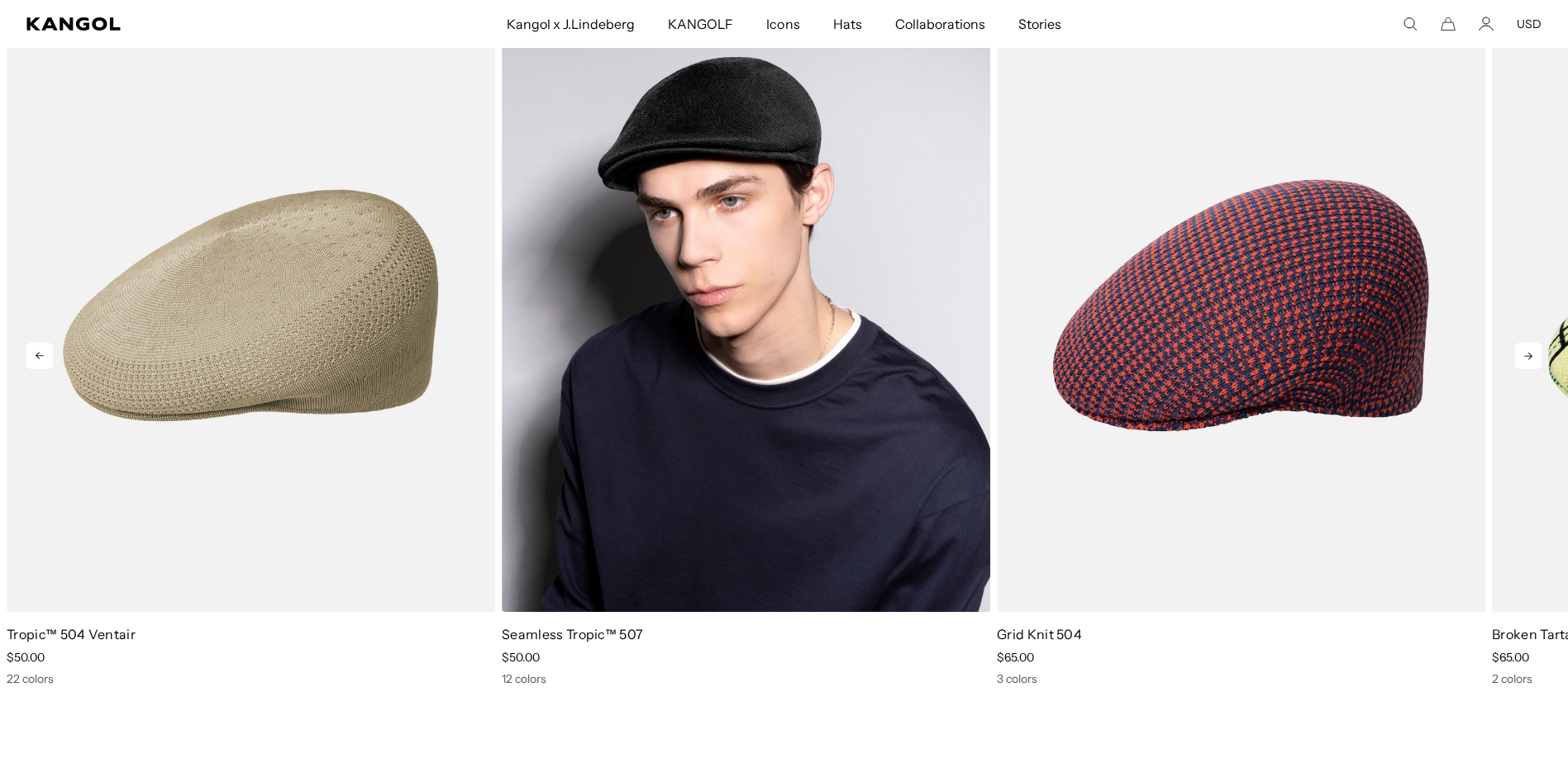
click at [795, 457] on img "5 of 5" at bounding box center [746, 306] width 489 height 613
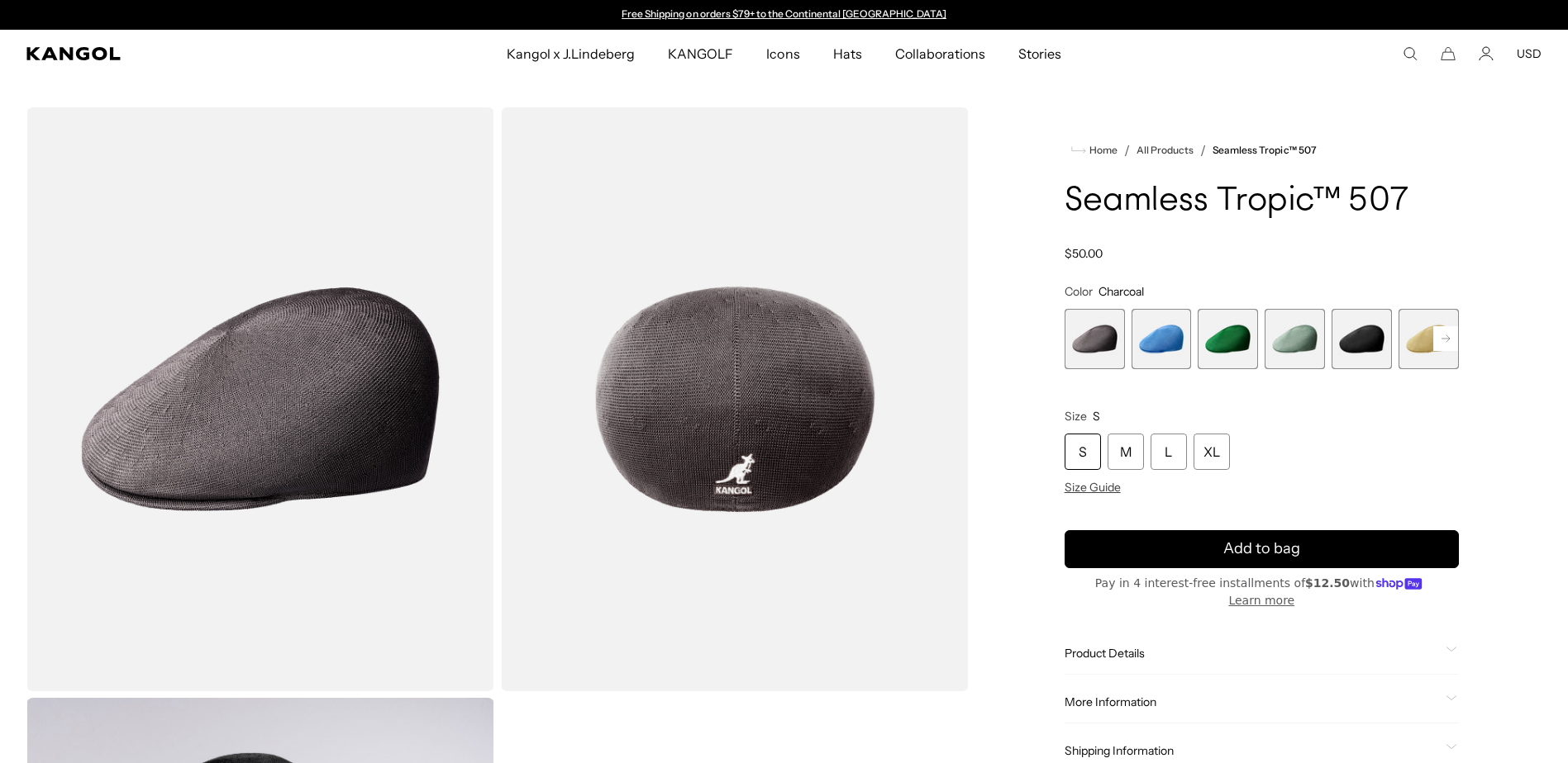
click at [1294, 337] on span "4 of 12" at bounding box center [1295, 340] width 61 height 61
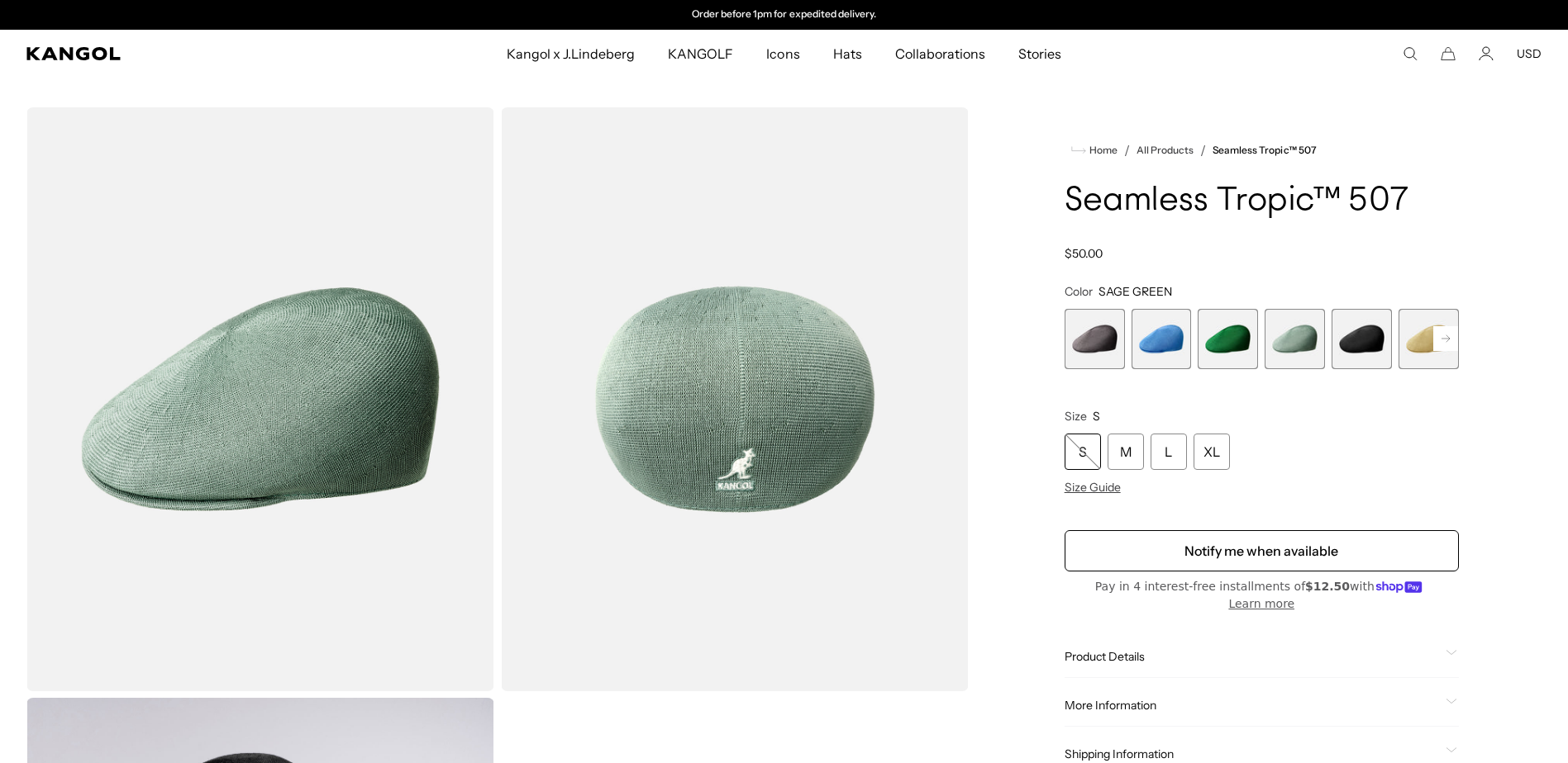
click at [1450, 336] on rect at bounding box center [1445, 338] width 25 height 25
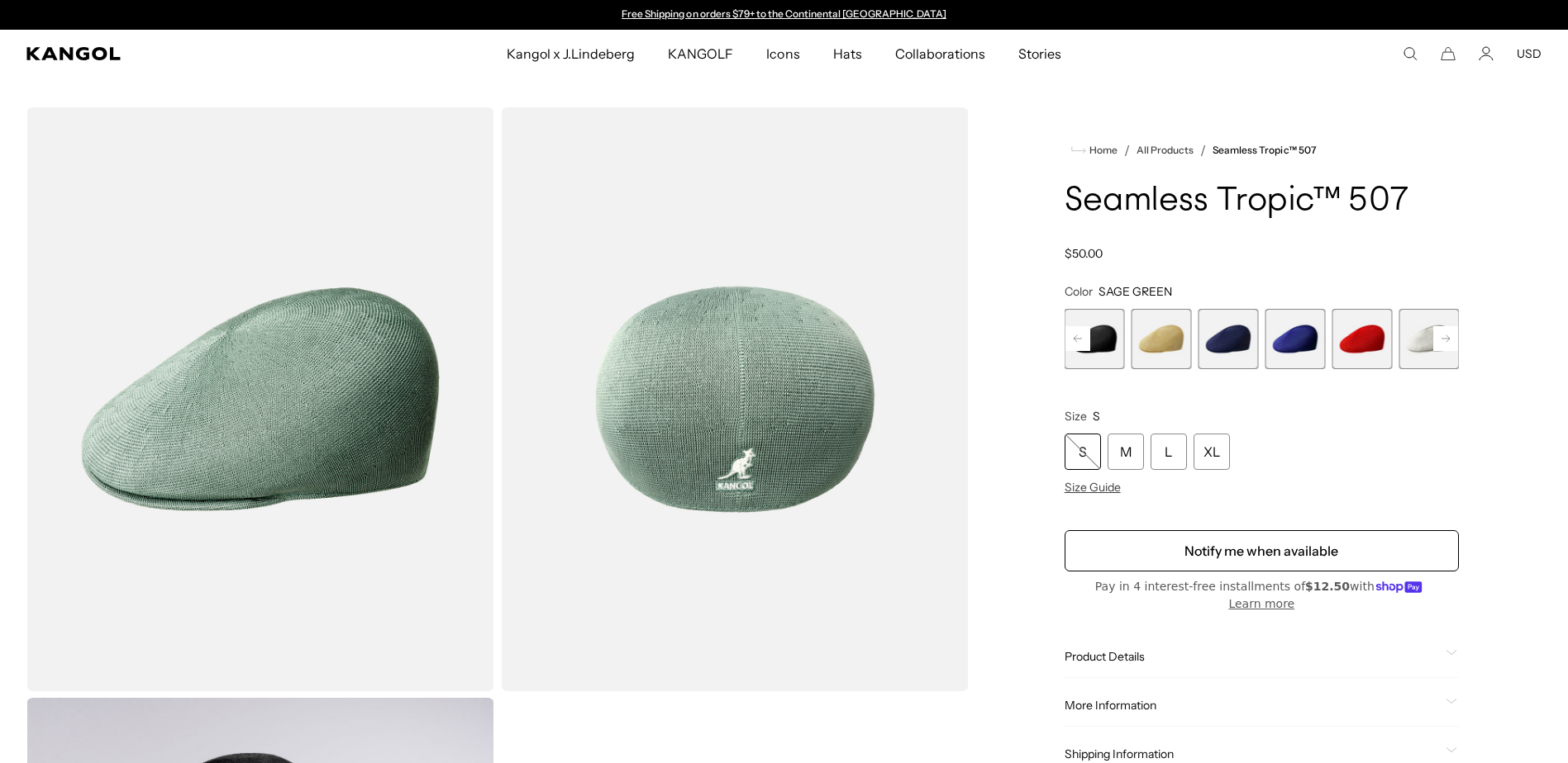
click at [1450, 336] on rect at bounding box center [1445, 338] width 25 height 25
click at [1157, 353] on span "8 of 12" at bounding box center [1162, 340] width 61 height 61
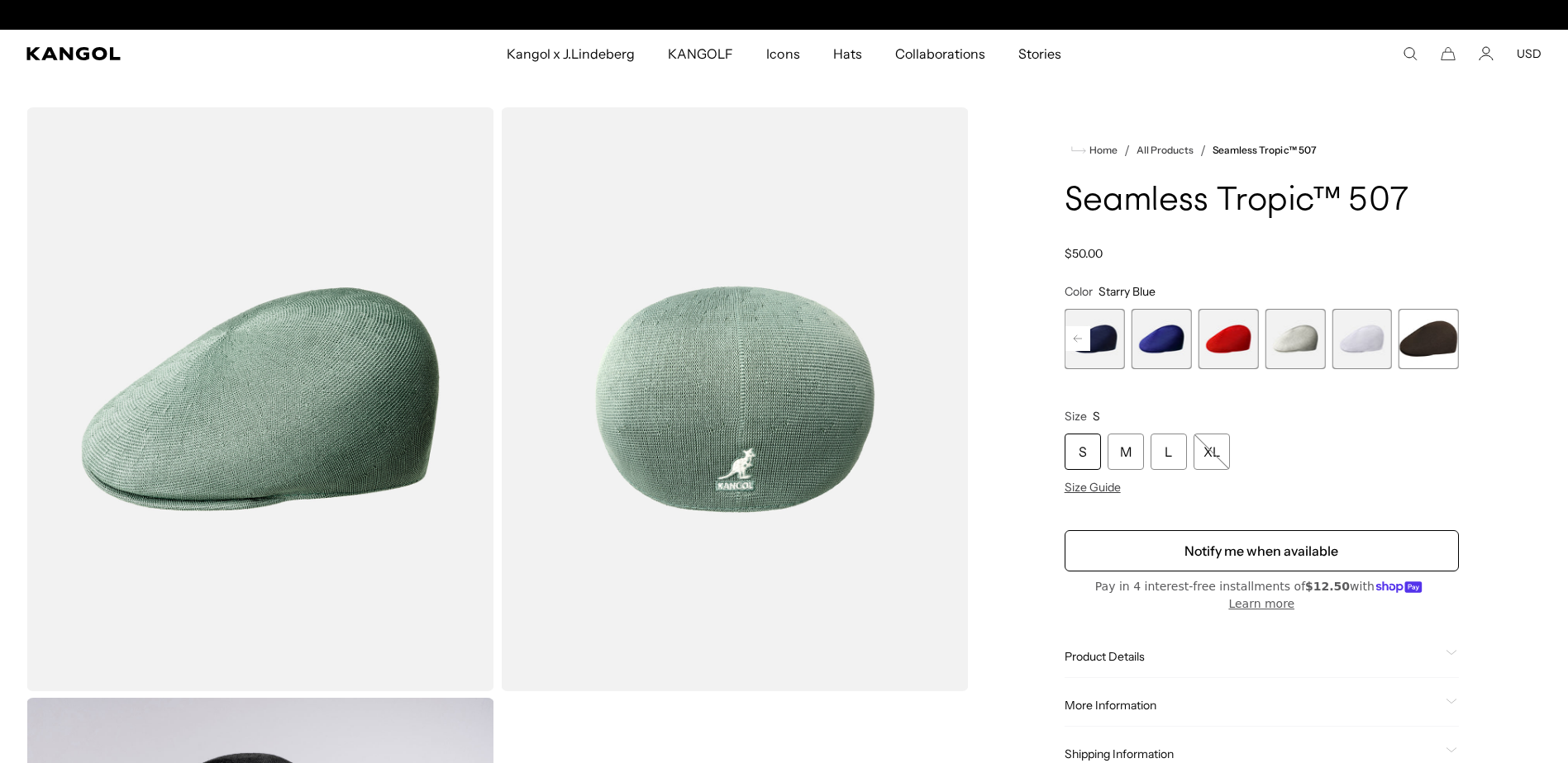
scroll to position [0, 341]
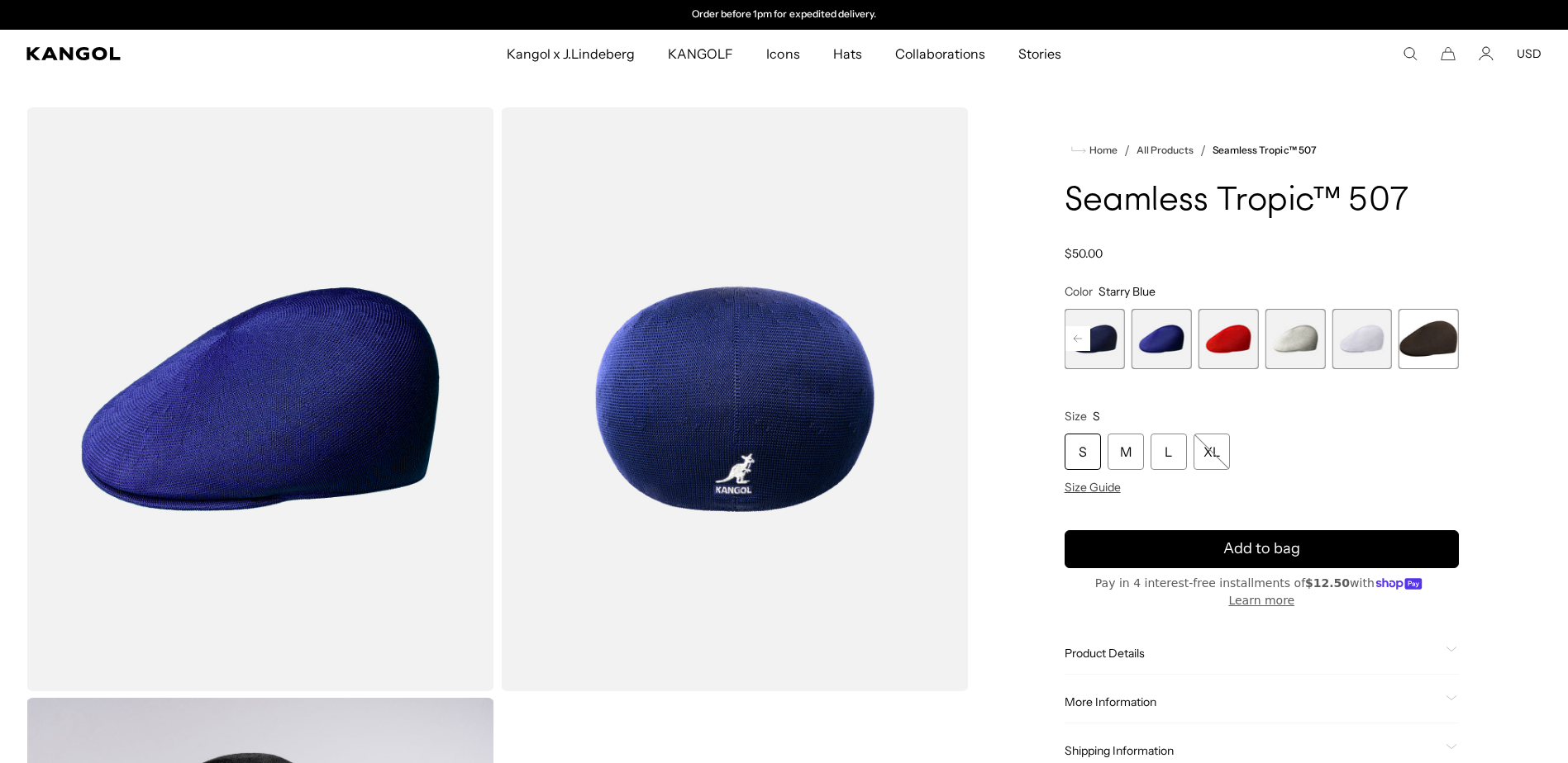
click at [1226, 353] on span "9 of 12" at bounding box center [1228, 340] width 61 height 61
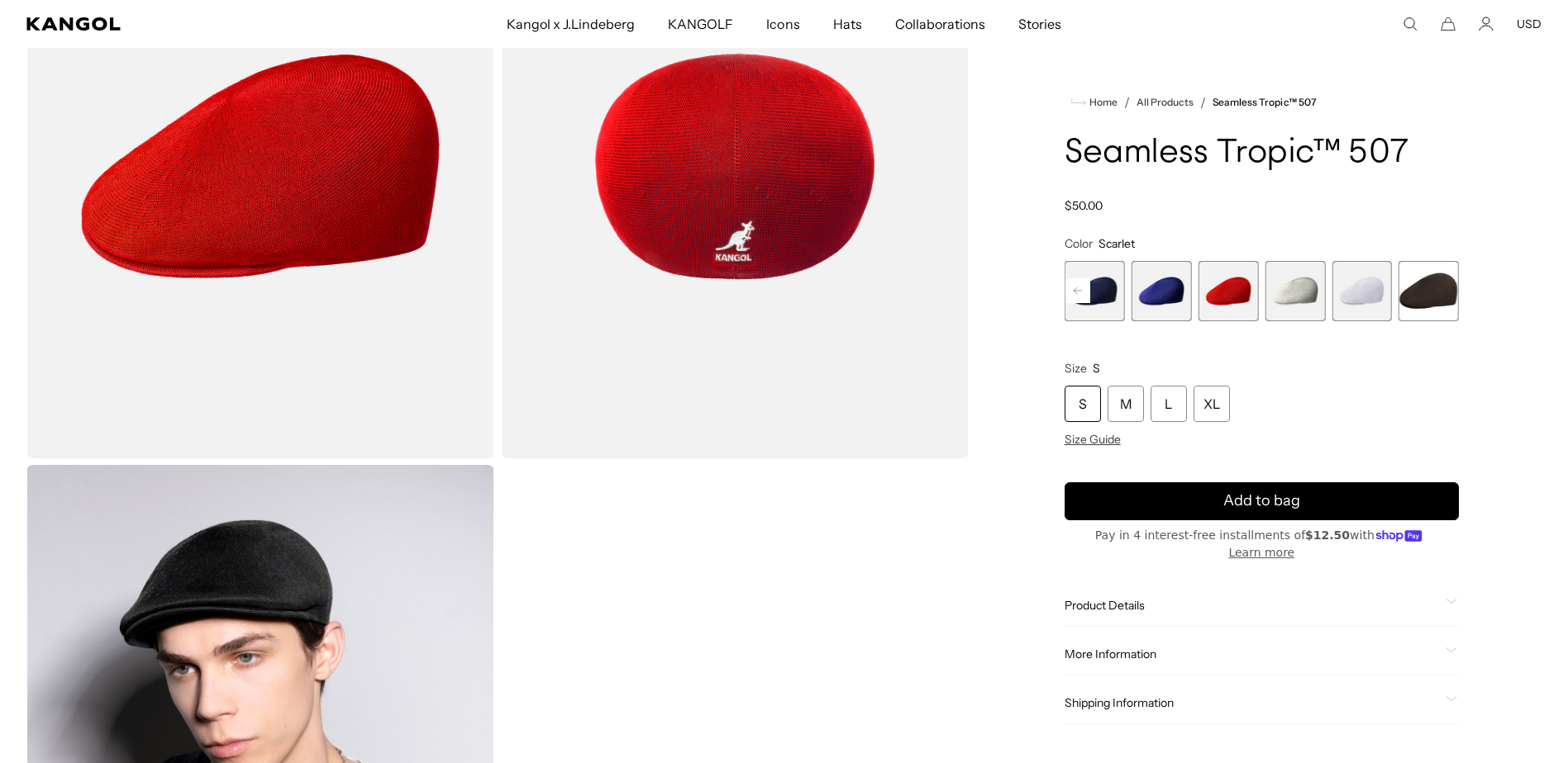
scroll to position [248, 0]
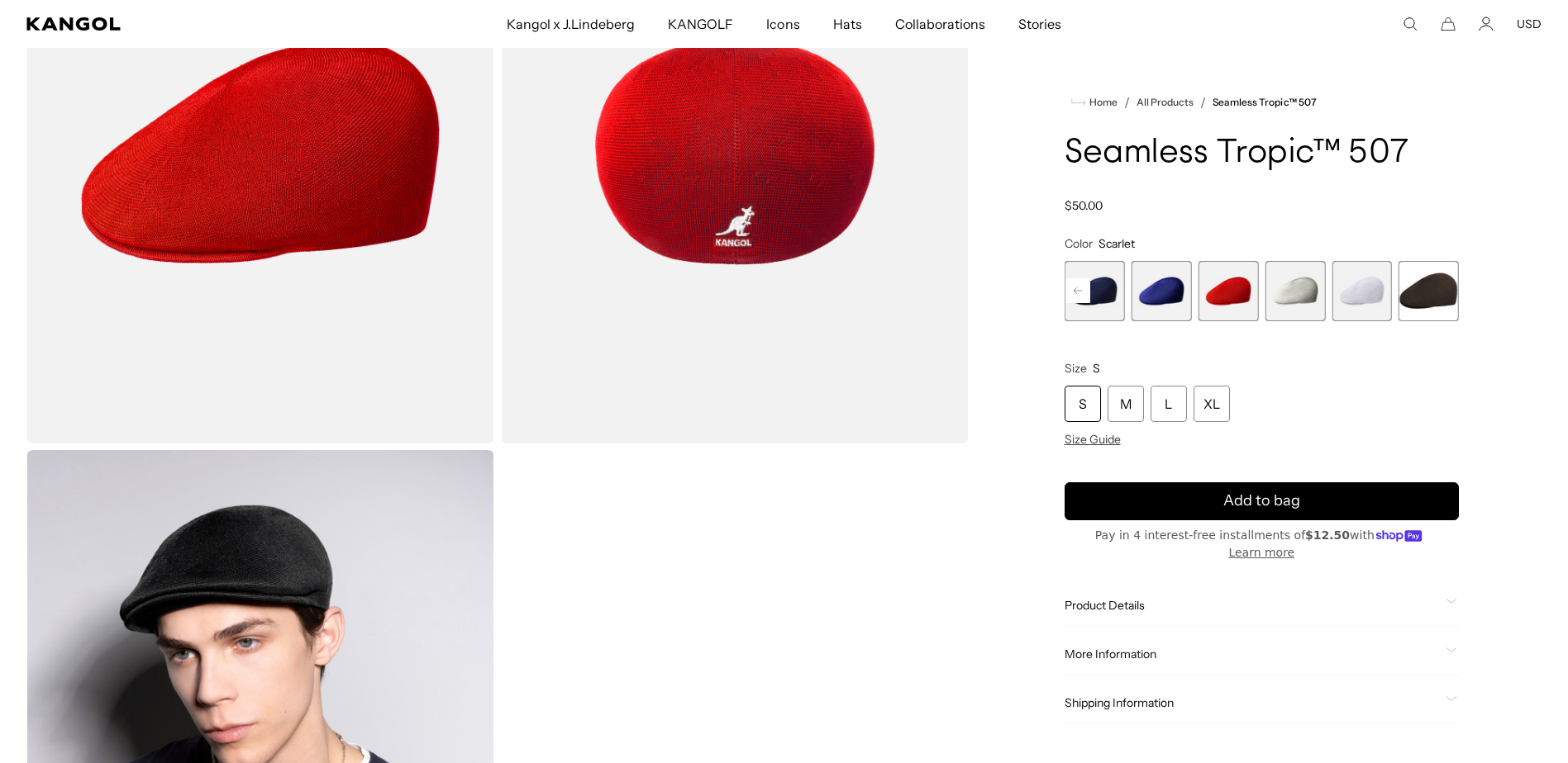
click at [1301, 298] on span "10 of 12" at bounding box center [1295, 291] width 61 height 61
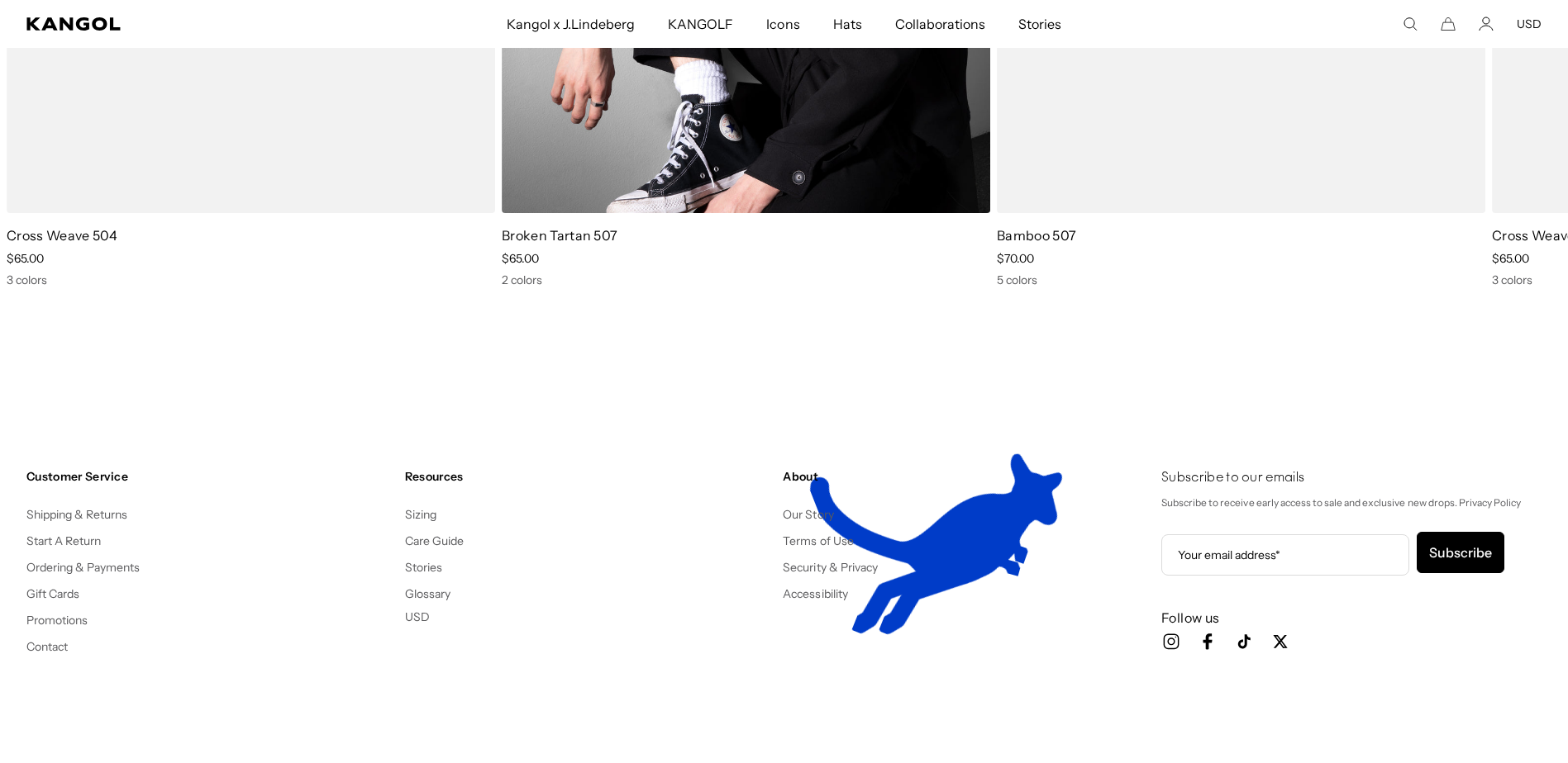
scroll to position [2230, 0]
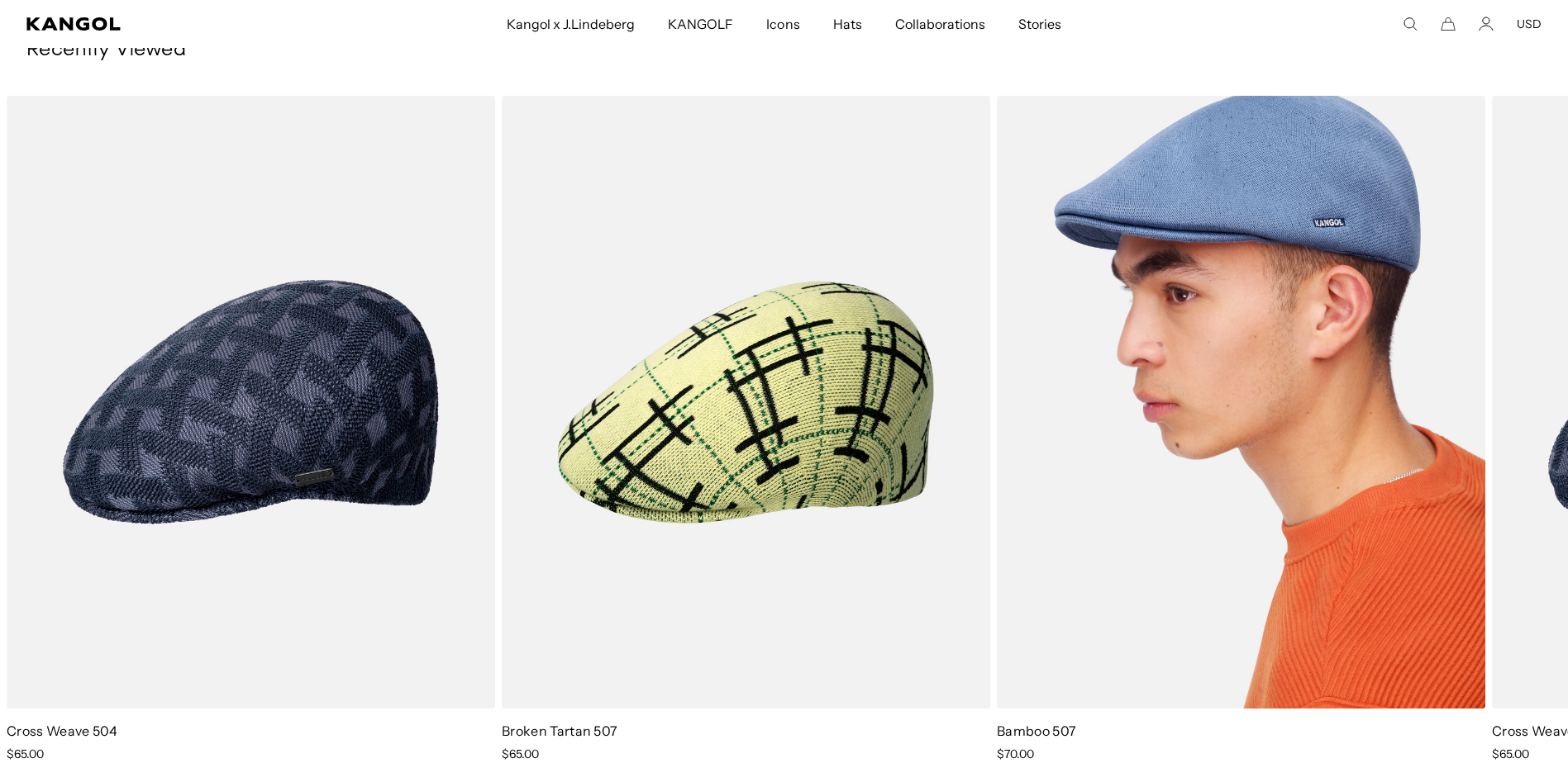
click at [1110, 544] on img "3 of 3" at bounding box center [1241, 402] width 489 height 613
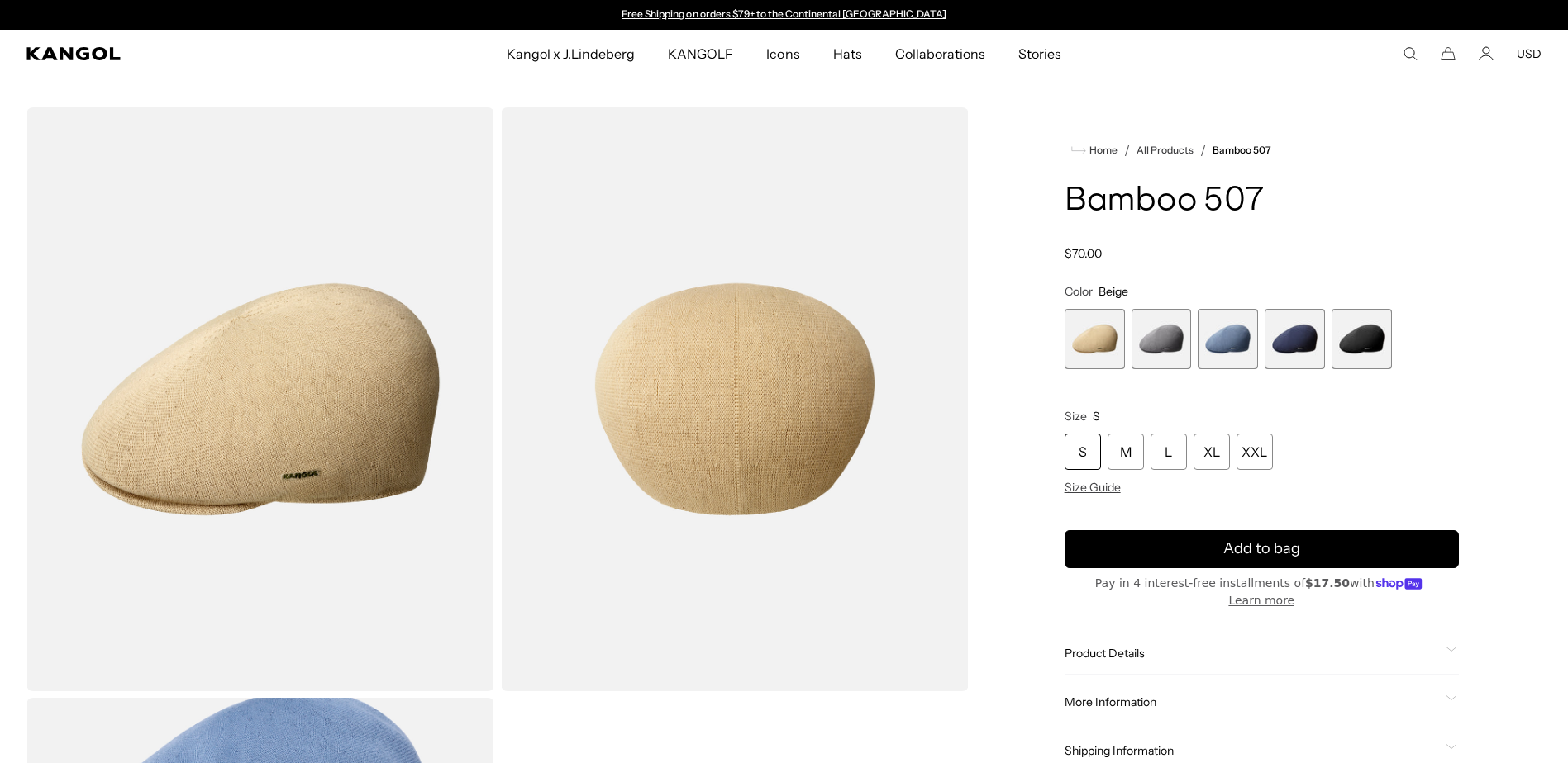
click at [1243, 357] on span "3 of 5" at bounding box center [1228, 340] width 61 height 61
